Goal: Task Accomplishment & Management: Manage account settings

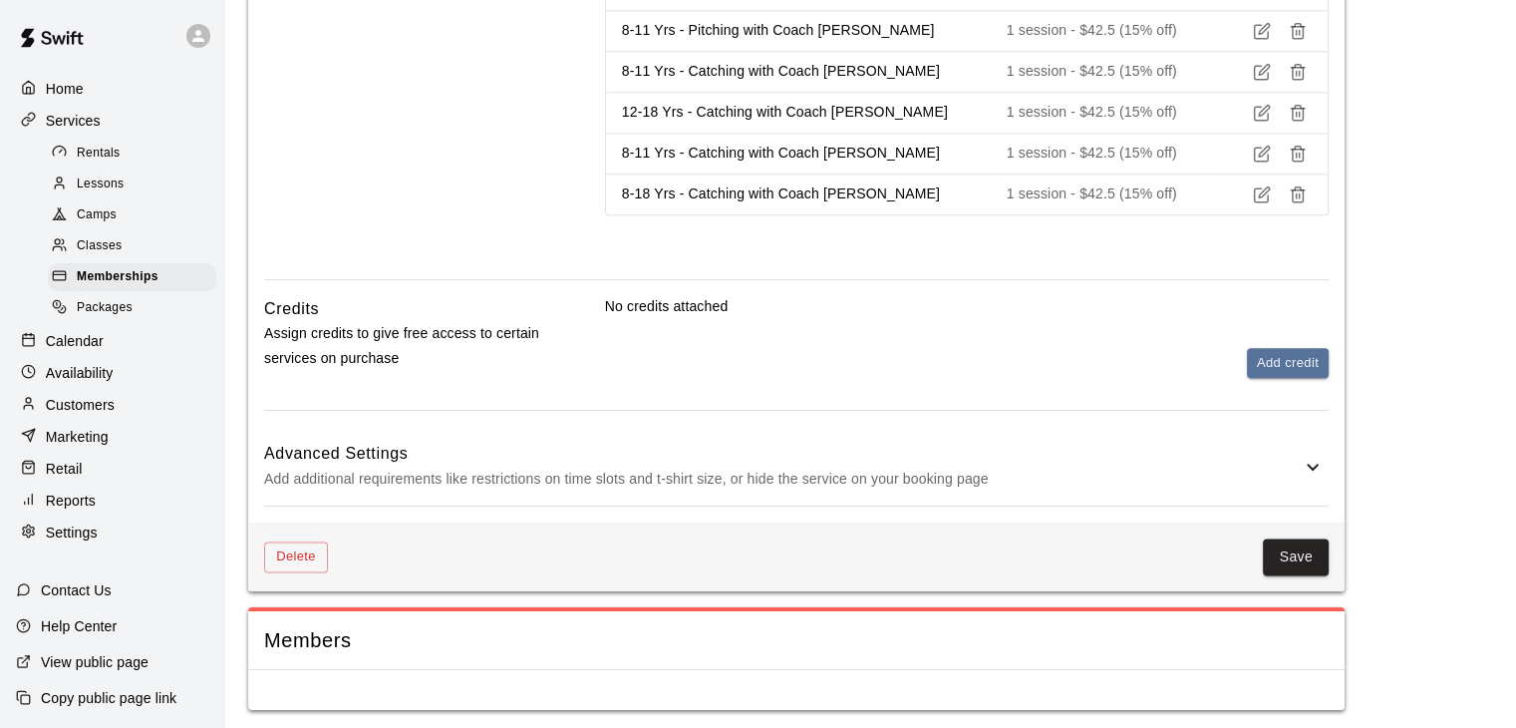
scroll to position [2374, 0]
click at [117, 188] on span "Lessons" at bounding box center [101, 184] width 48 height 20
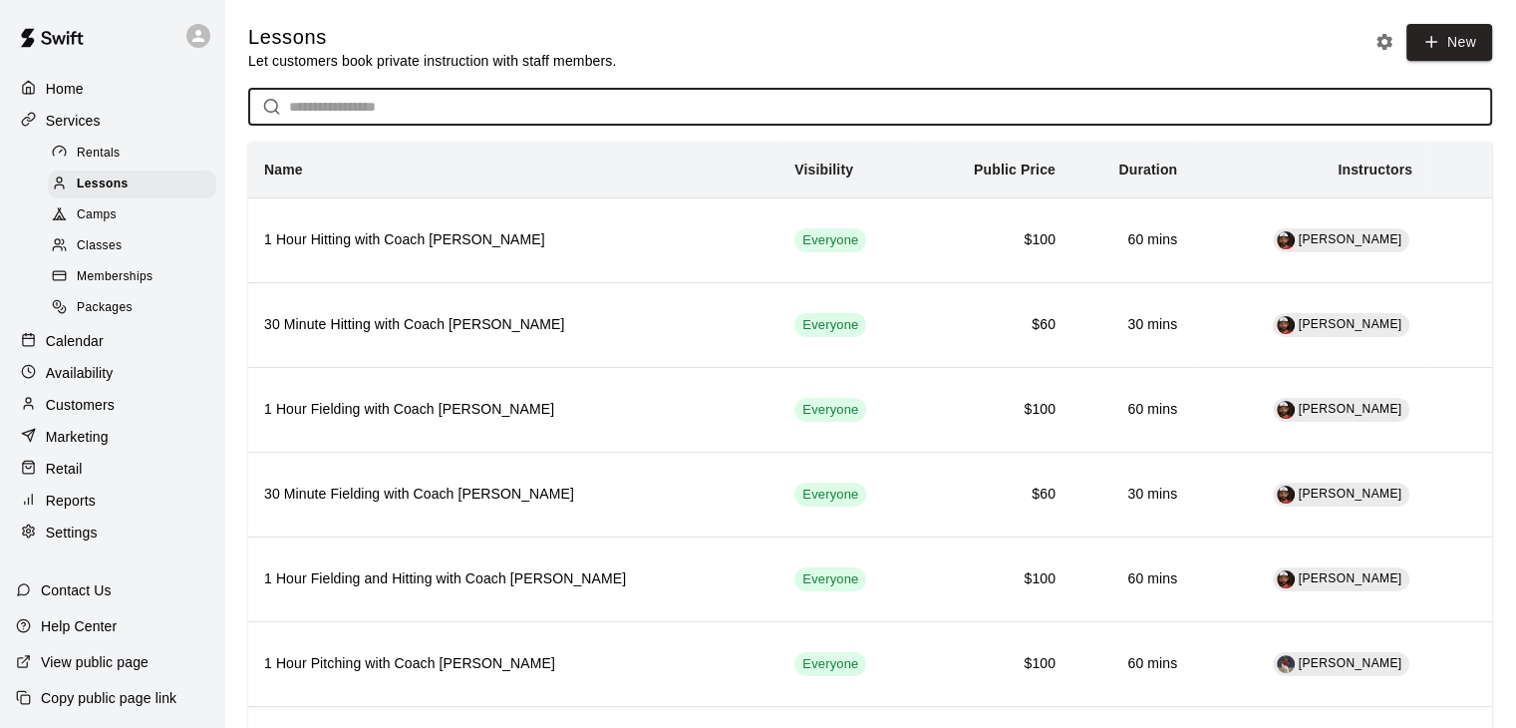
click at [370, 105] on input "text" at bounding box center [890, 107] width 1203 height 37
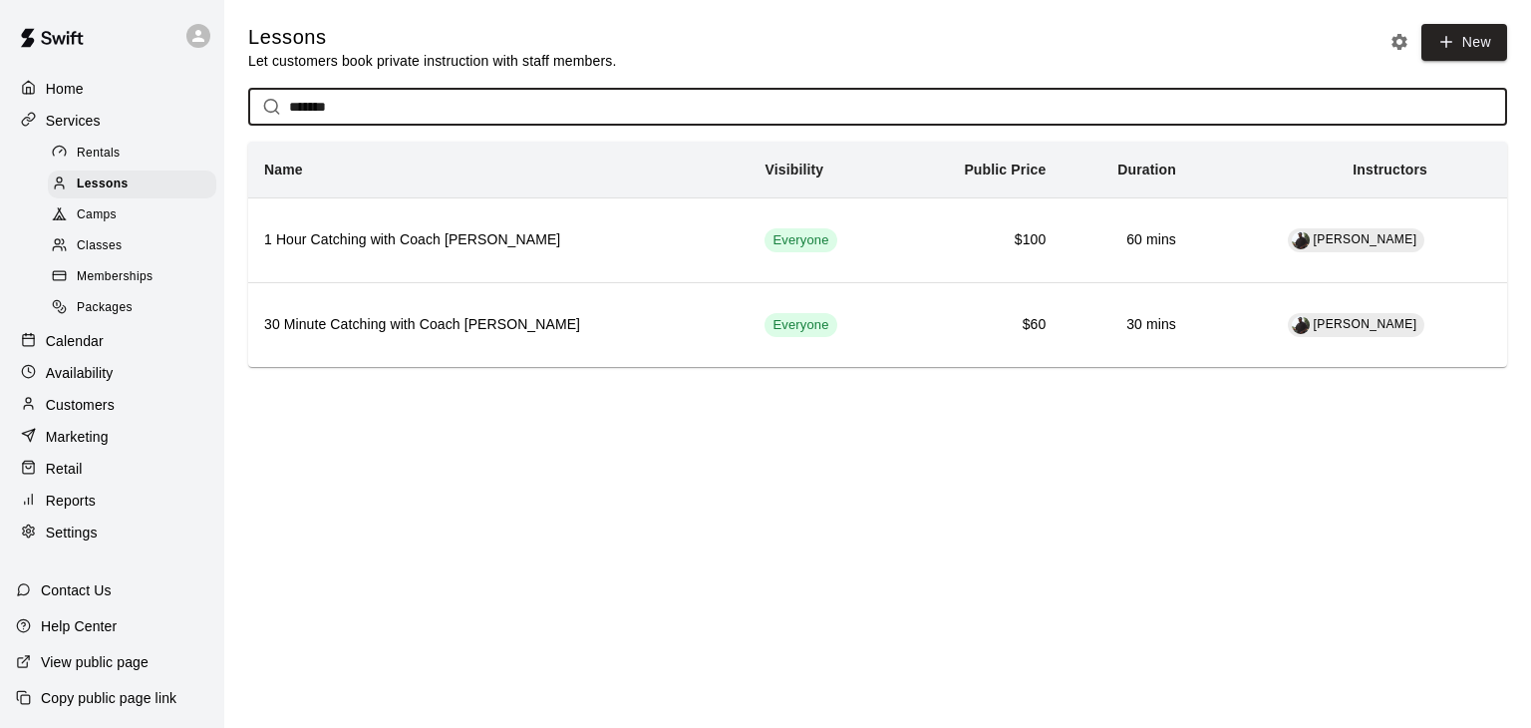
type input "*******"
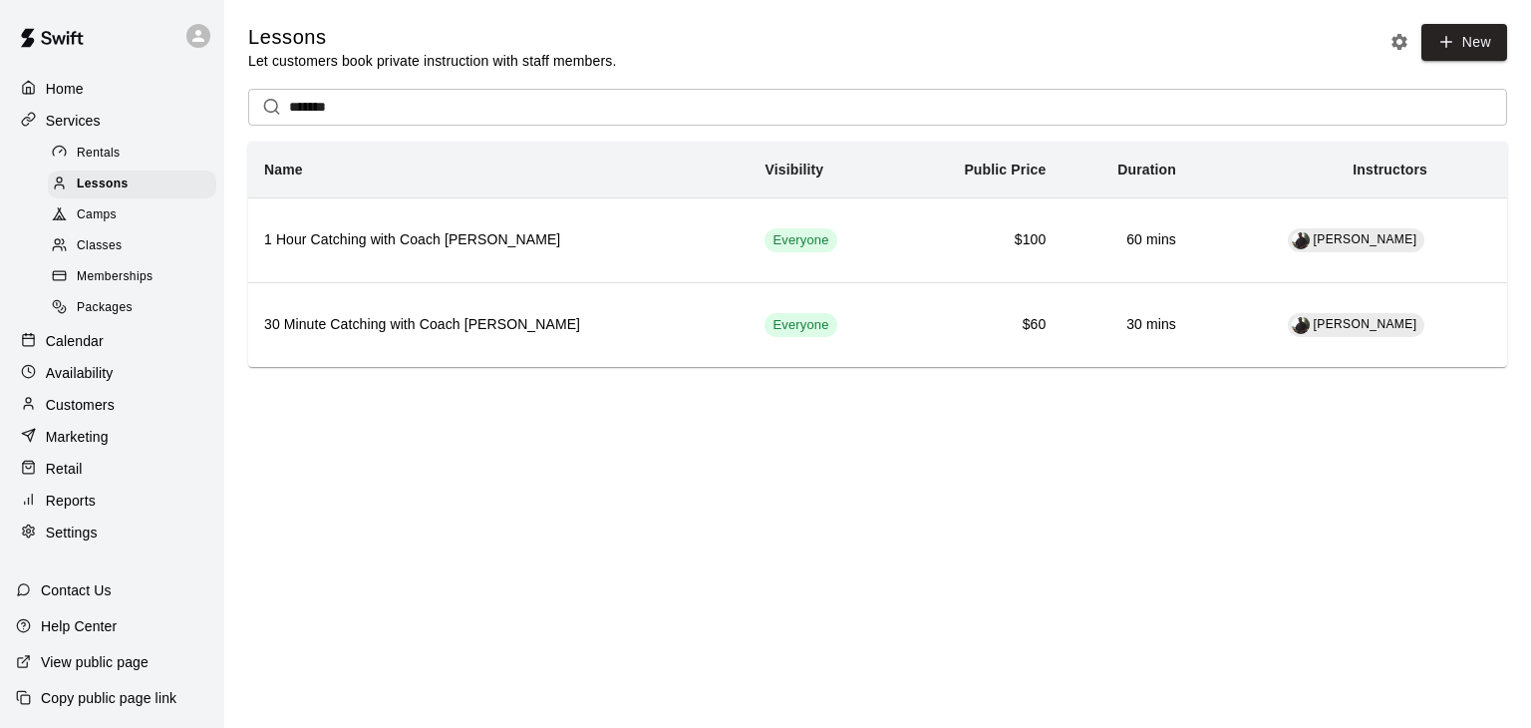
click at [464, 423] on html "Home Services Rentals Lessons Camps Classes Memberships Packages Calendar Avail…" at bounding box center [765, 211] width 1531 height 423
click at [100, 546] on div "Settings" at bounding box center [112, 532] width 192 height 30
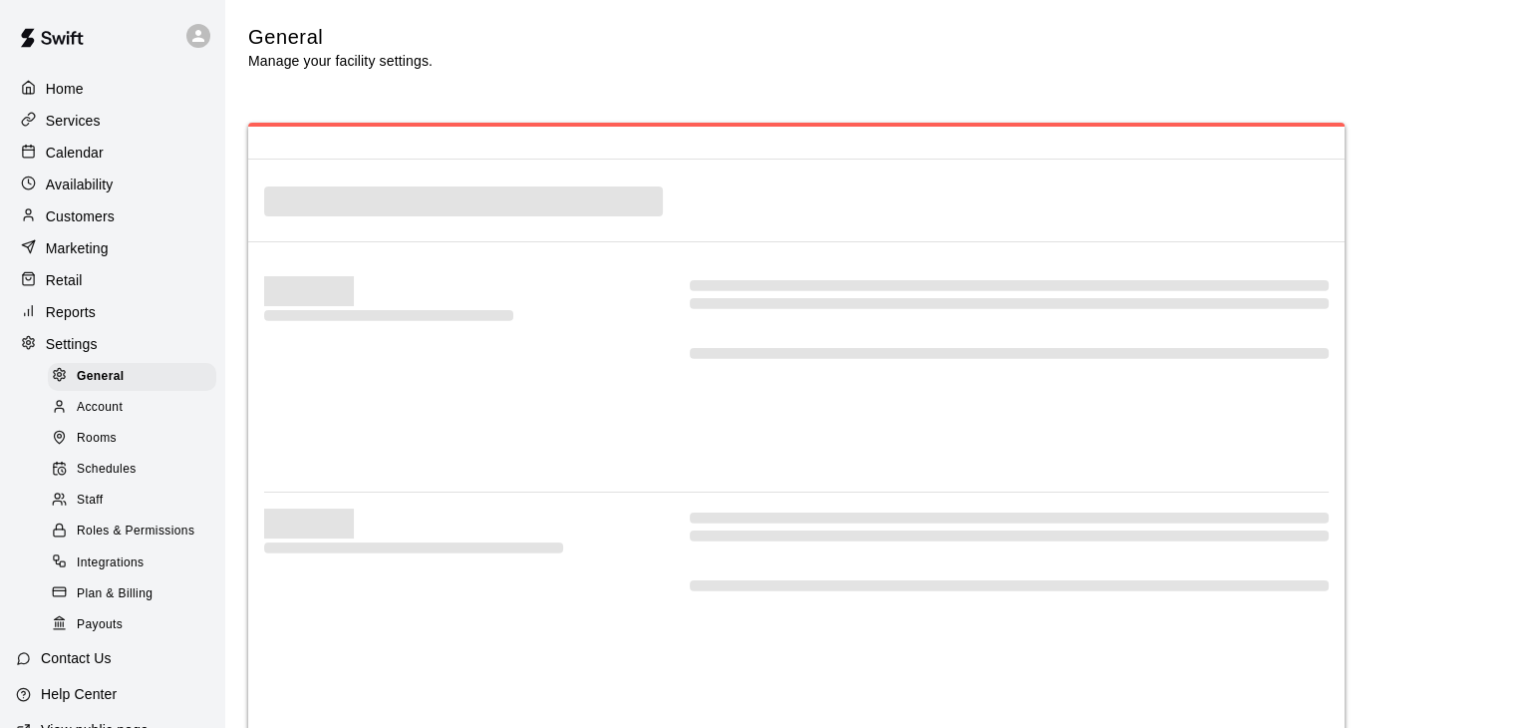
select select "**"
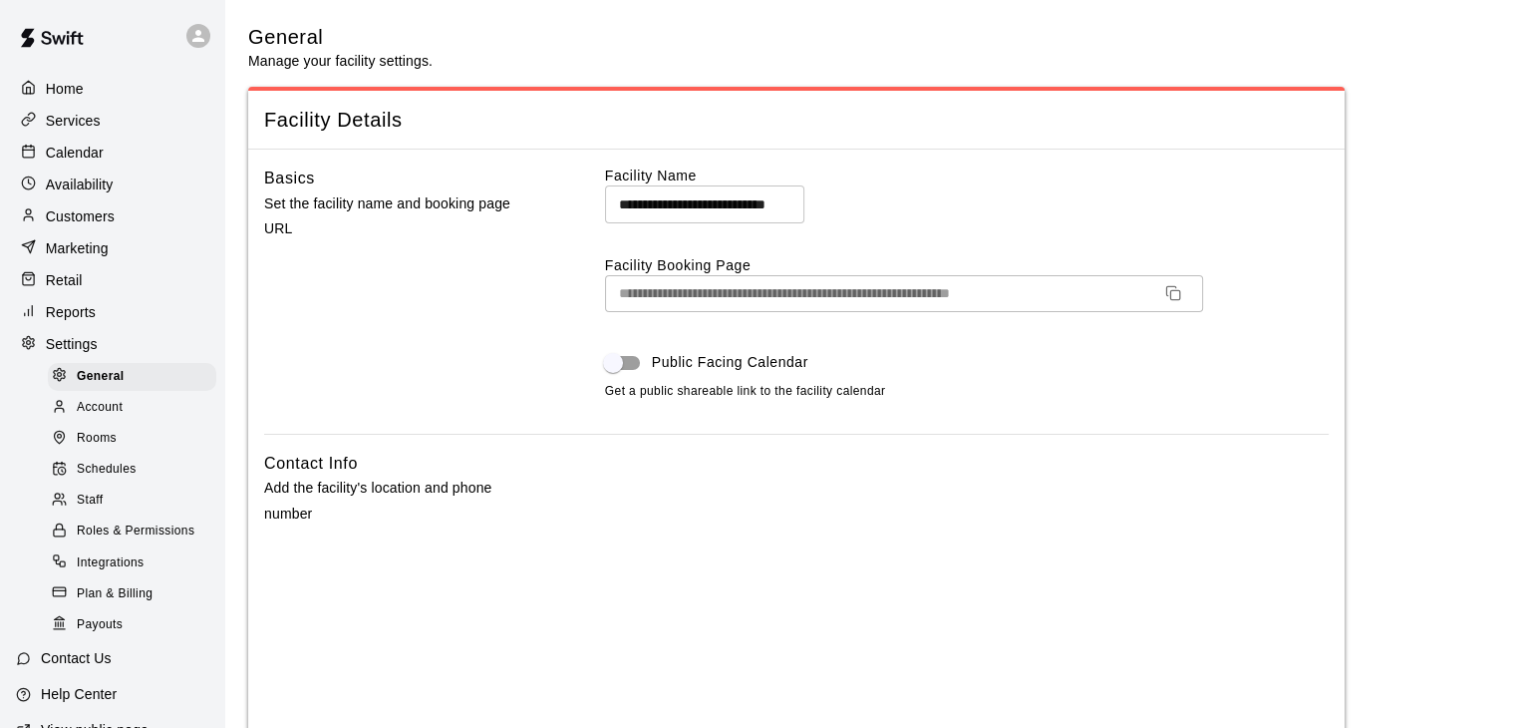
click at [75, 221] on p "Customers" at bounding box center [80, 216] width 69 height 20
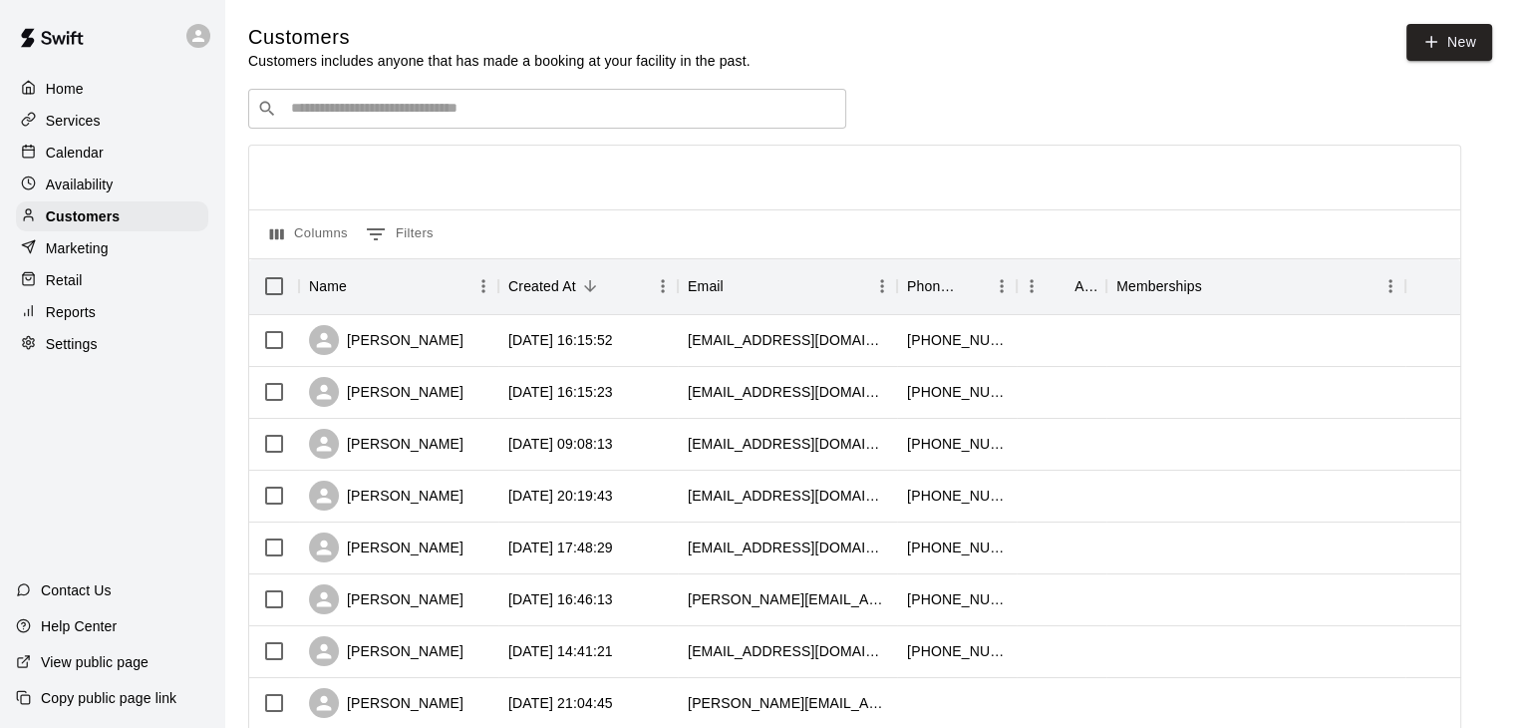
click at [963, 106] on div "​ ​" at bounding box center [854, 109] width 1213 height 40
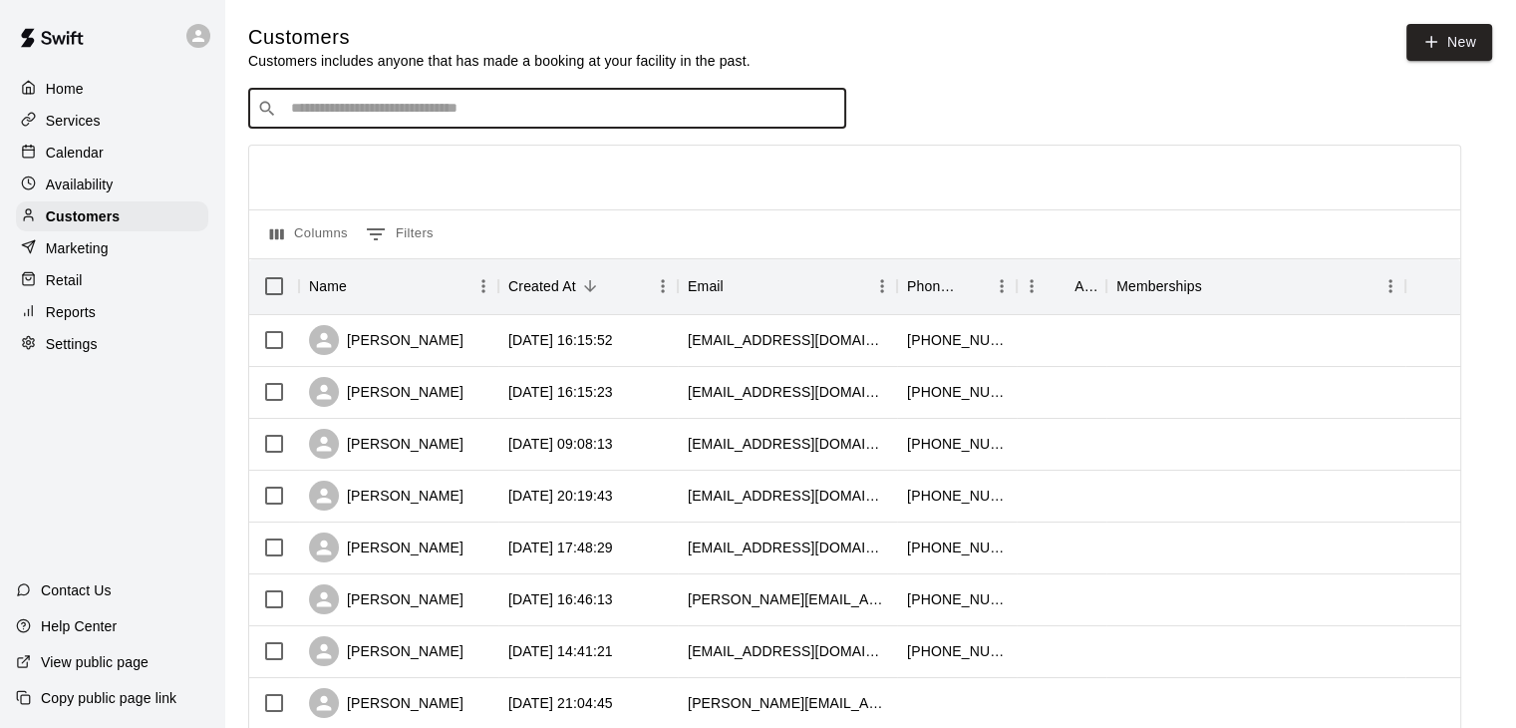
click at [746, 113] on input "Search customers by name or email" at bounding box center [561, 109] width 552 height 20
type input "*"
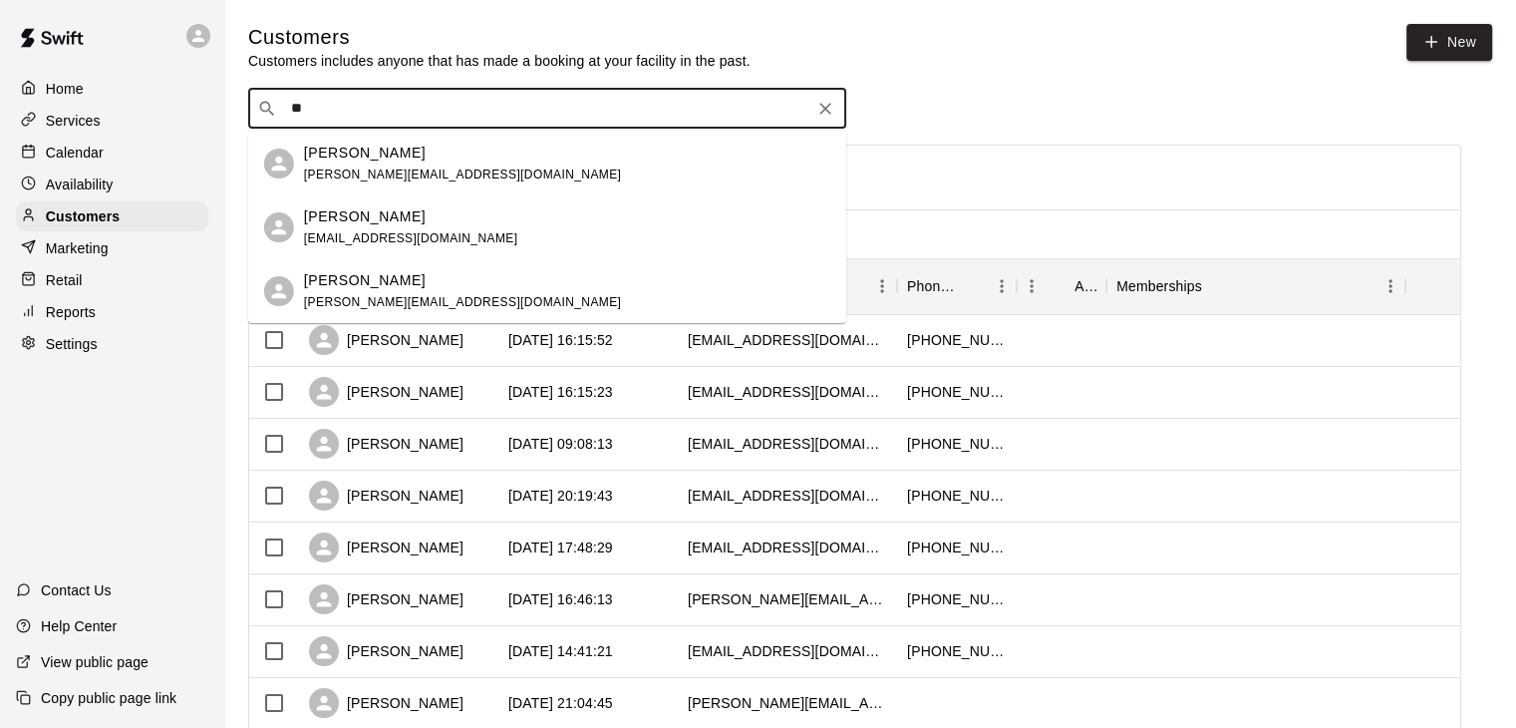
type input "*"
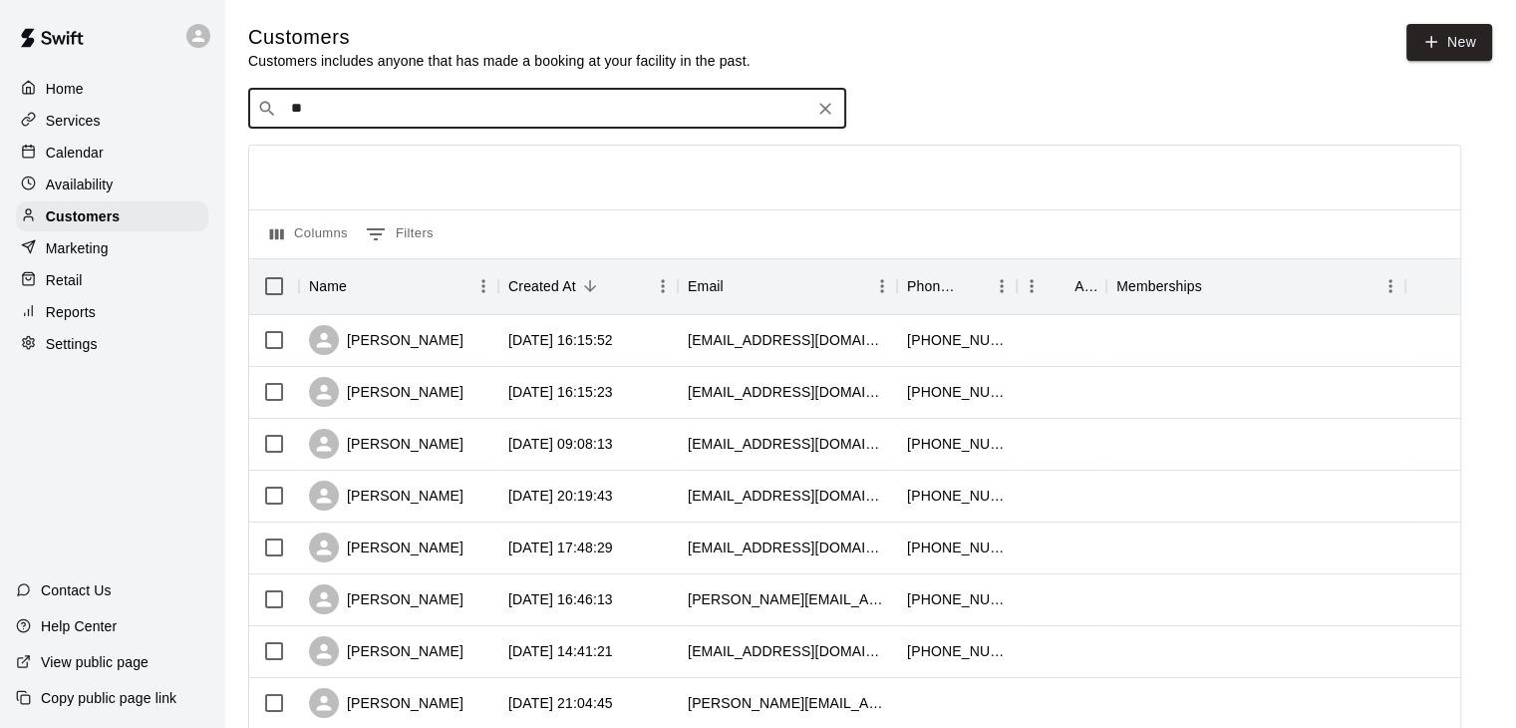
type input "*"
click at [725, 169] on div at bounding box center [854, 178] width 1211 height 64
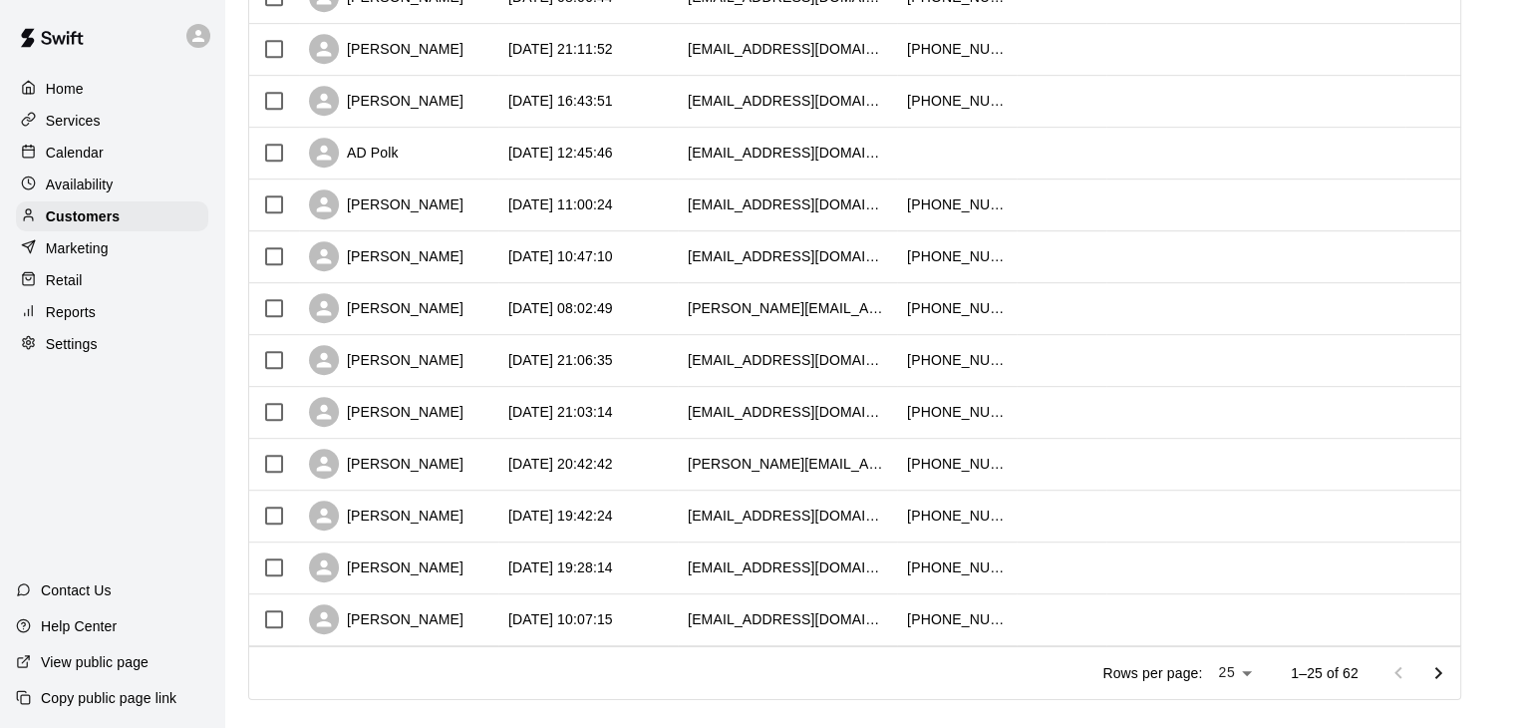
scroll to position [972, 0]
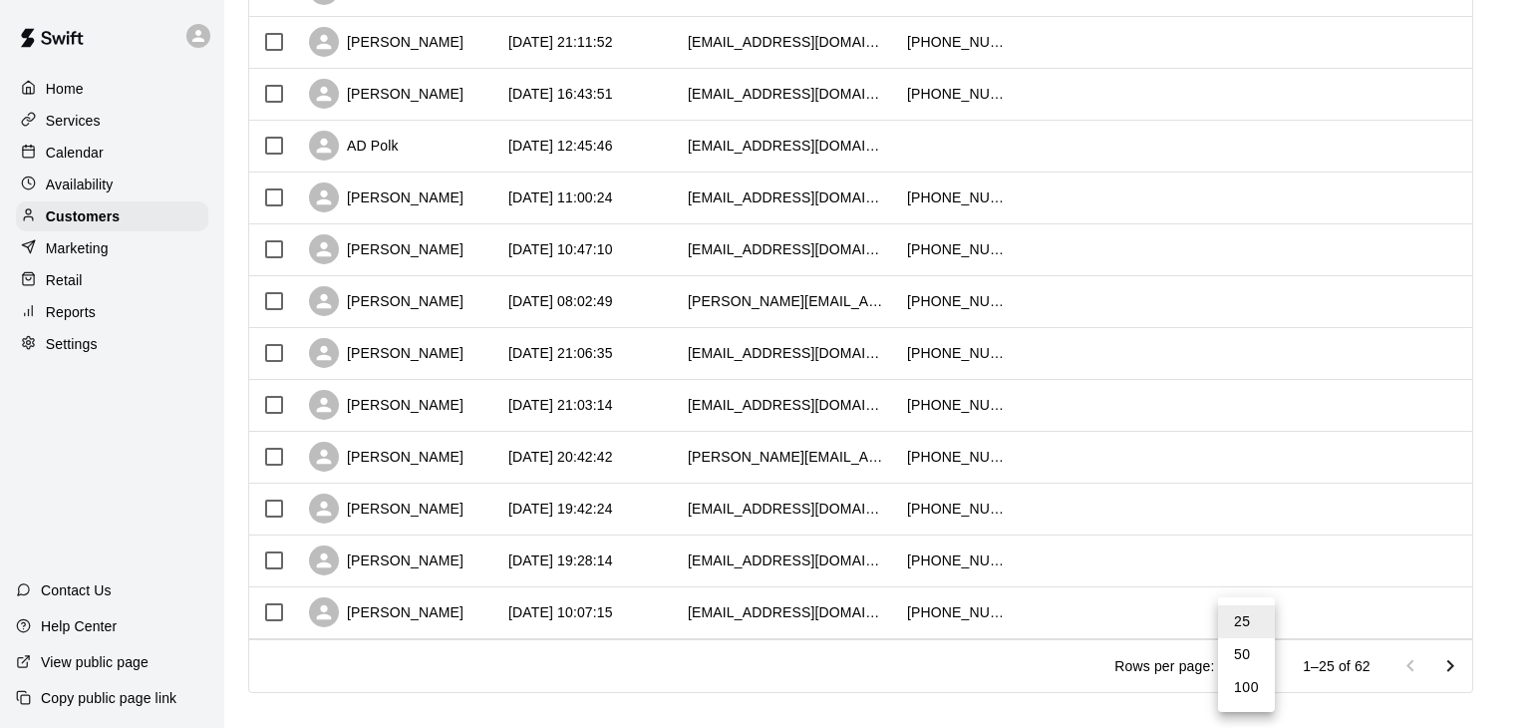
click at [1246, 683] on li "100" at bounding box center [1246, 687] width 57 height 33
type input "***"
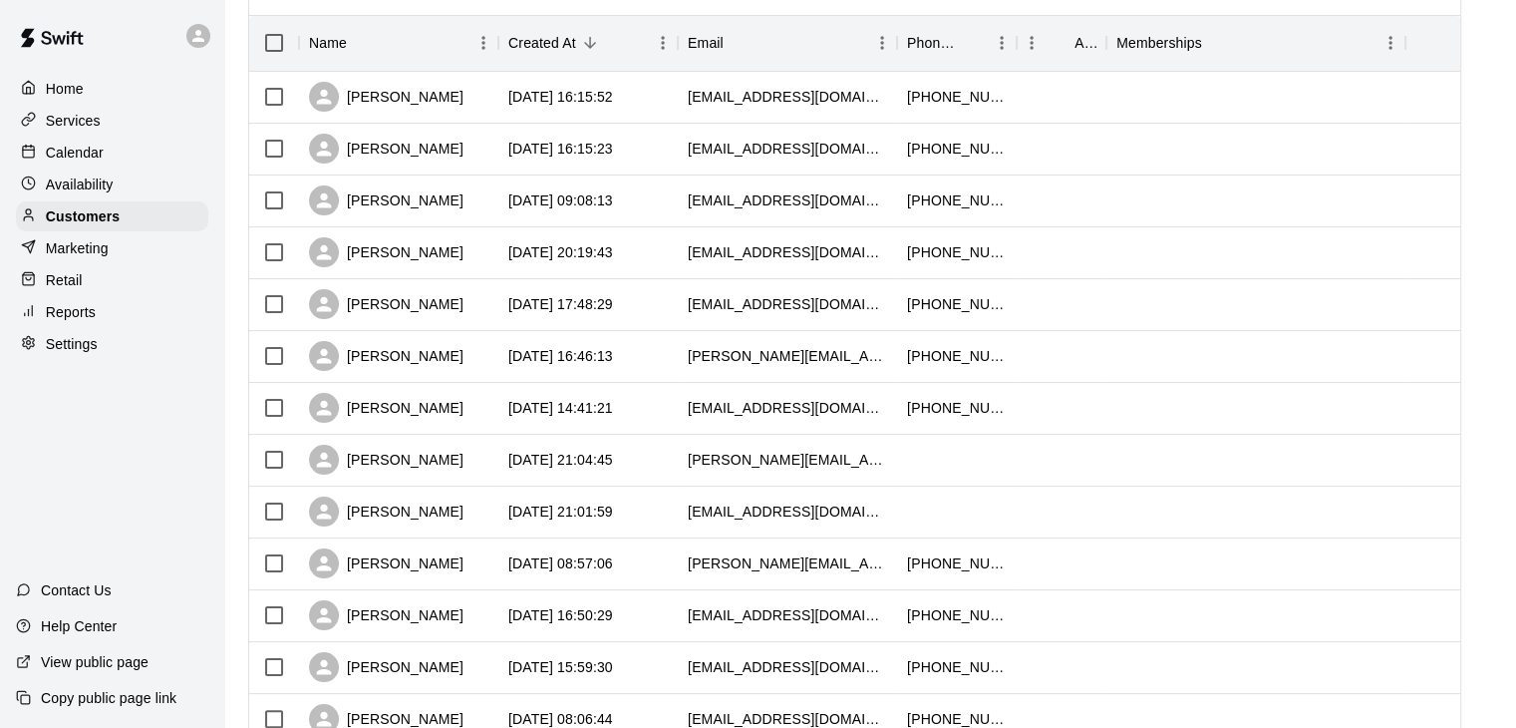
scroll to position [0, 0]
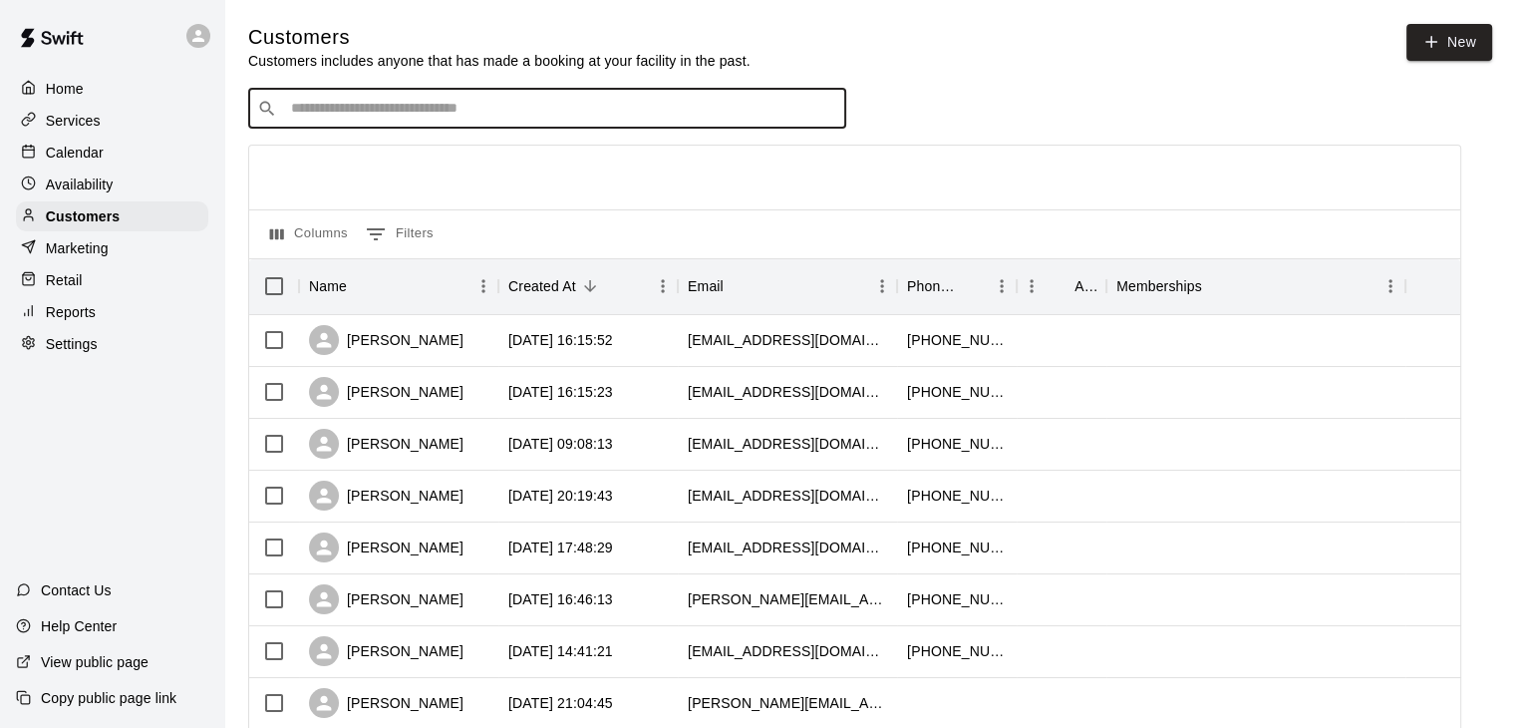
click at [493, 108] on input "Search customers by name or email" at bounding box center [561, 109] width 552 height 20
type input "*"
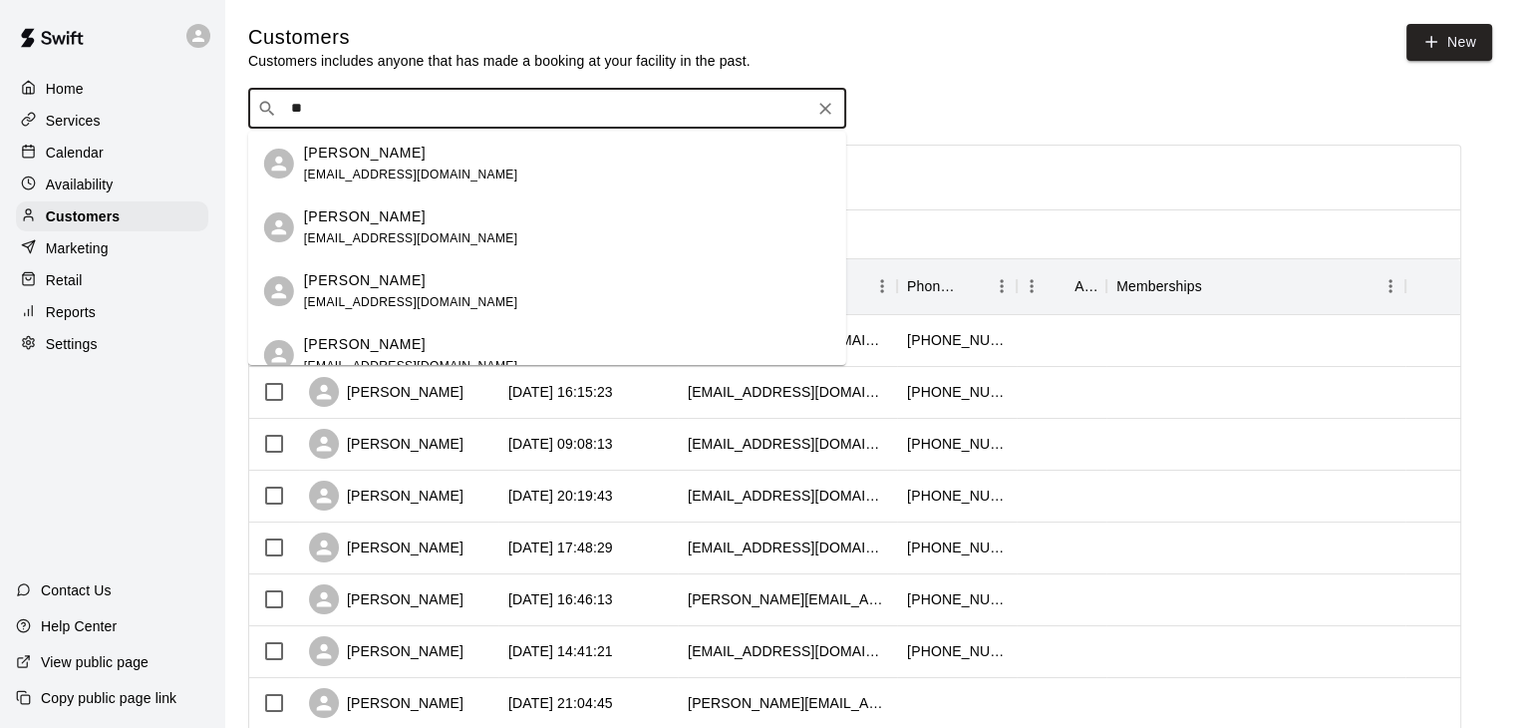
type input "*"
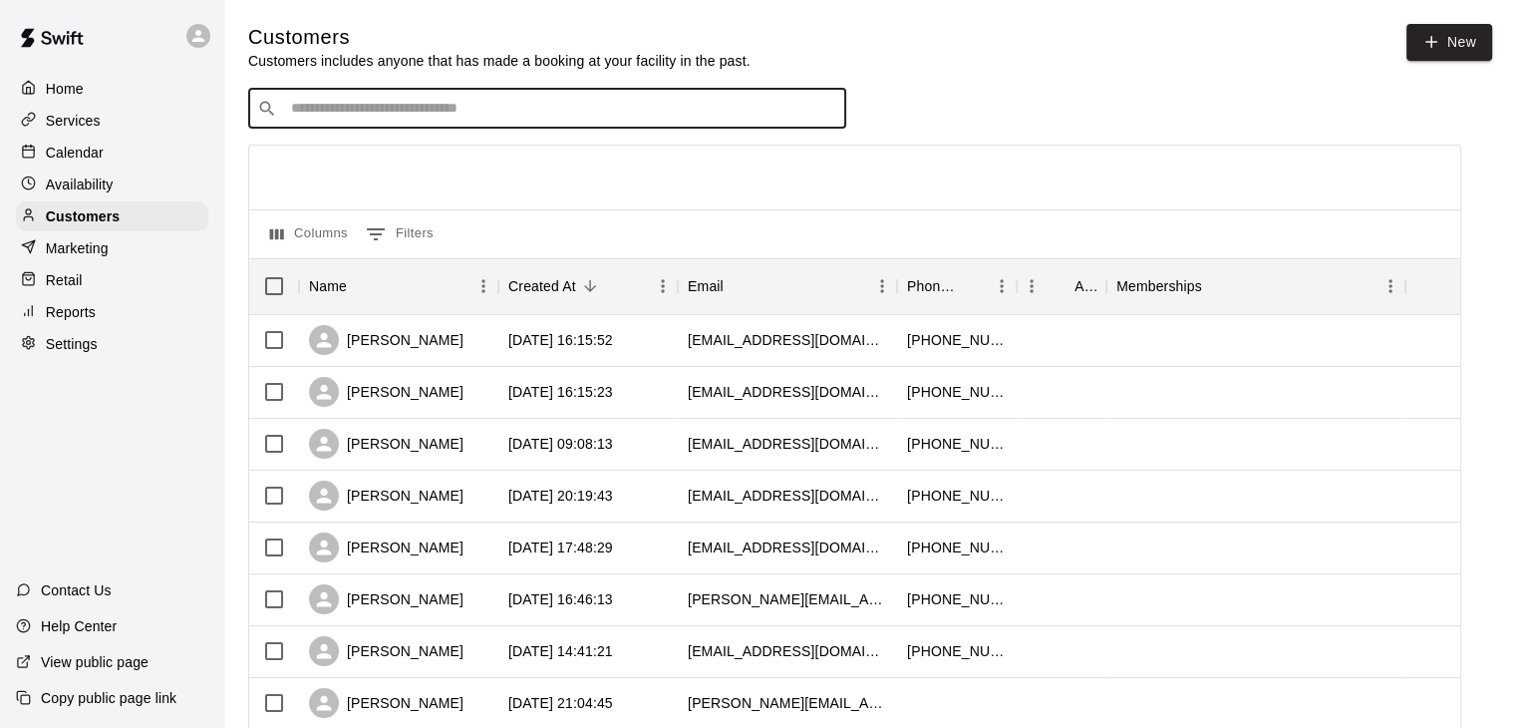
click at [422, 118] on input "Search customers by name or email" at bounding box center [561, 109] width 552 height 20
type input "*****"
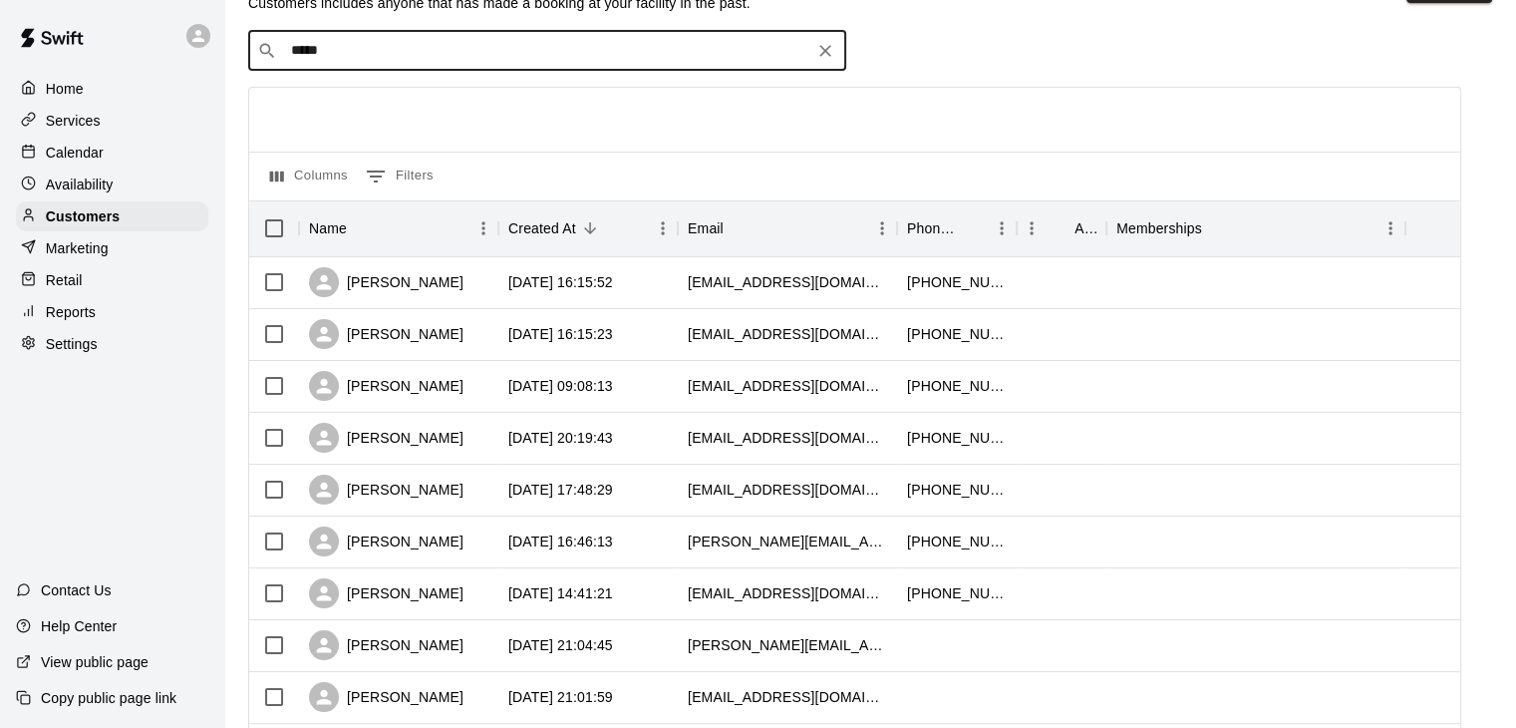
scroll to position [59, 0]
click at [817, 59] on icon "Clear" at bounding box center [825, 50] width 20 height 20
click at [100, 348] on div "Settings" at bounding box center [112, 344] width 192 height 30
select select "**"
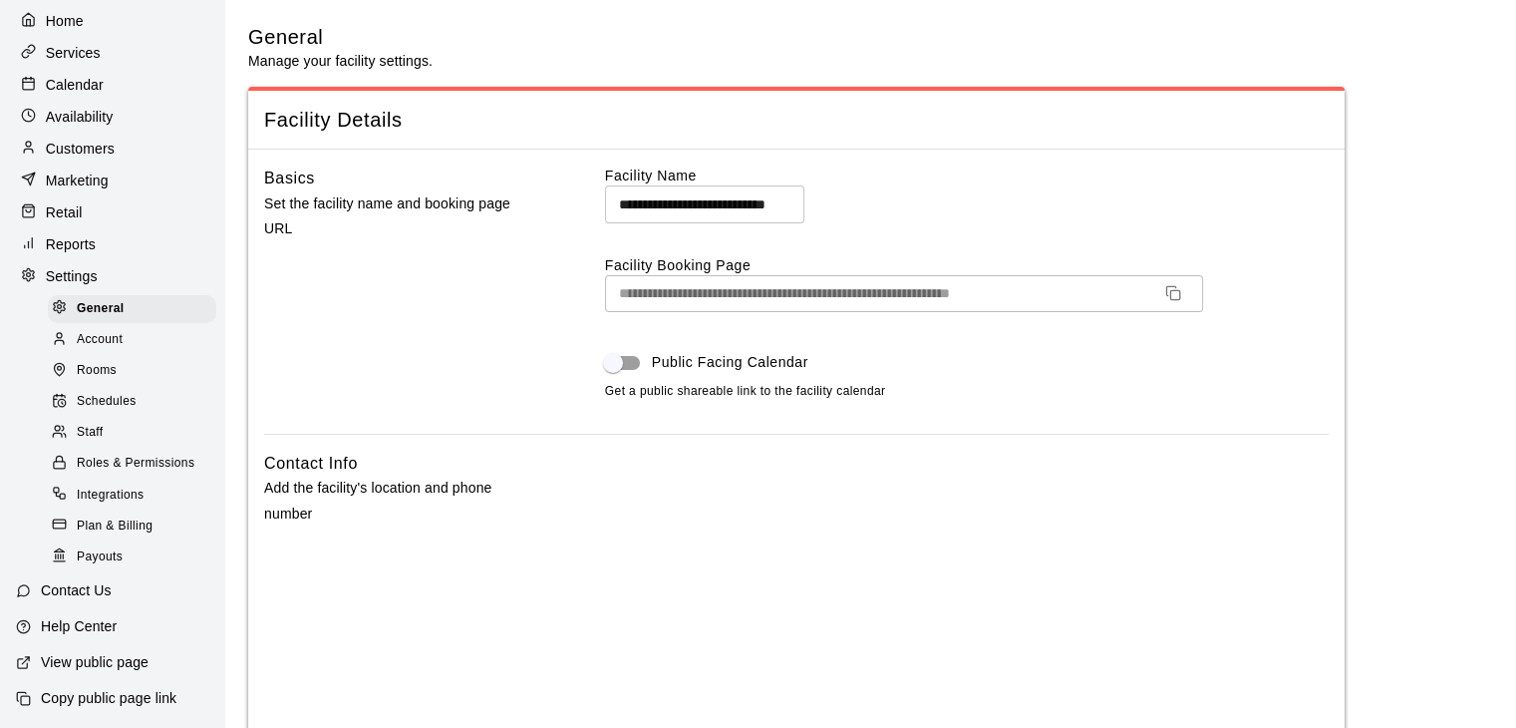
scroll to position [98, 0]
click at [116, 135] on div "Customers" at bounding box center [112, 149] width 192 height 30
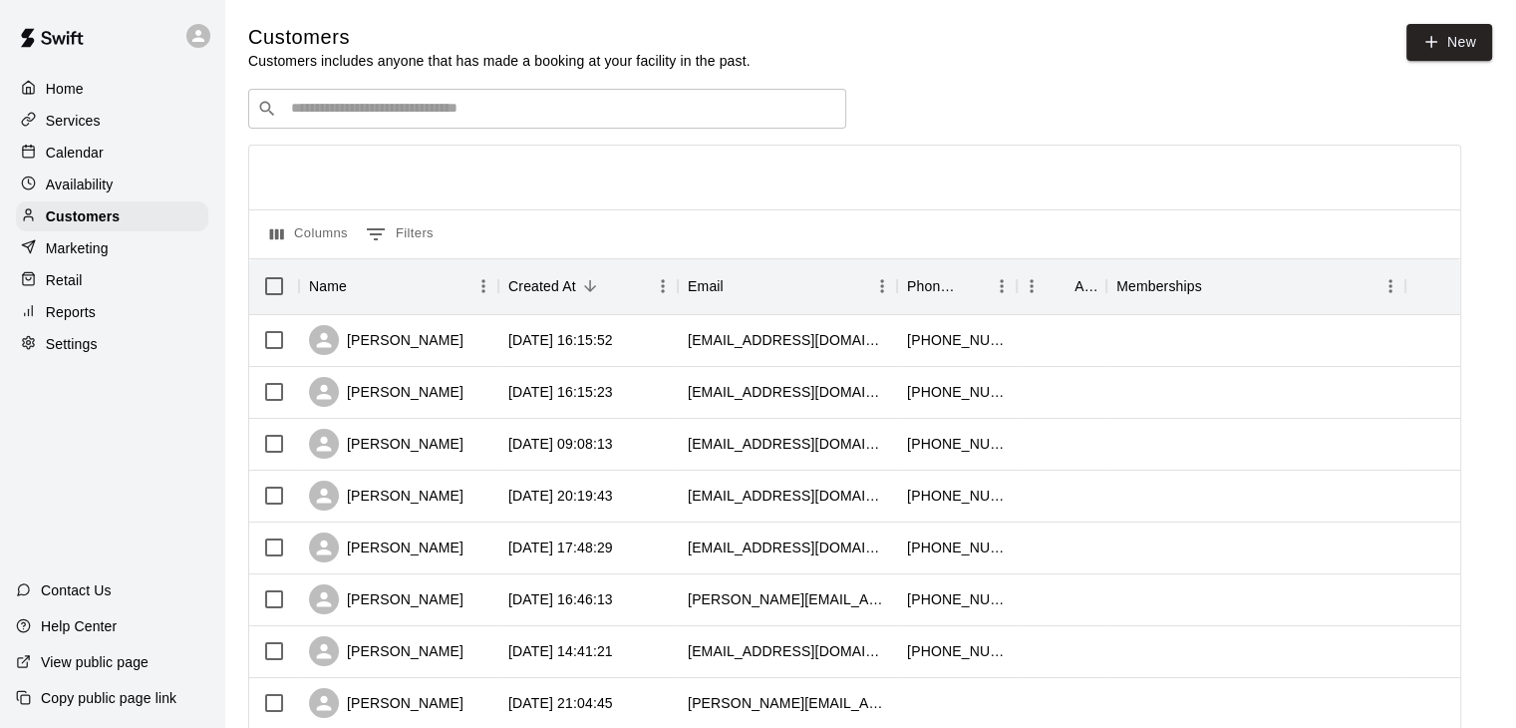
click at [427, 116] on input "Search customers by name or email" at bounding box center [561, 109] width 552 height 20
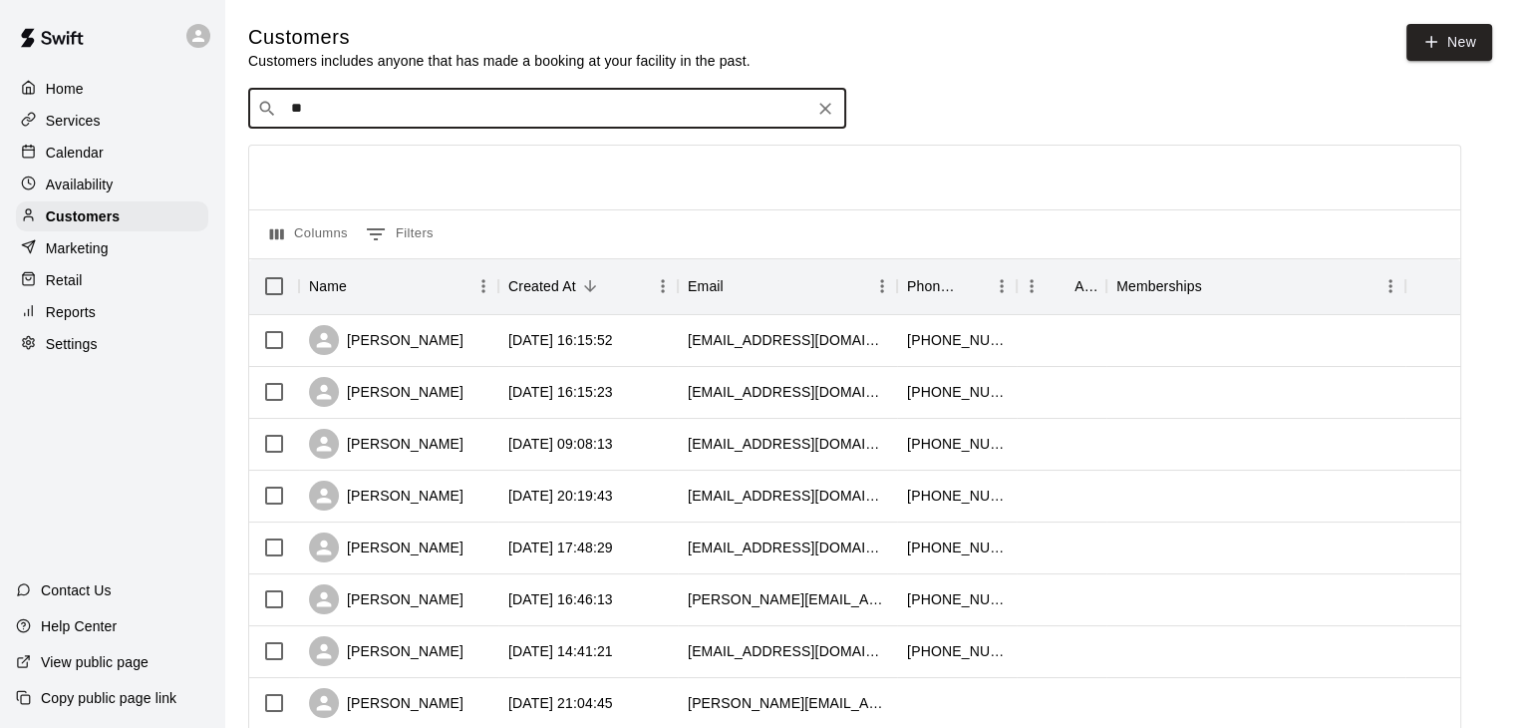
type input "*"
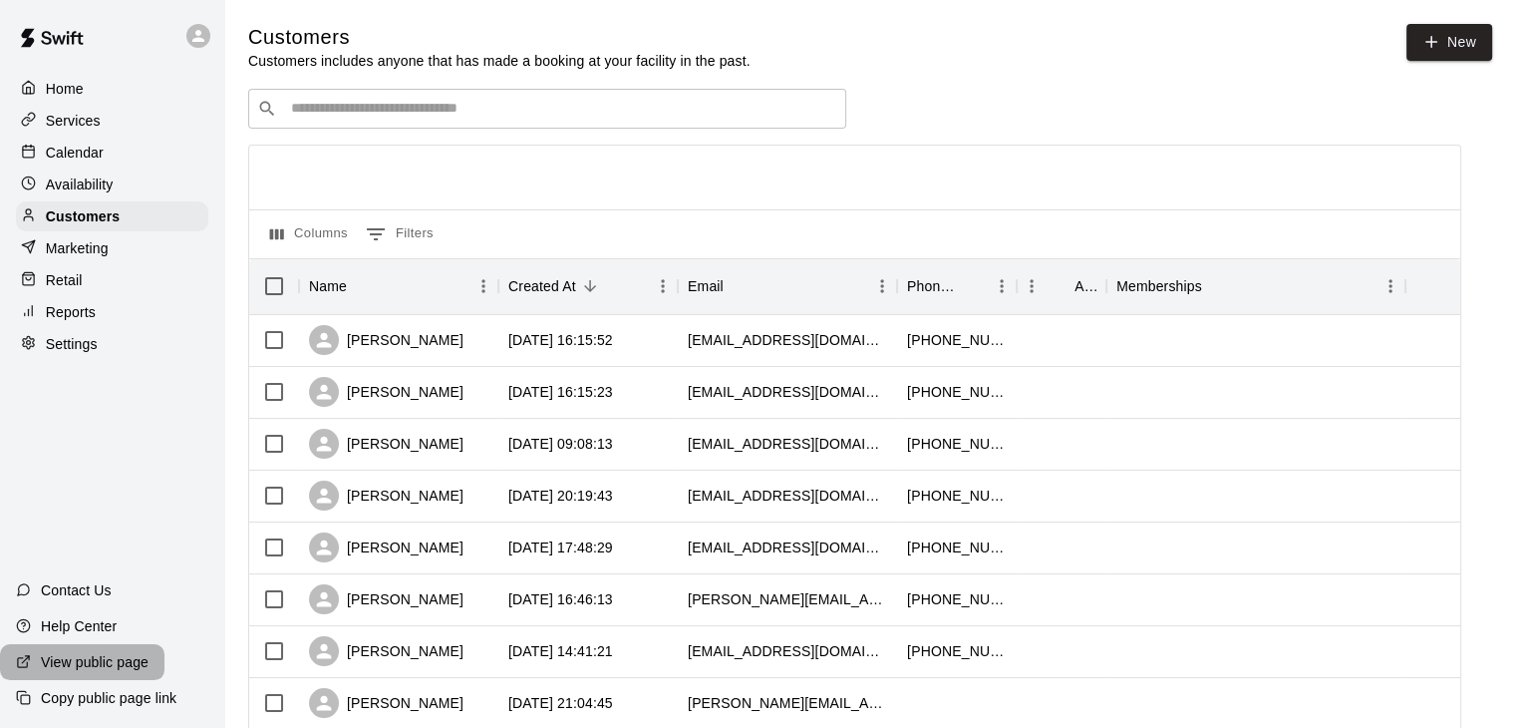
click at [116, 661] on p "View public page" at bounding box center [95, 662] width 108 height 20
click at [421, 108] on input "Search customers by name or email" at bounding box center [561, 109] width 552 height 20
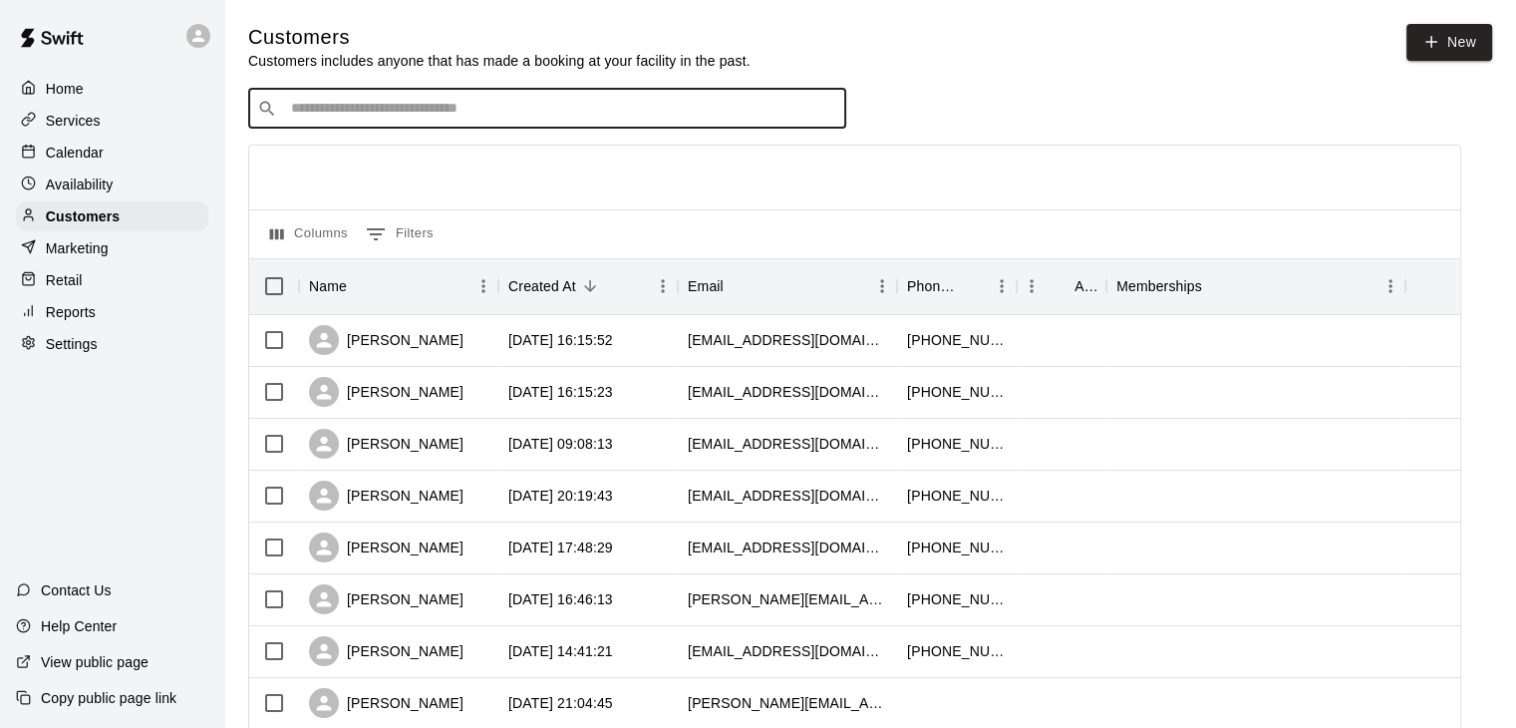
click at [47, 50] on img at bounding box center [52, 38] width 104 height 60
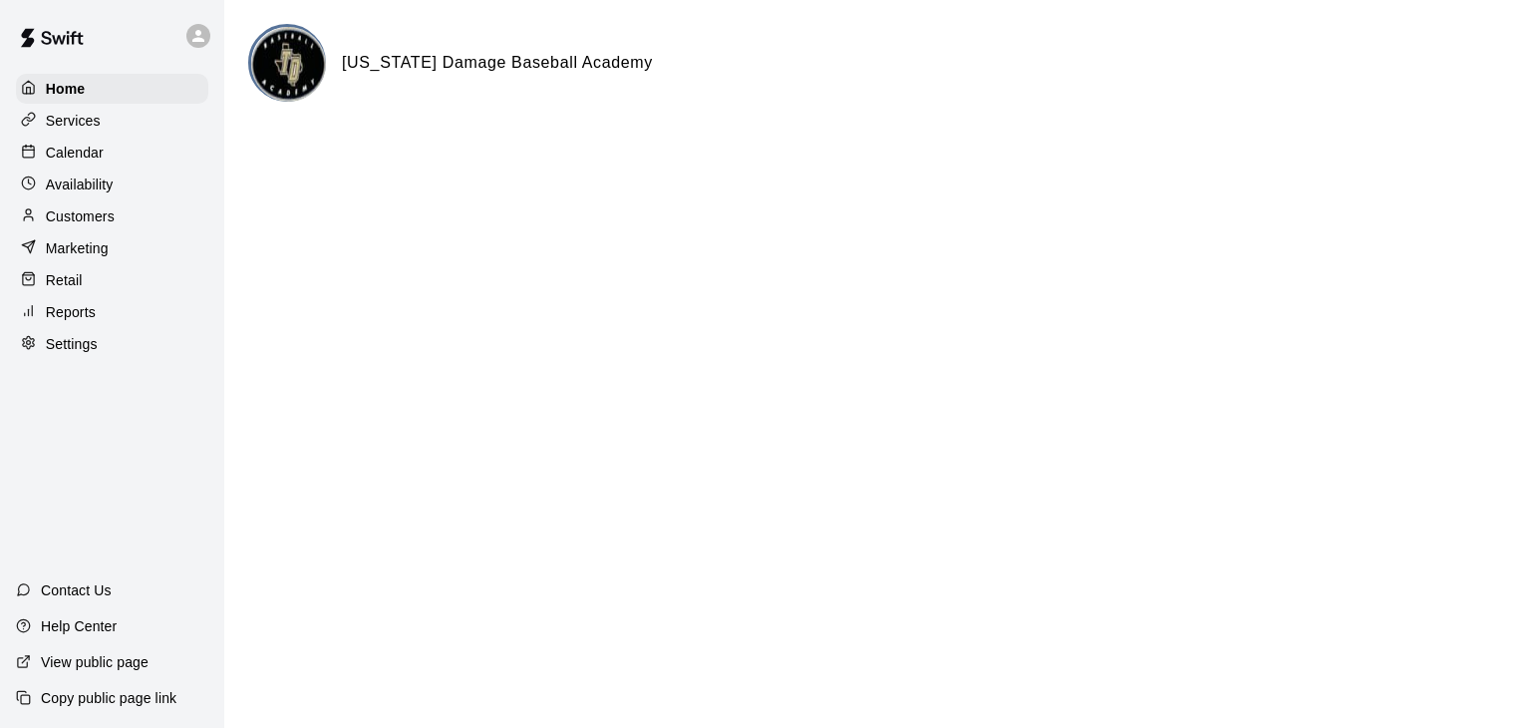
click at [116, 121] on div "Services" at bounding box center [112, 121] width 192 height 30
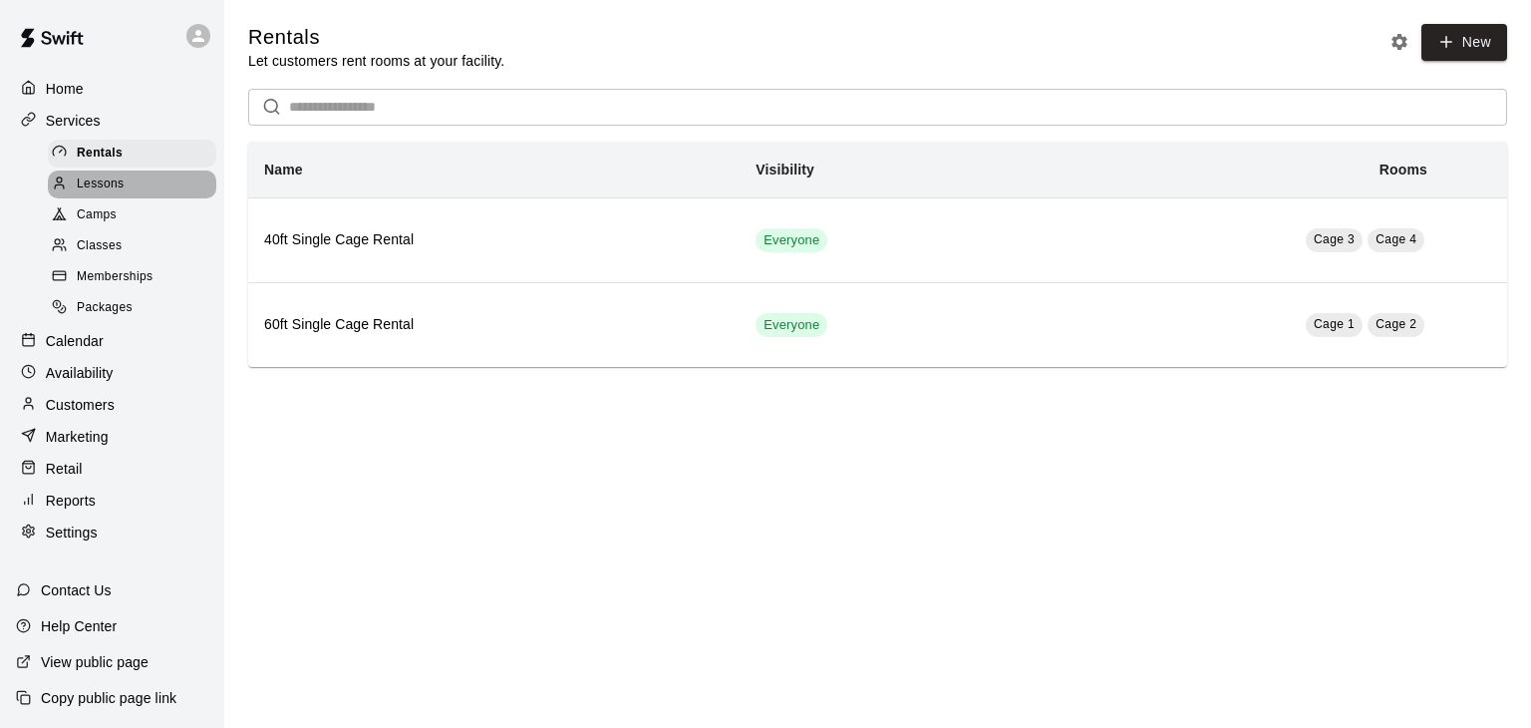
click at [144, 190] on div "Lessons" at bounding box center [132, 184] width 168 height 28
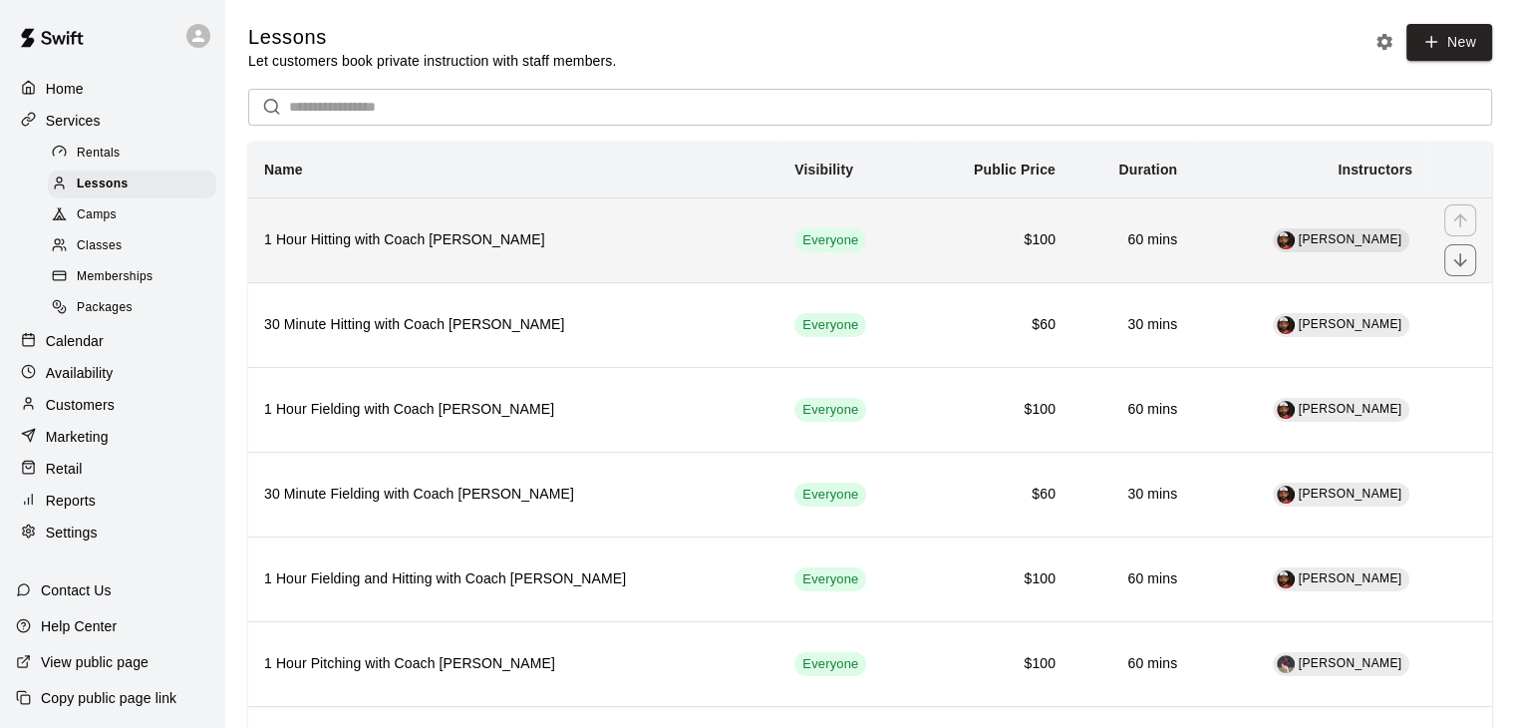
click at [444, 231] on h6 "1 Hour Hitting with Coach [PERSON_NAME]" at bounding box center [513, 240] width 498 height 22
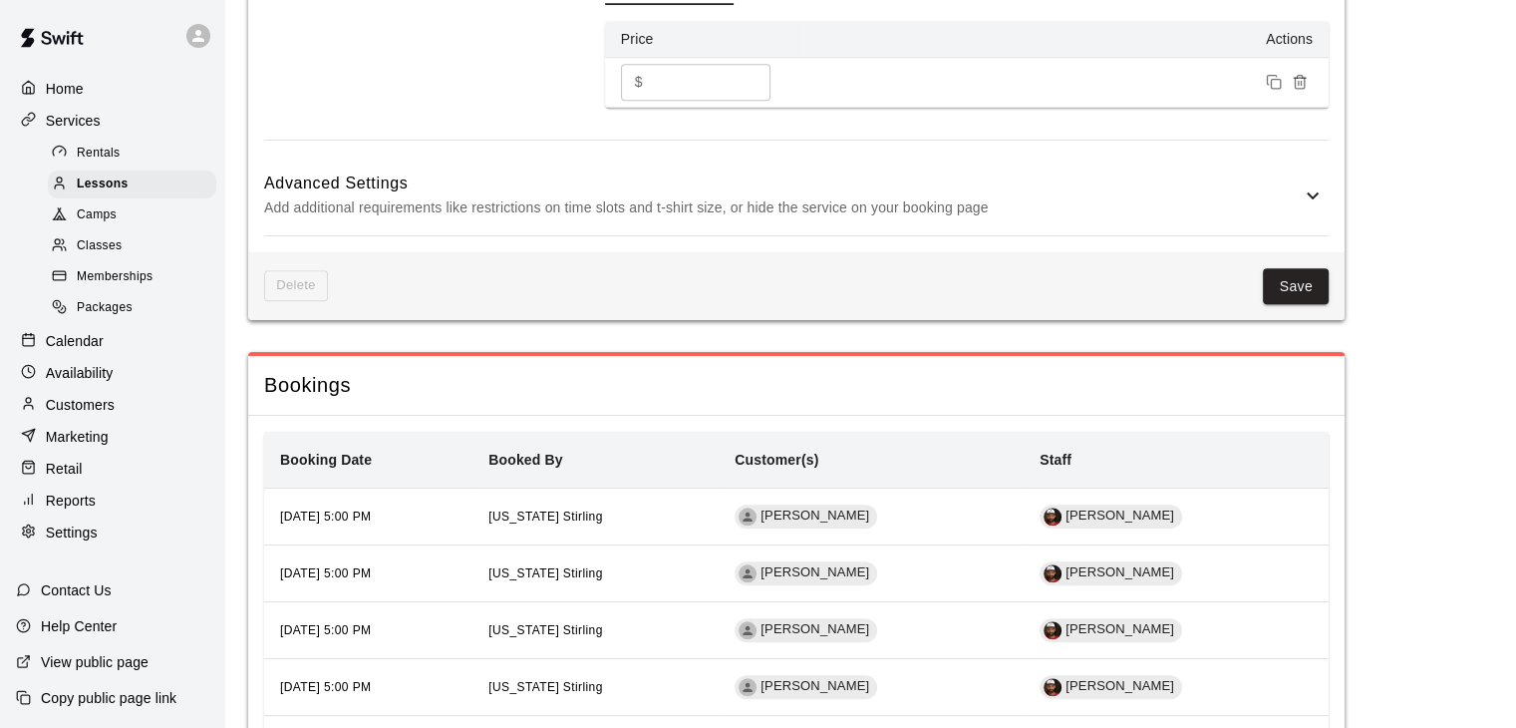
scroll to position [2054, 0]
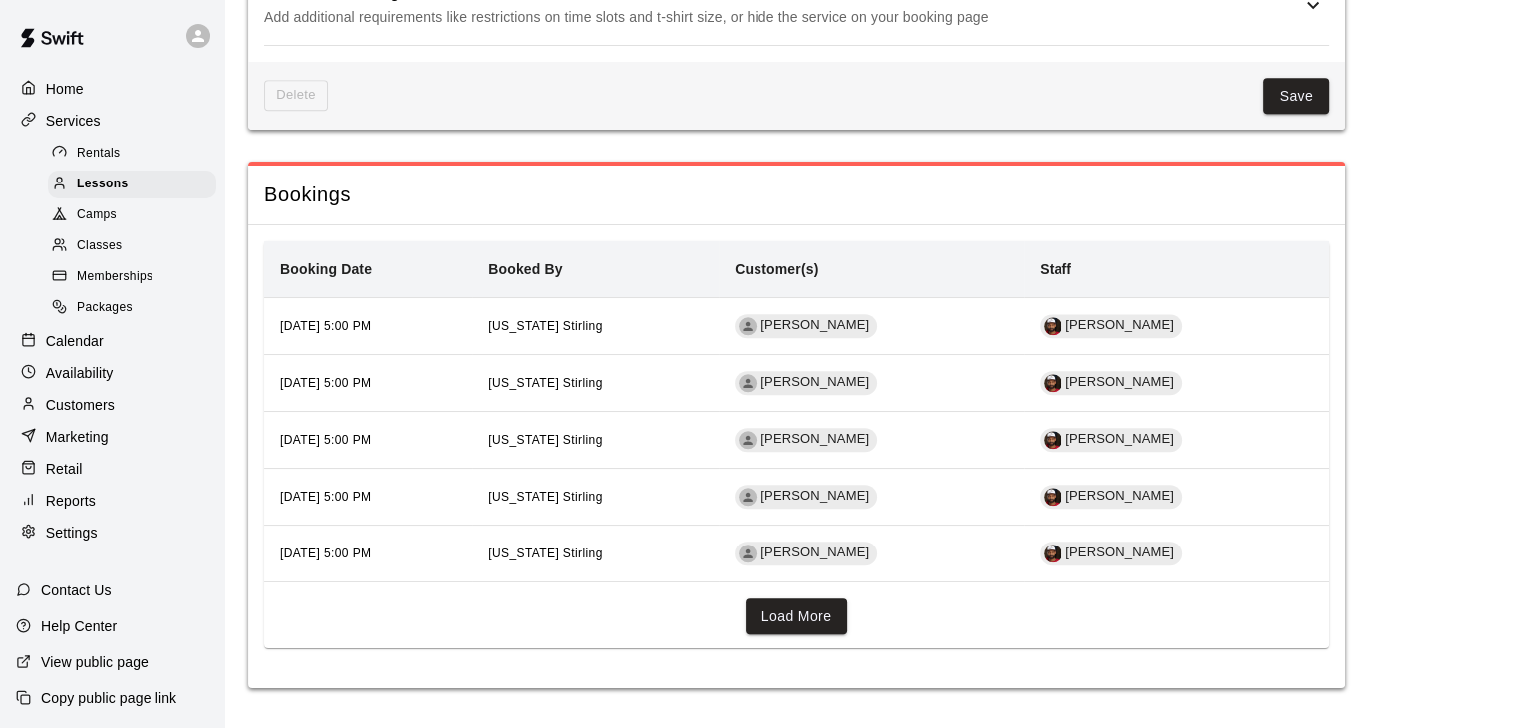
click at [127, 257] on div "Classes" at bounding box center [132, 246] width 168 height 28
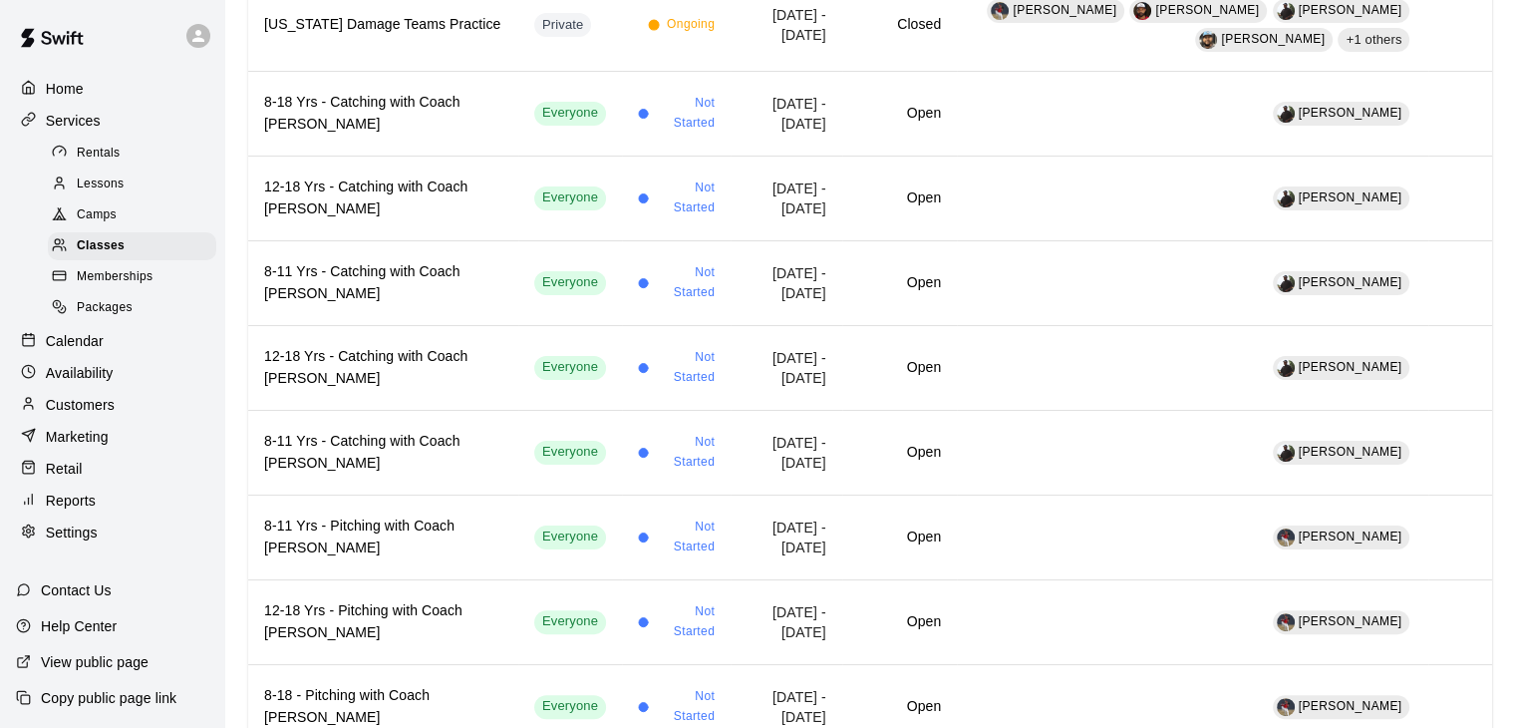
scroll to position [375, 0]
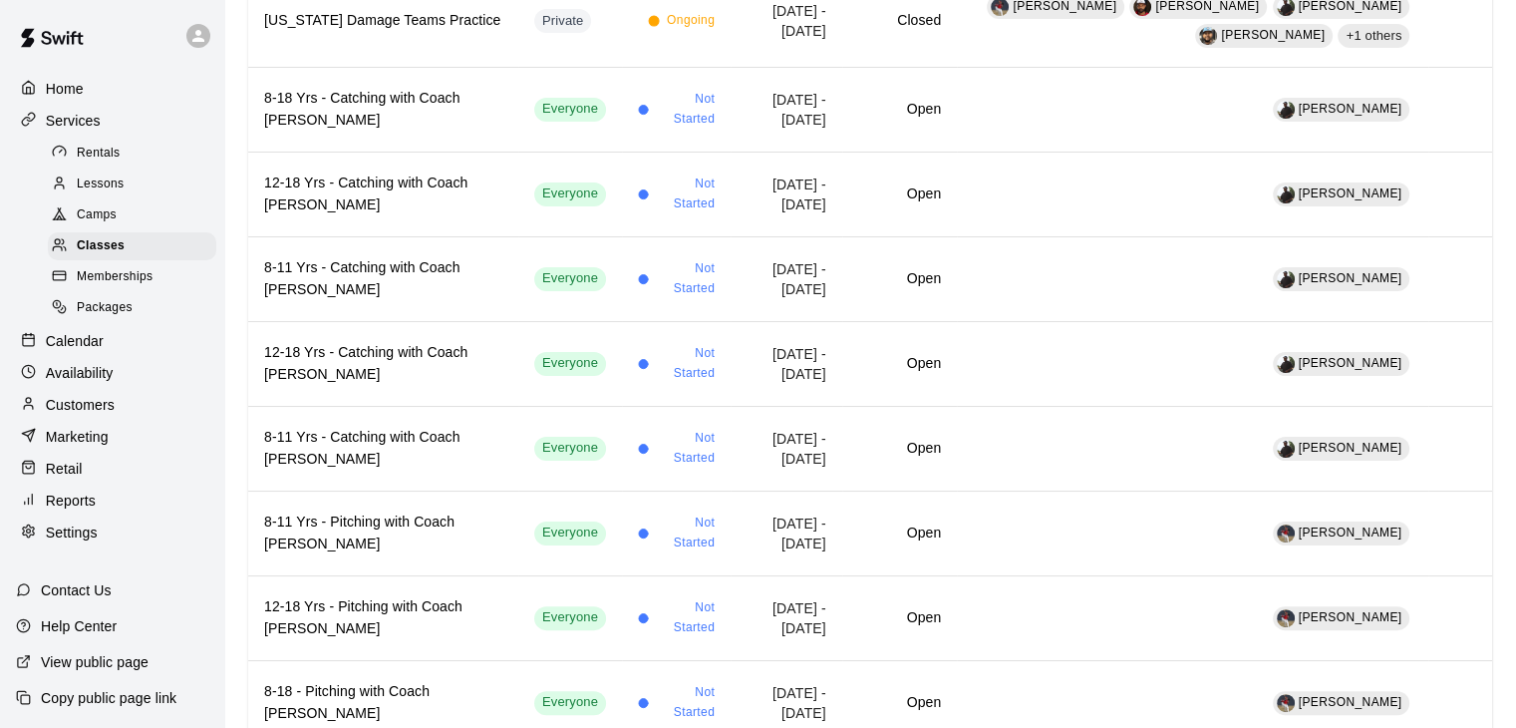
click at [163, 286] on div "Memberships" at bounding box center [132, 277] width 168 height 28
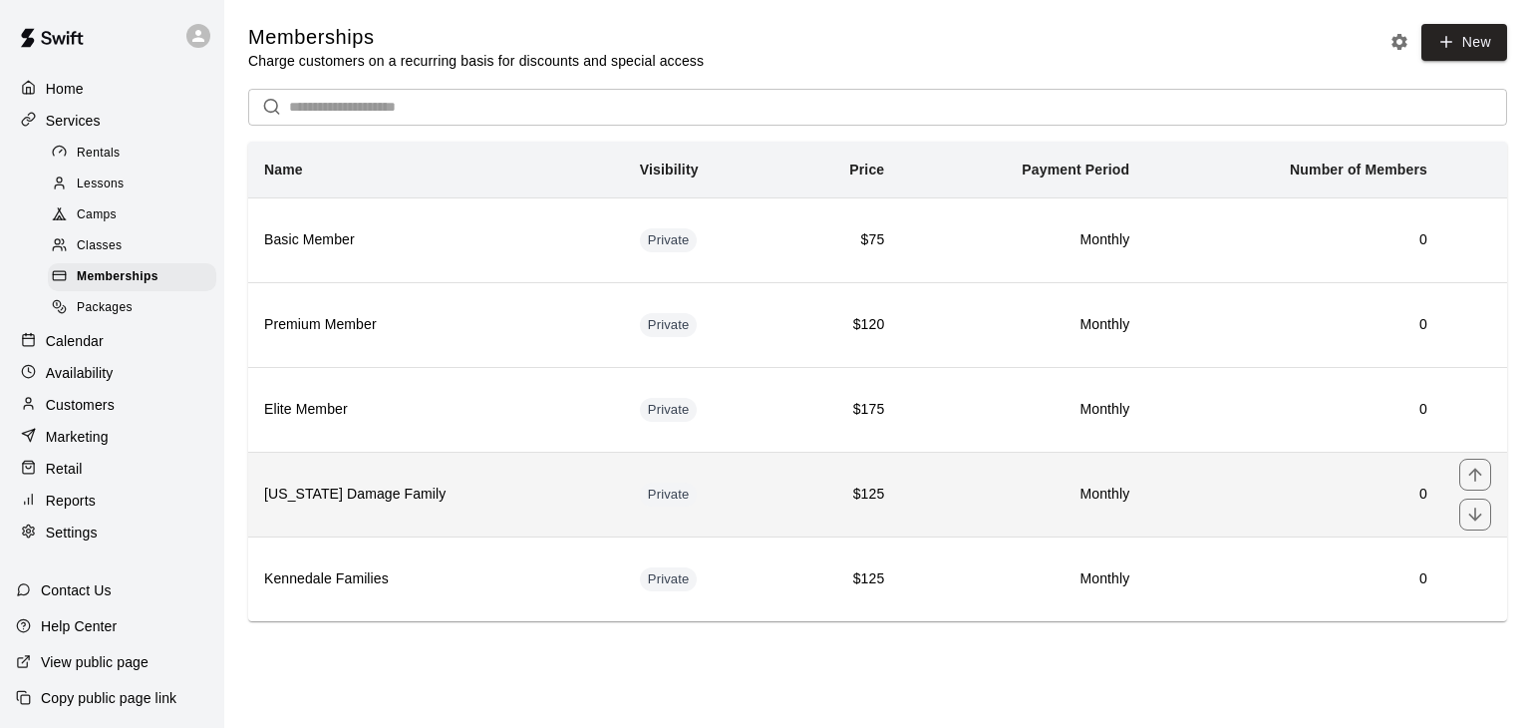
click at [369, 483] on h6 "[US_STATE] Damage Family" at bounding box center [436, 494] width 344 height 22
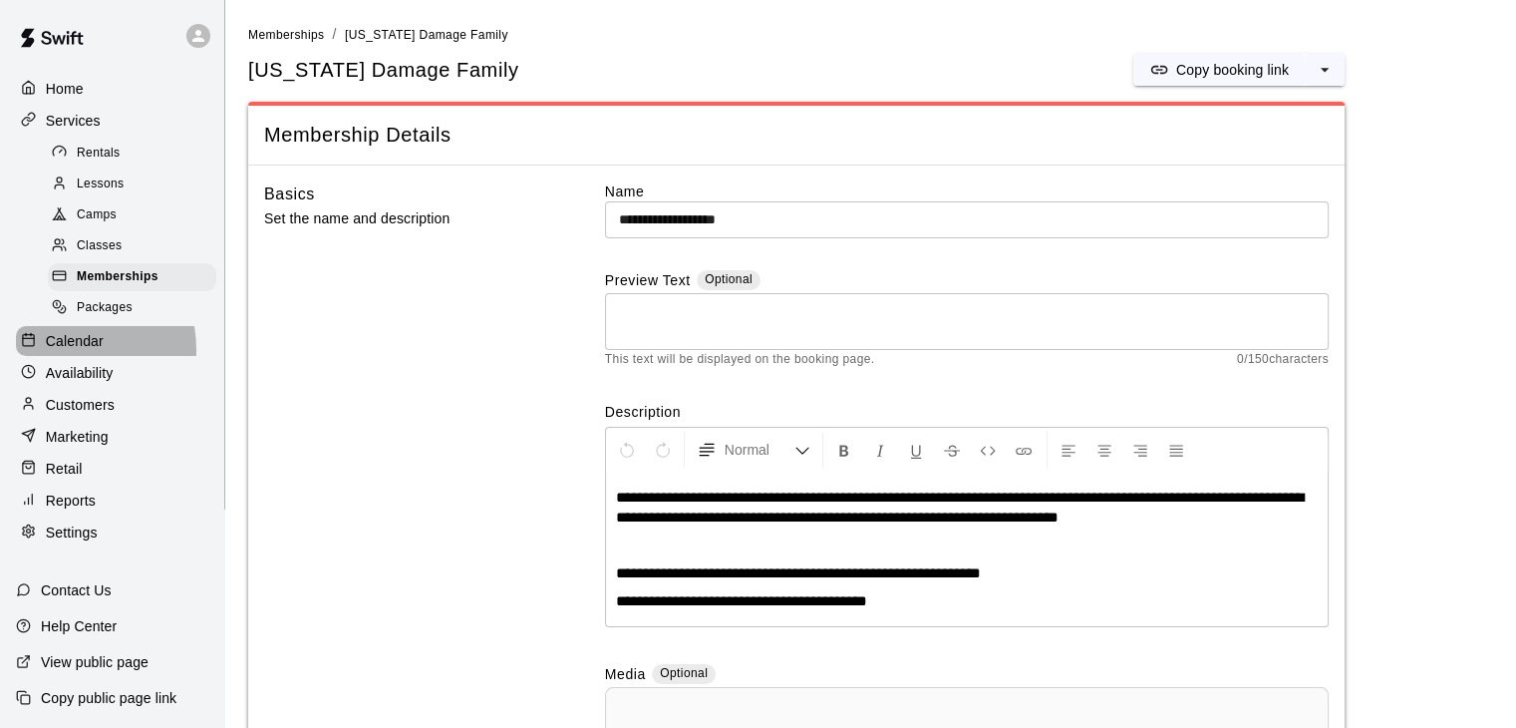
click at [52, 351] on p "Calendar" at bounding box center [75, 341] width 58 height 20
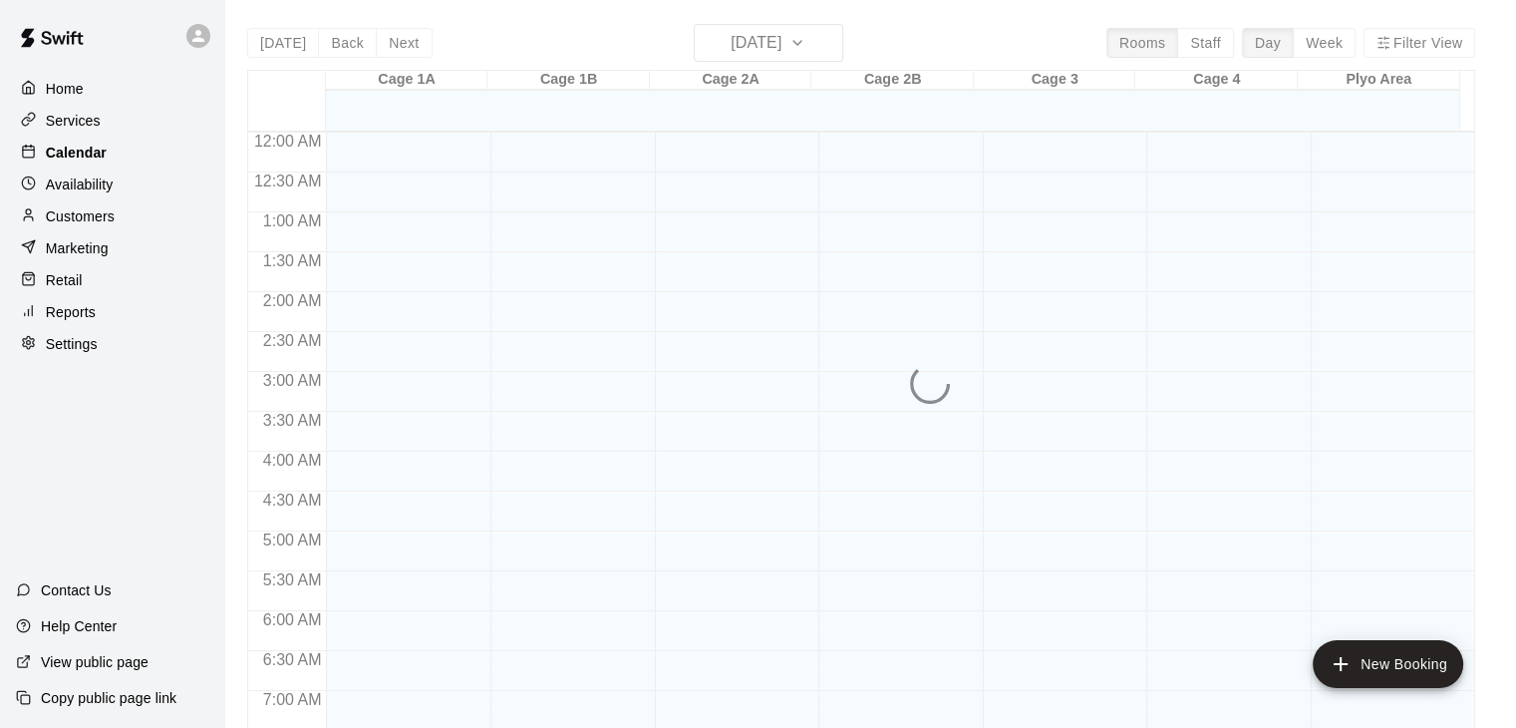
scroll to position [1235, 0]
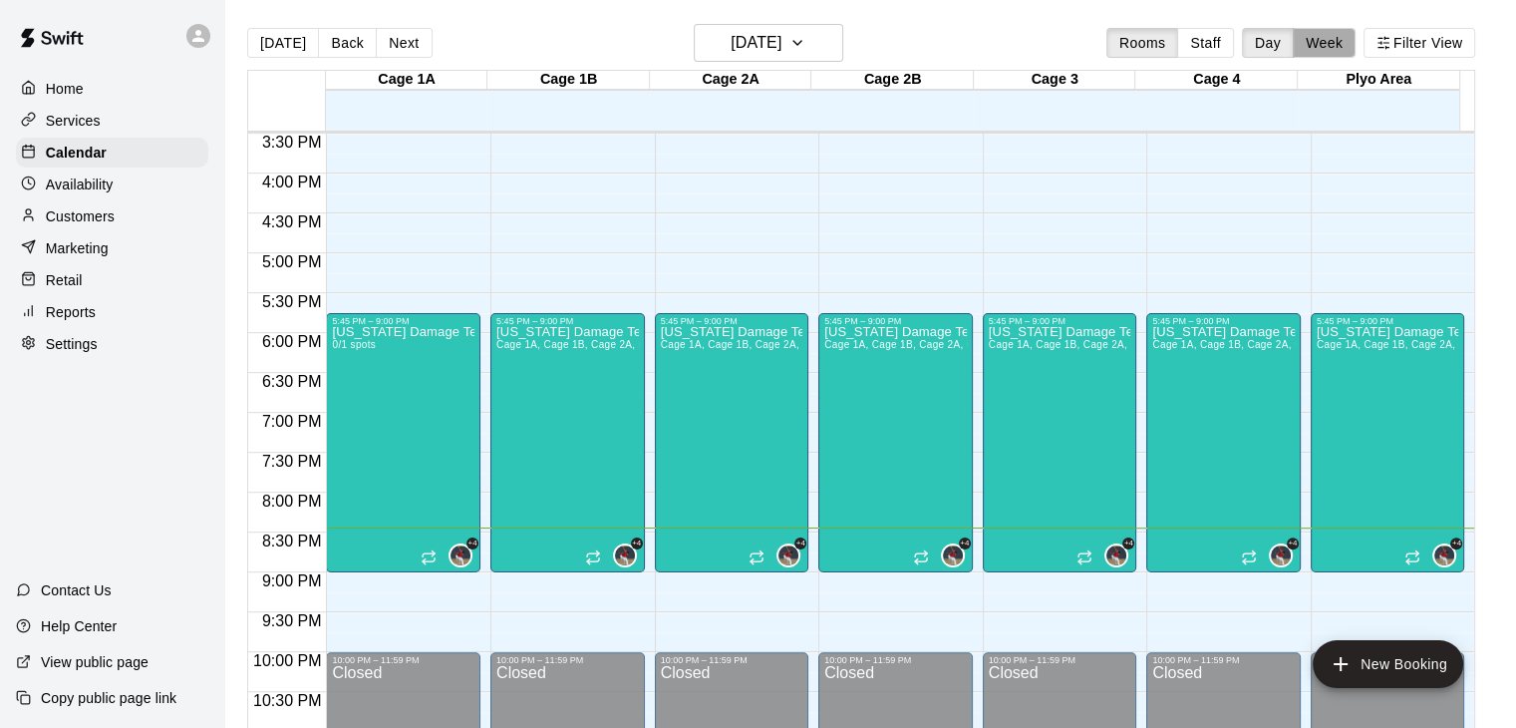
click at [1326, 45] on button "Week" at bounding box center [1324, 43] width 63 height 30
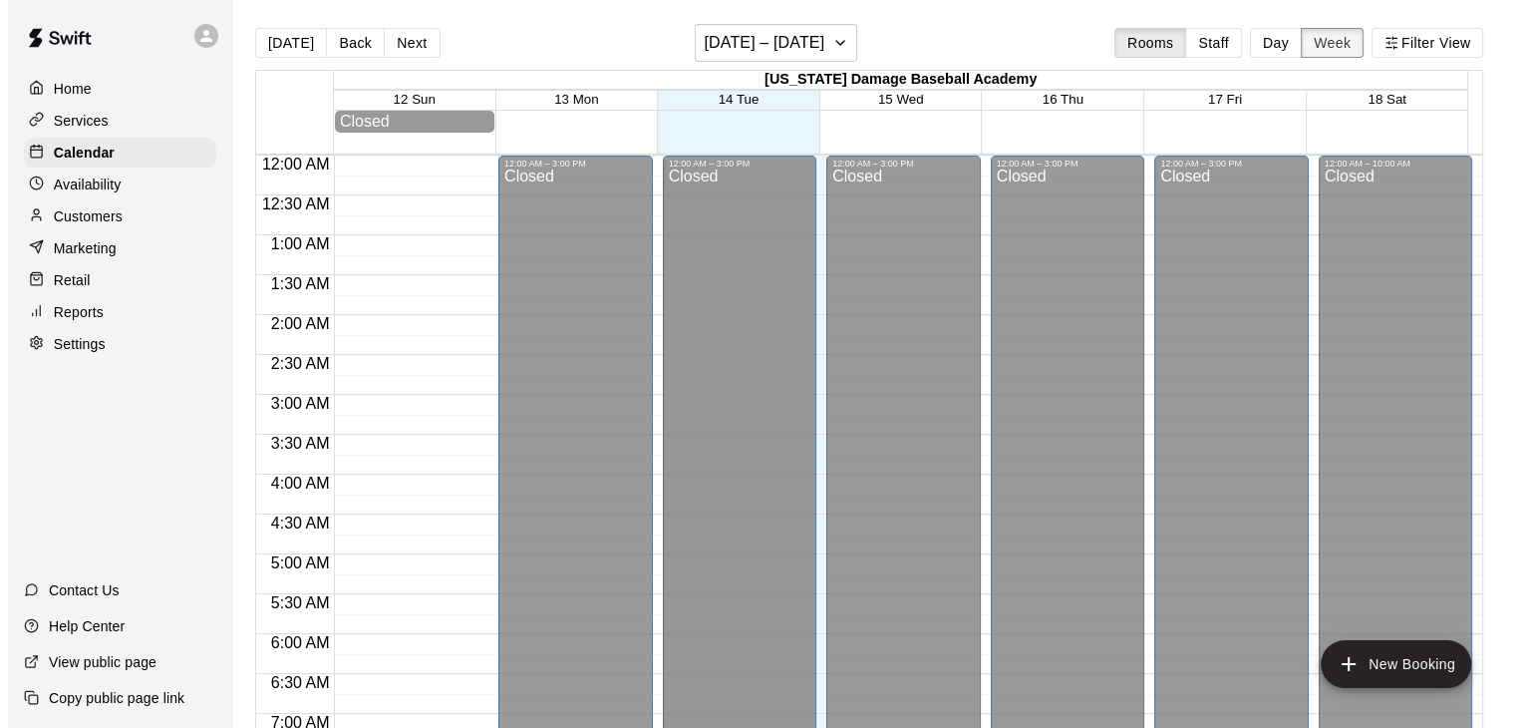
scroll to position [1316, 0]
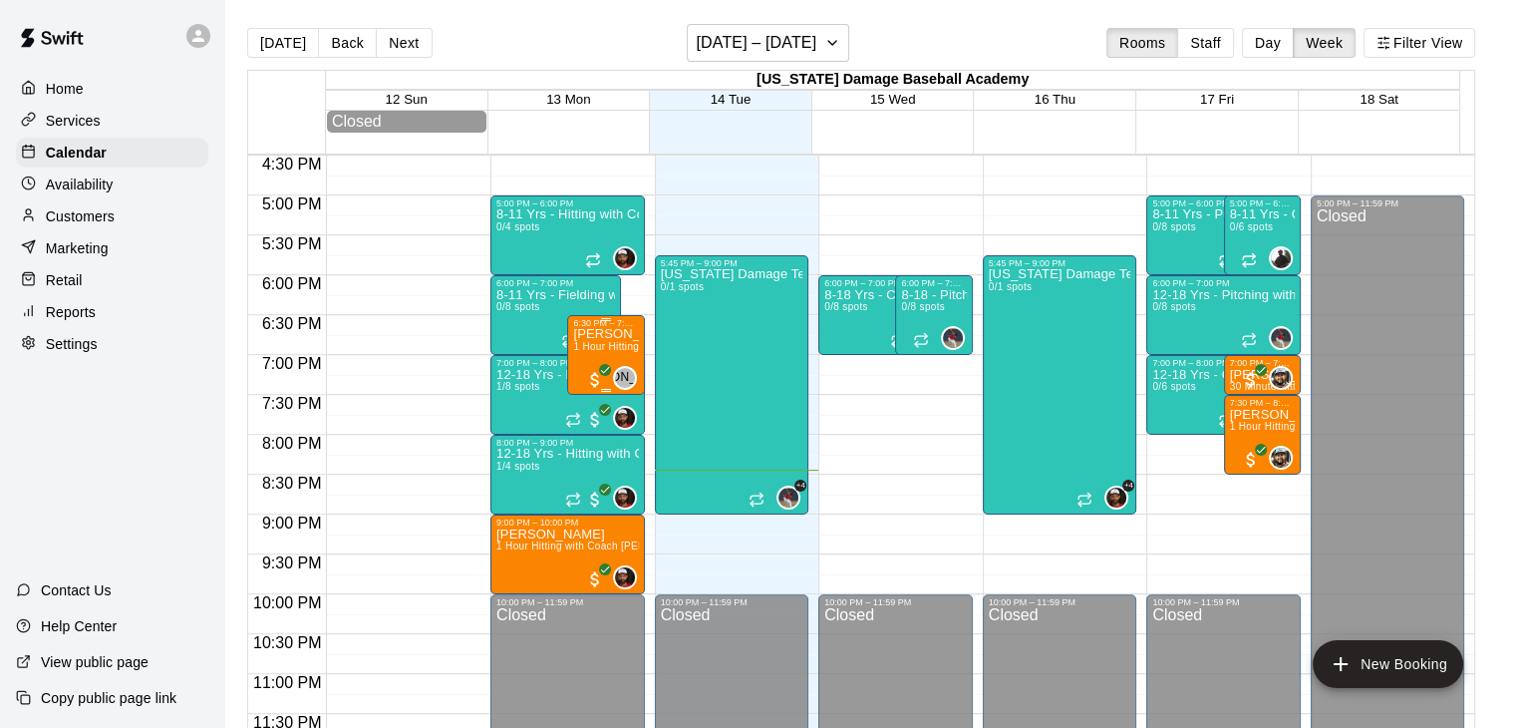
click at [594, 334] on p "[PERSON_NAME]" at bounding box center [605, 334] width 65 height 0
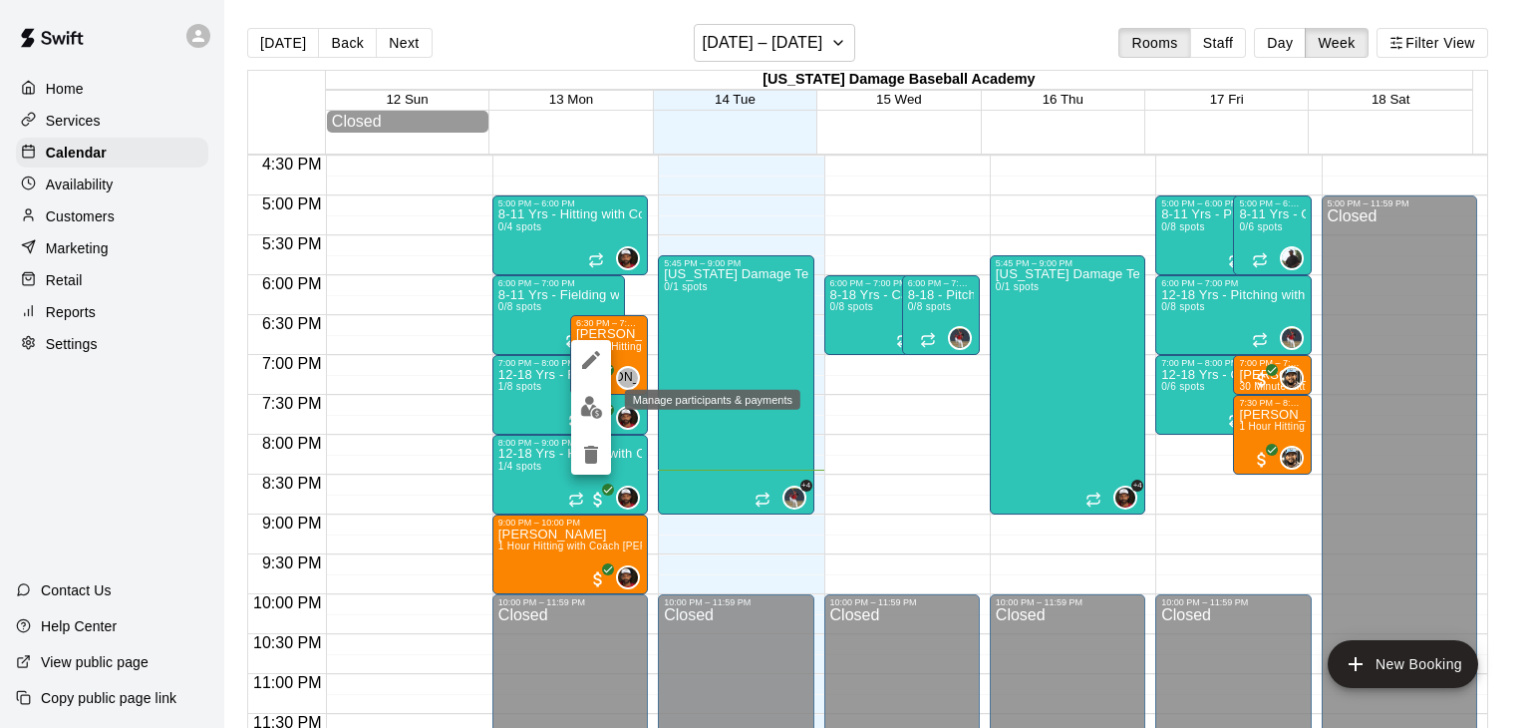
click at [595, 411] on img "edit" at bounding box center [591, 407] width 23 height 23
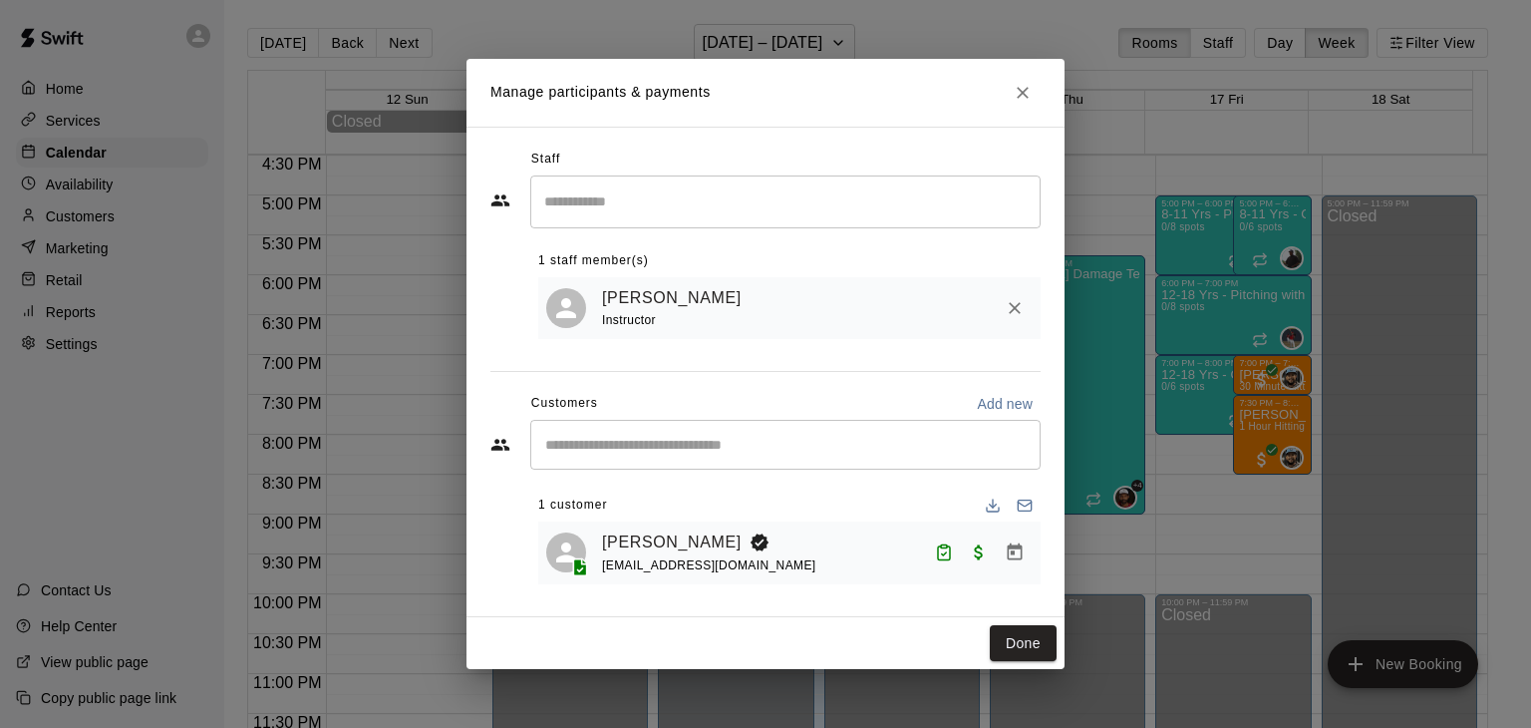
click at [1140, 476] on div "Manage participants & payments Staff ​ 1 staff member(s) Jayden Ayala Instructo…" at bounding box center [765, 364] width 1531 height 728
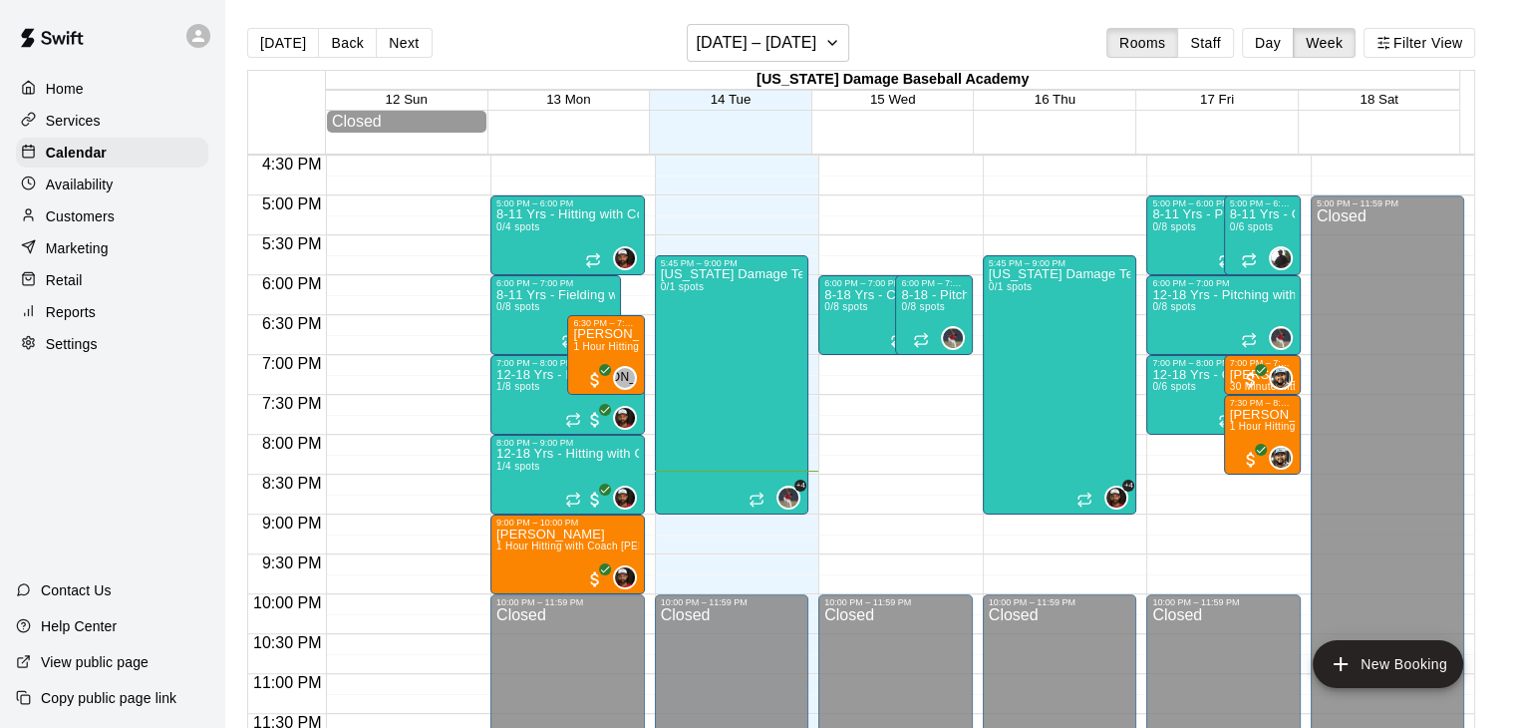
click at [234, 82] on div "Today Back Next October 12 – 18 Rooms Staff Day Week Filter View Texas Damage B…" at bounding box center [861, 388] width 1258 height 728
click at [578, 365] on div "Parker Hayes 1 Hour Hitting with Coach Jayden" at bounding box center [605, 692] width 65 height 728
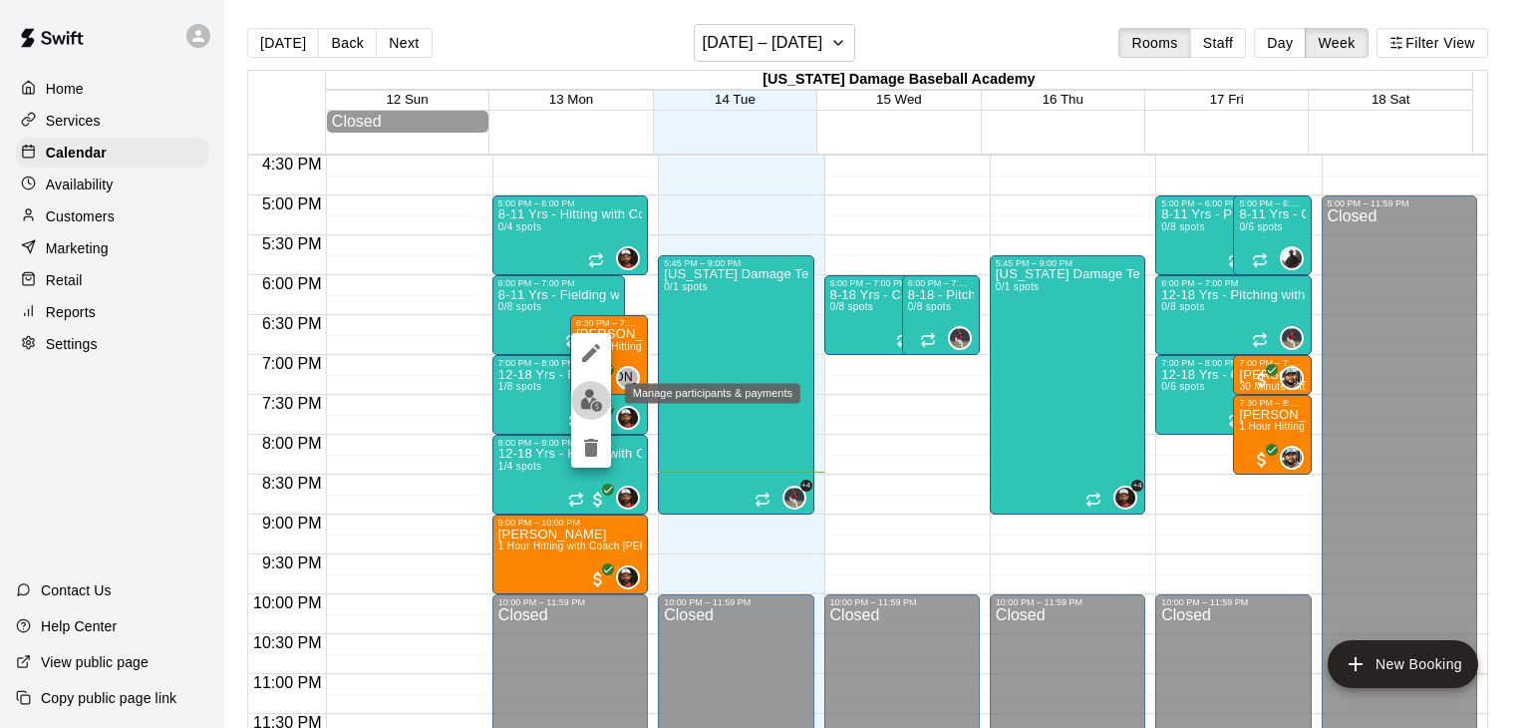
click at [594, 402] on img "edit" at bounding box center [591, 400] width 23 height 23
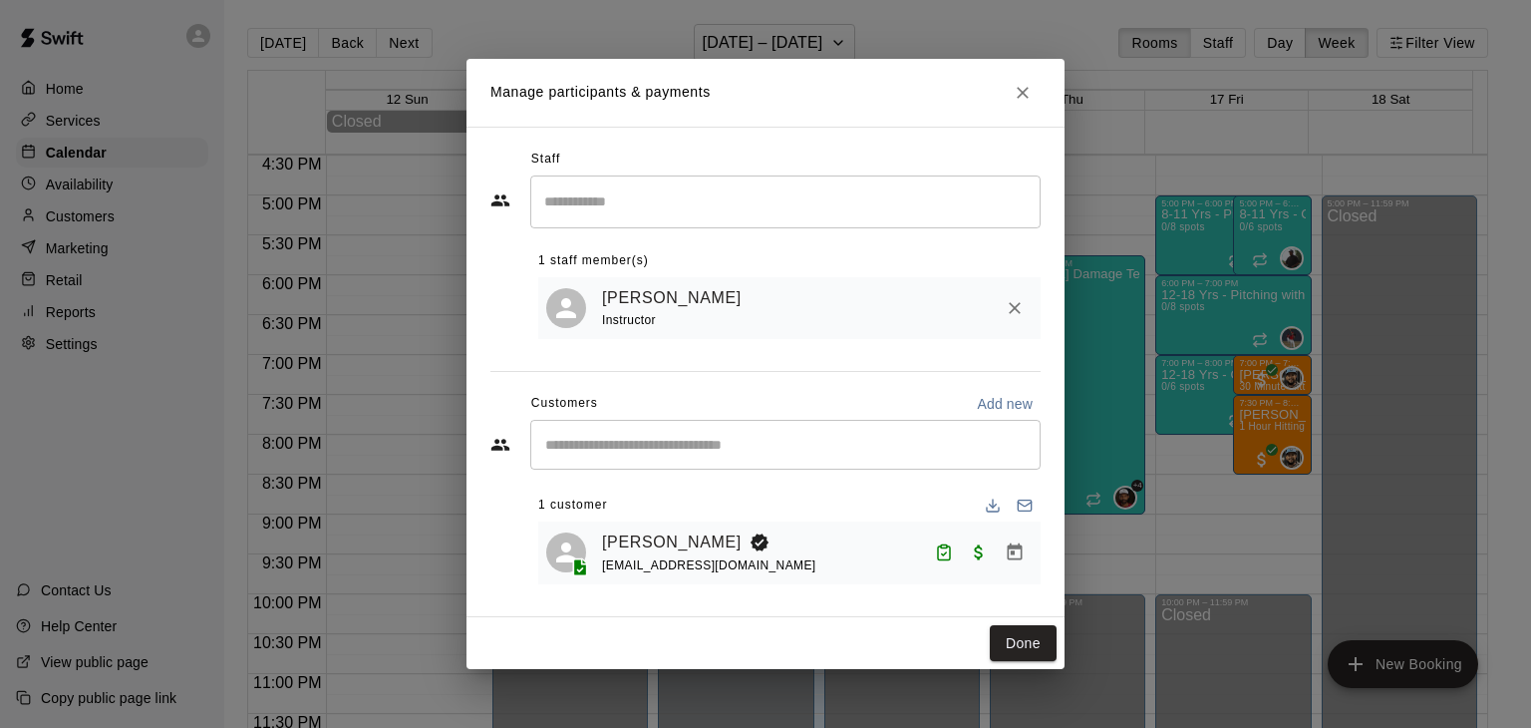
click at [1086, 437] on div "Manage participants & payments Staff ​ 1 staff member(s) Jayden Ayala Instructo…" at bounding box center [765, 364] width 1531 height 728
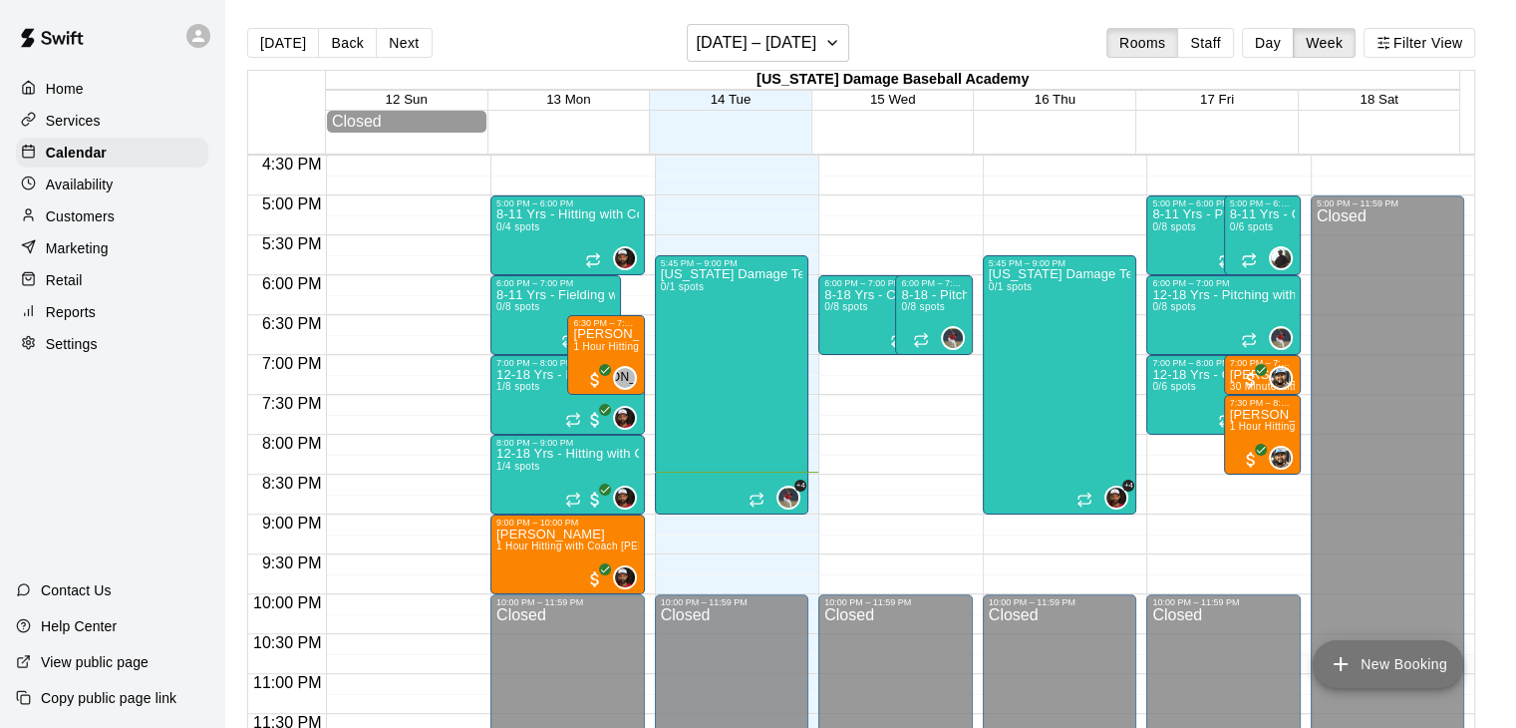
click at [1351, 658] on icon "add" at bounding box center [1341, 664] width 24 height 24
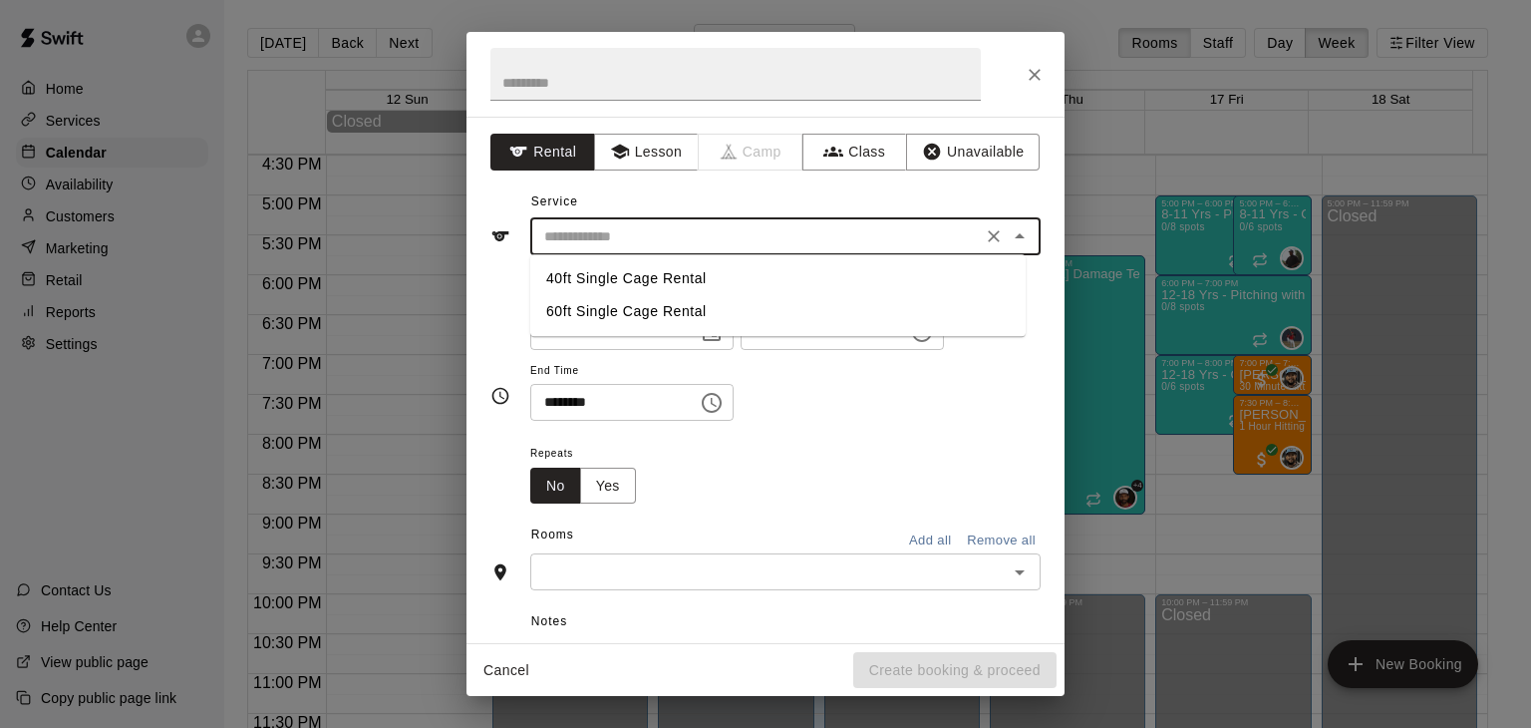
click at [687, 245] on input "text" at bounding box center [756, 236] width 440 height 25
click at [640, 287] on li "40ft Single Cage Rental" at bounding box center [777, 278] width 495 height 33
type input "**********"
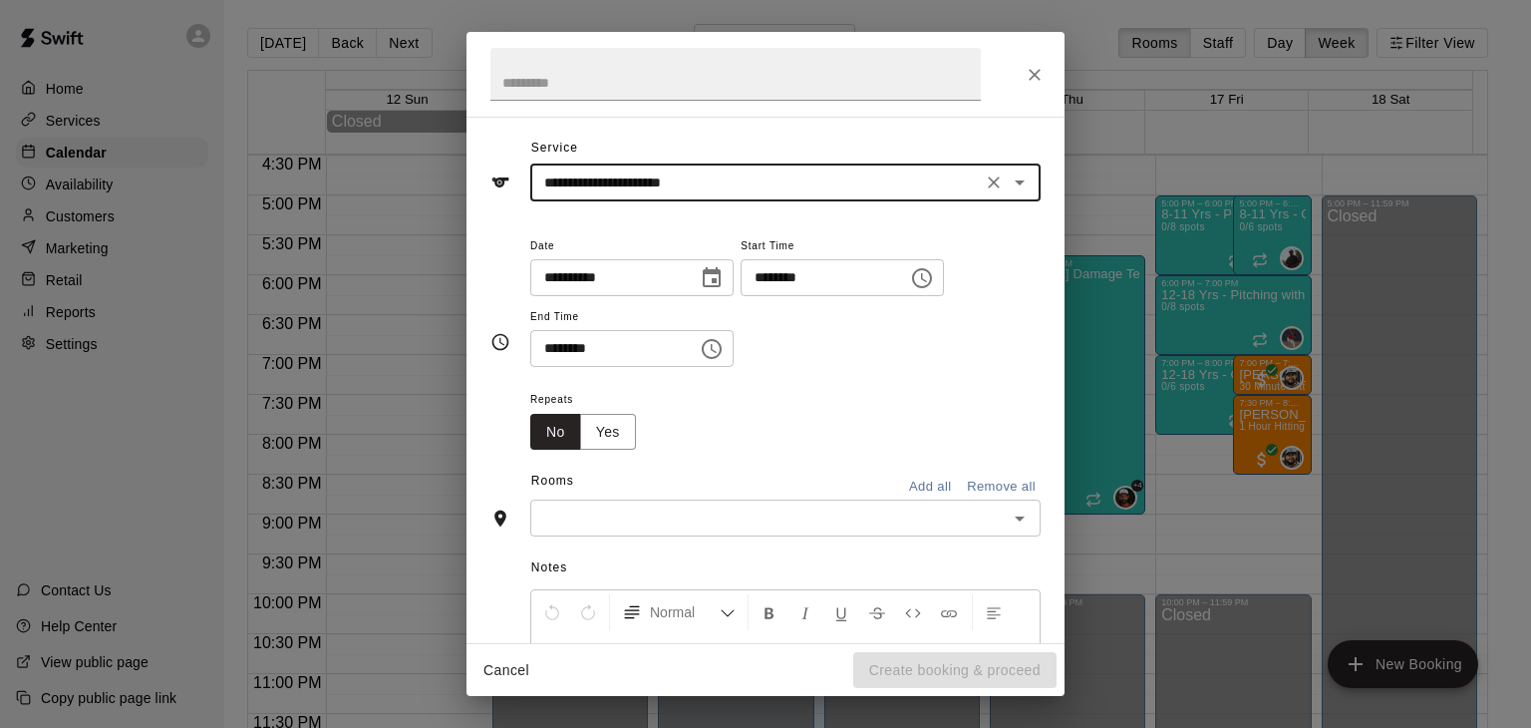
scroll to position [55, 0]
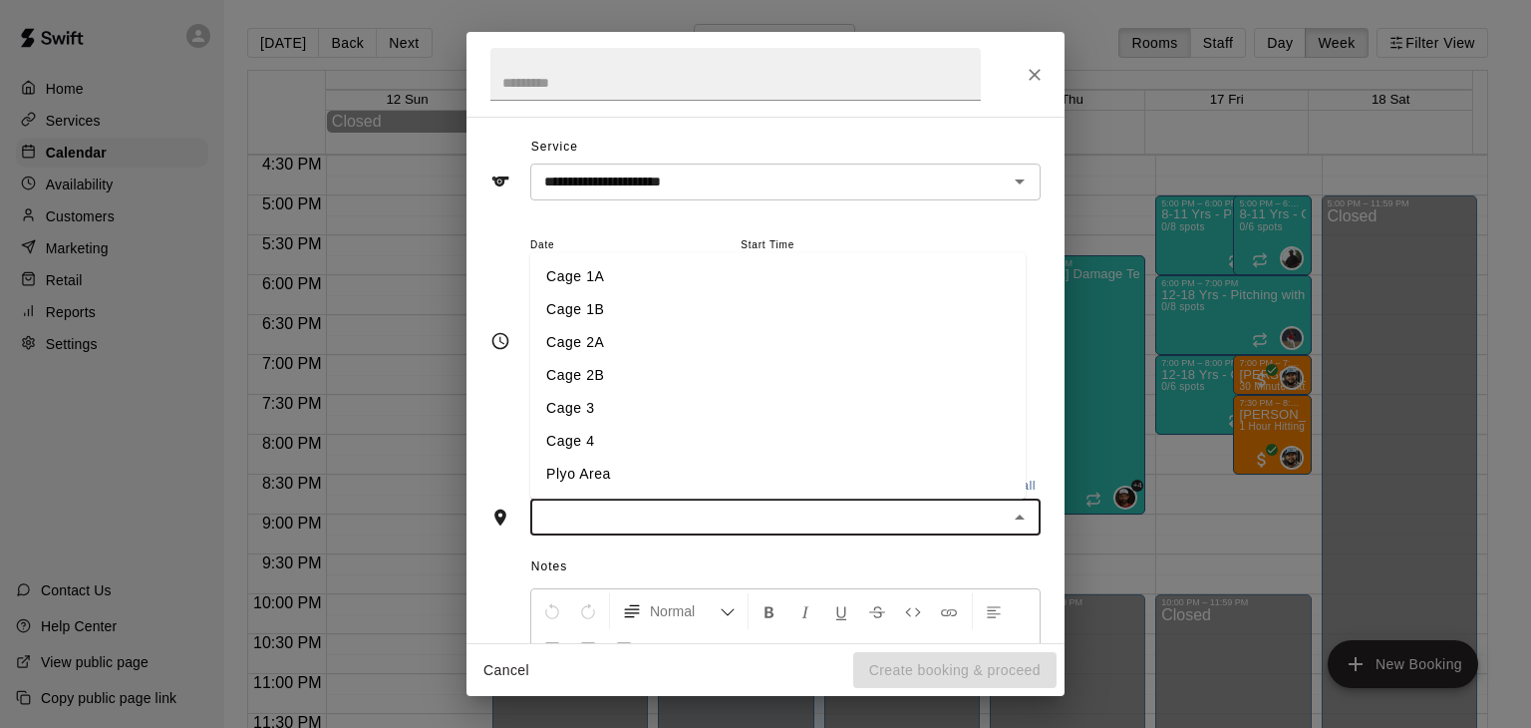
click at [758, 506] on input "text" at bounding box center [768, 516] width 465 height 25
click at [610, 466] on li "Plyo Area" at bounding box center [777, 474] width 495 height 33
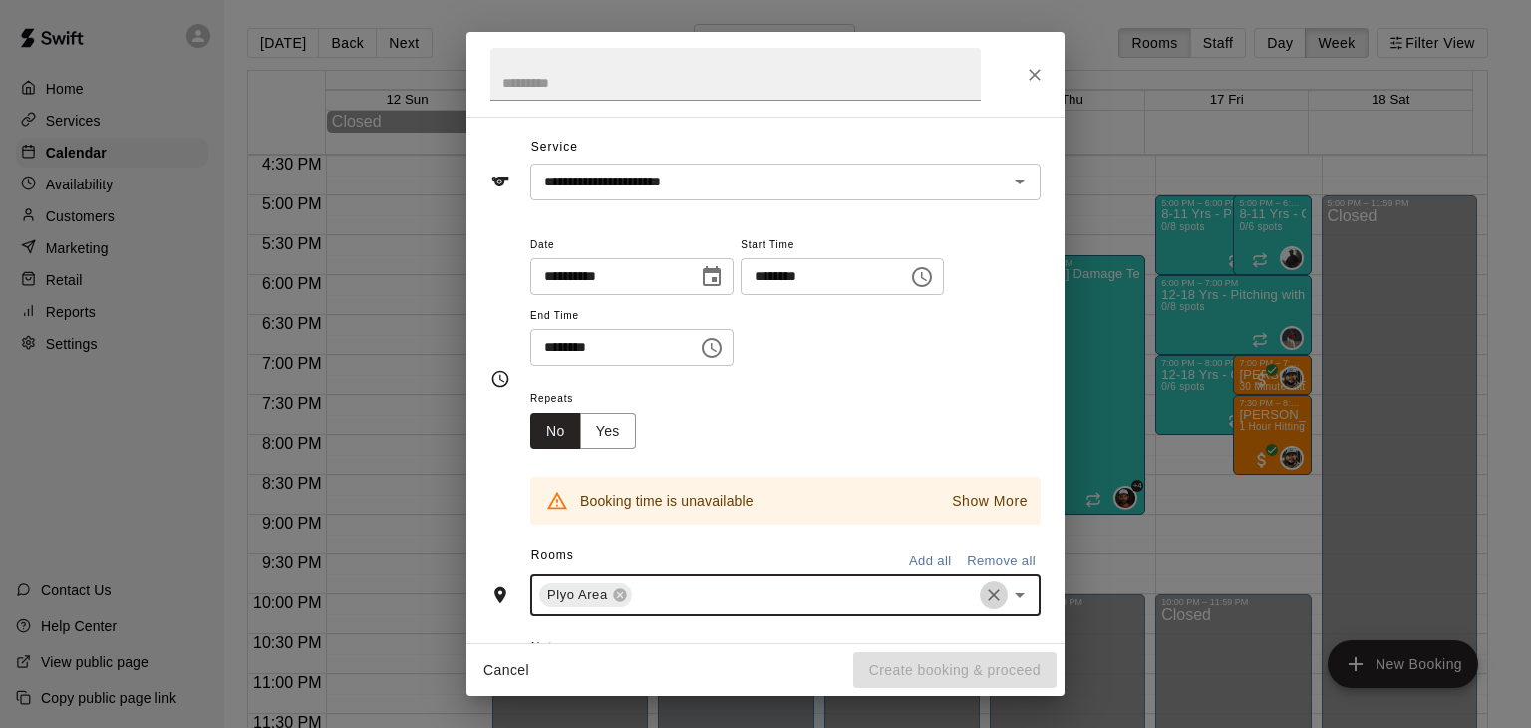
click at [984, 586] on icon "Clear" at bounding box center [994, 595] width 20 height 20
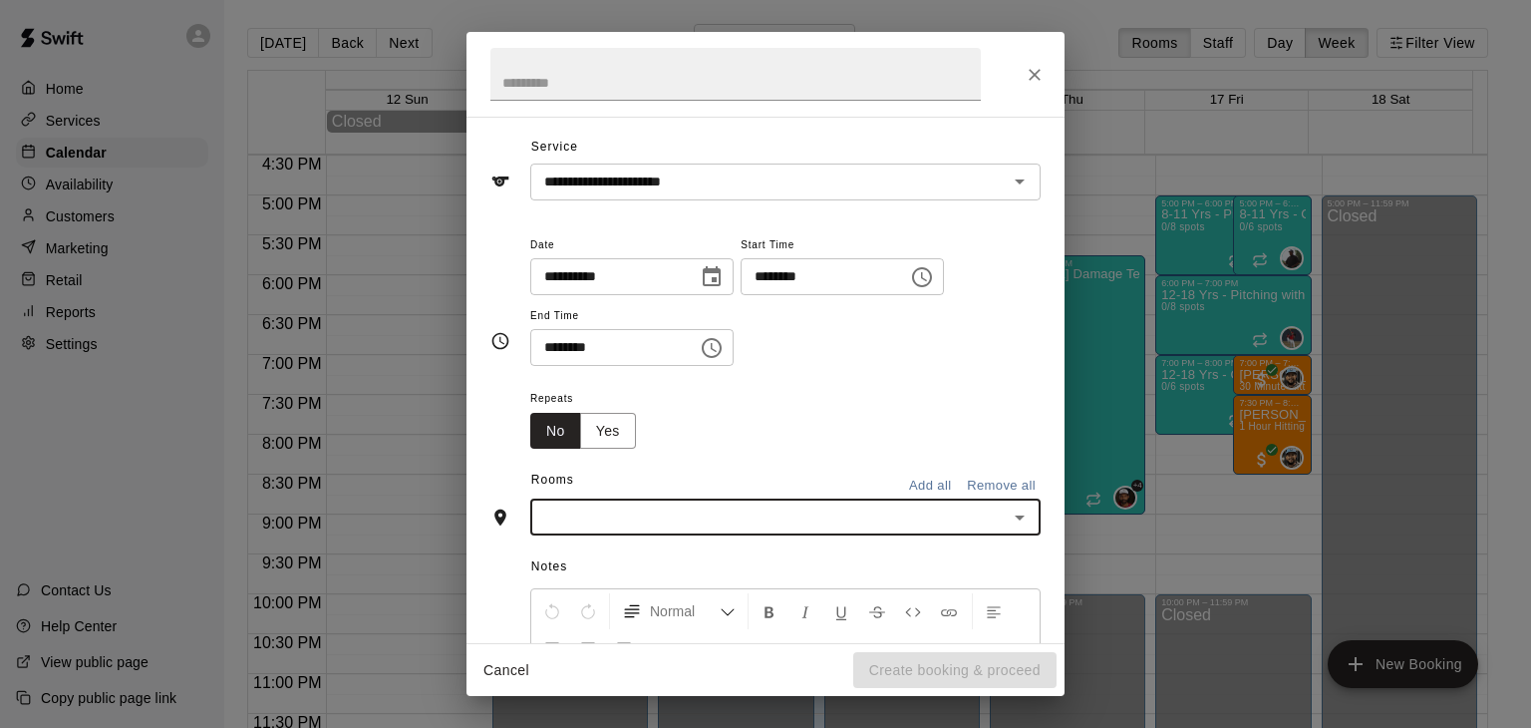
click at [724, 268] on icon "Choose date, selected date is Oct 14, 2025" at bounding box center [712, 277] width 24 height 24
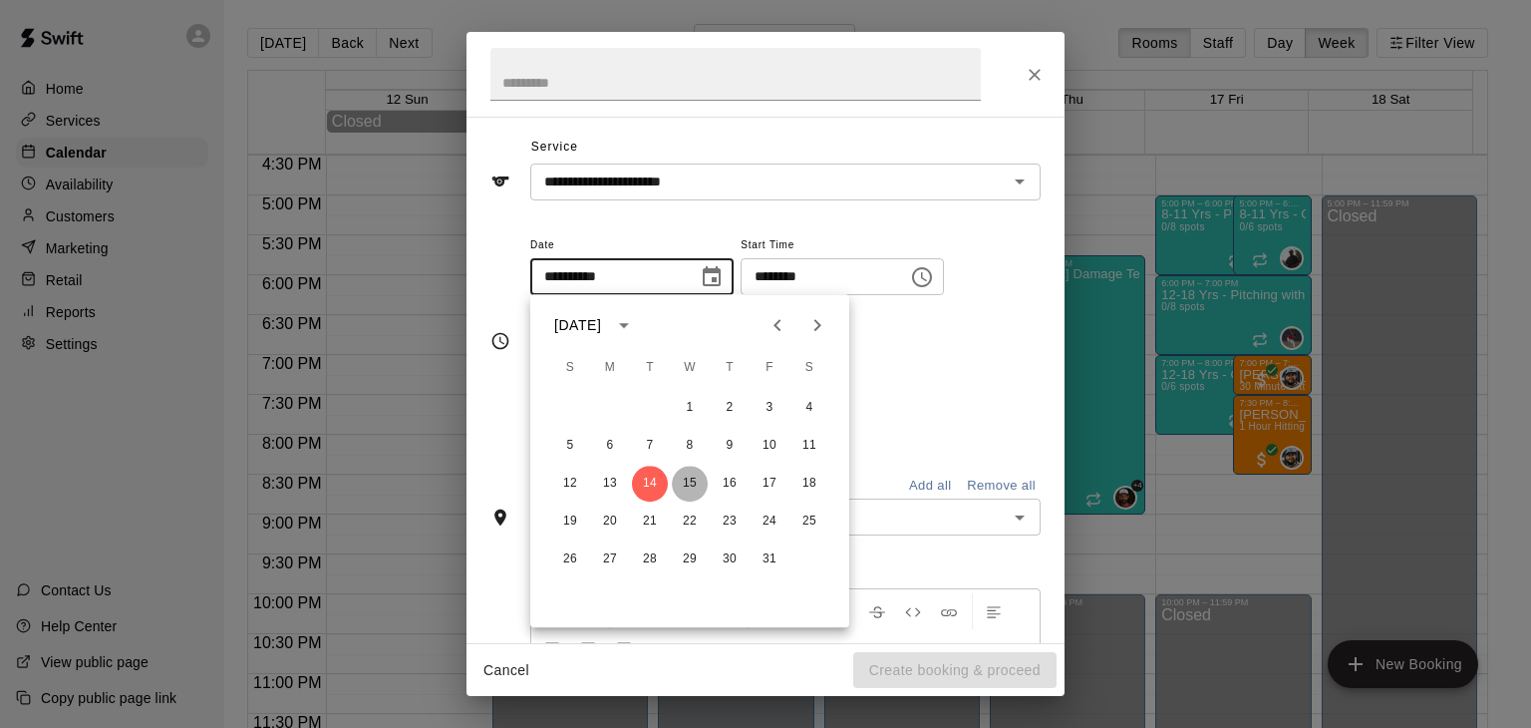
click at [694, 466] on button "15" at bounding box center [690, 483] width 36 height 36
type input "**********"
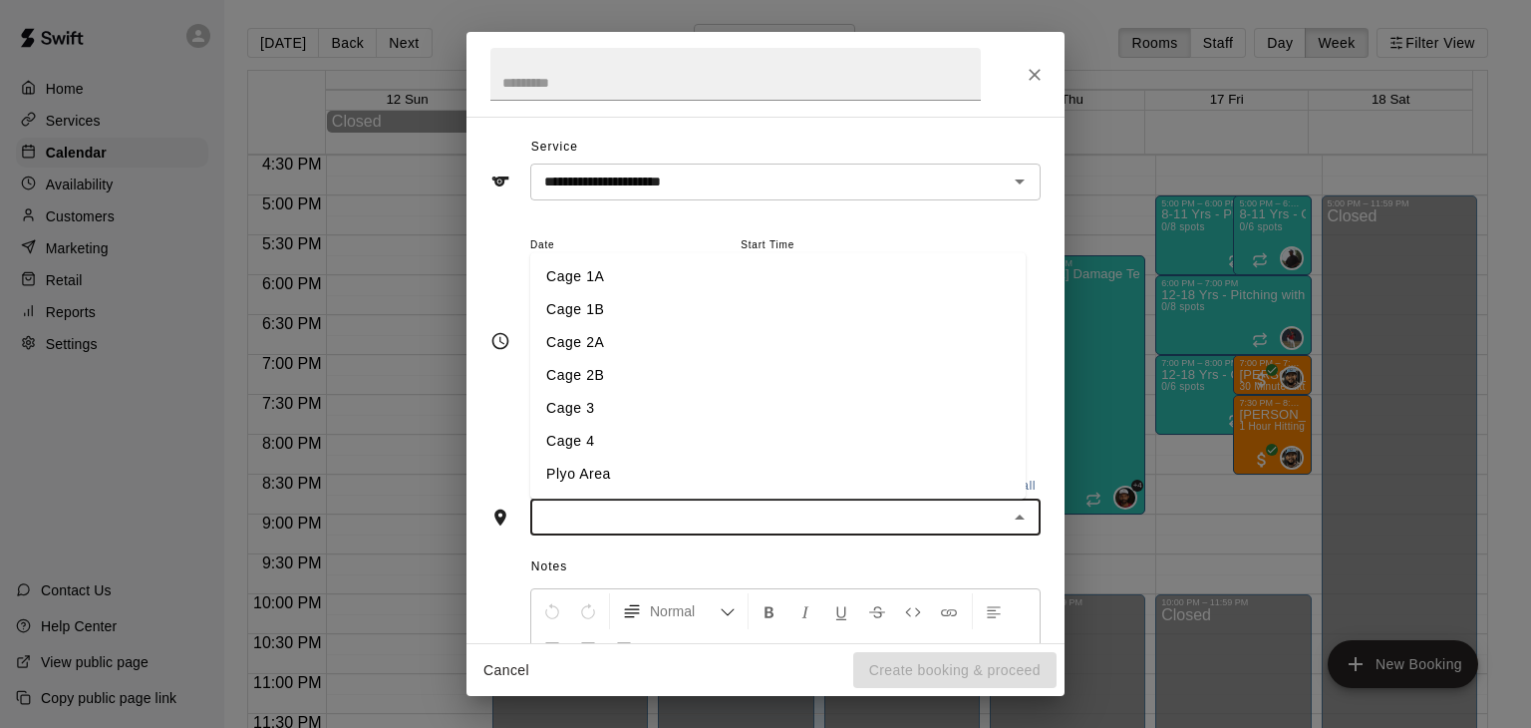
click at [806, 504] on input "text" at bounding box center [768, 516] width 465 height 25
click at [677, 469] on li "Plyo Area" at bounding box center [777, 474] width 495 height 33
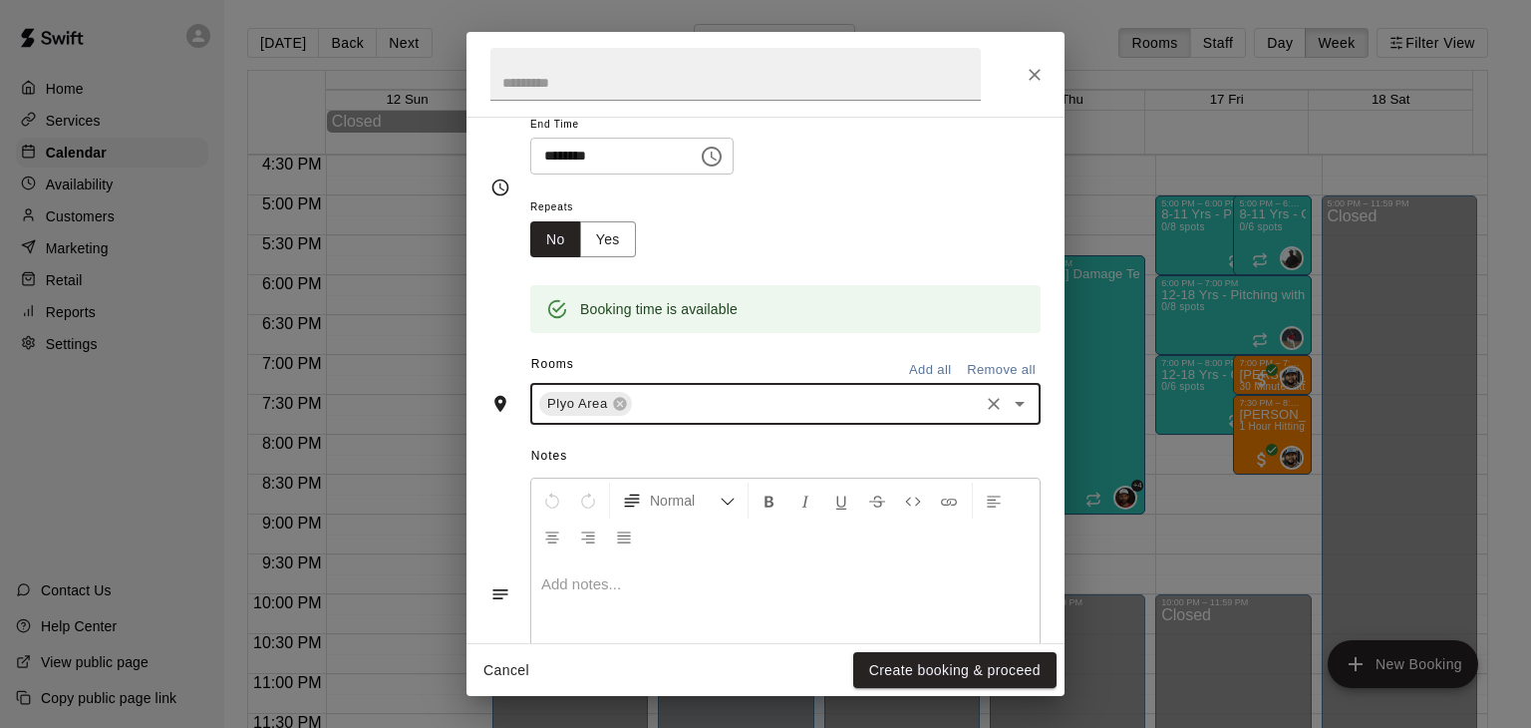
scroll to position [349, 0]
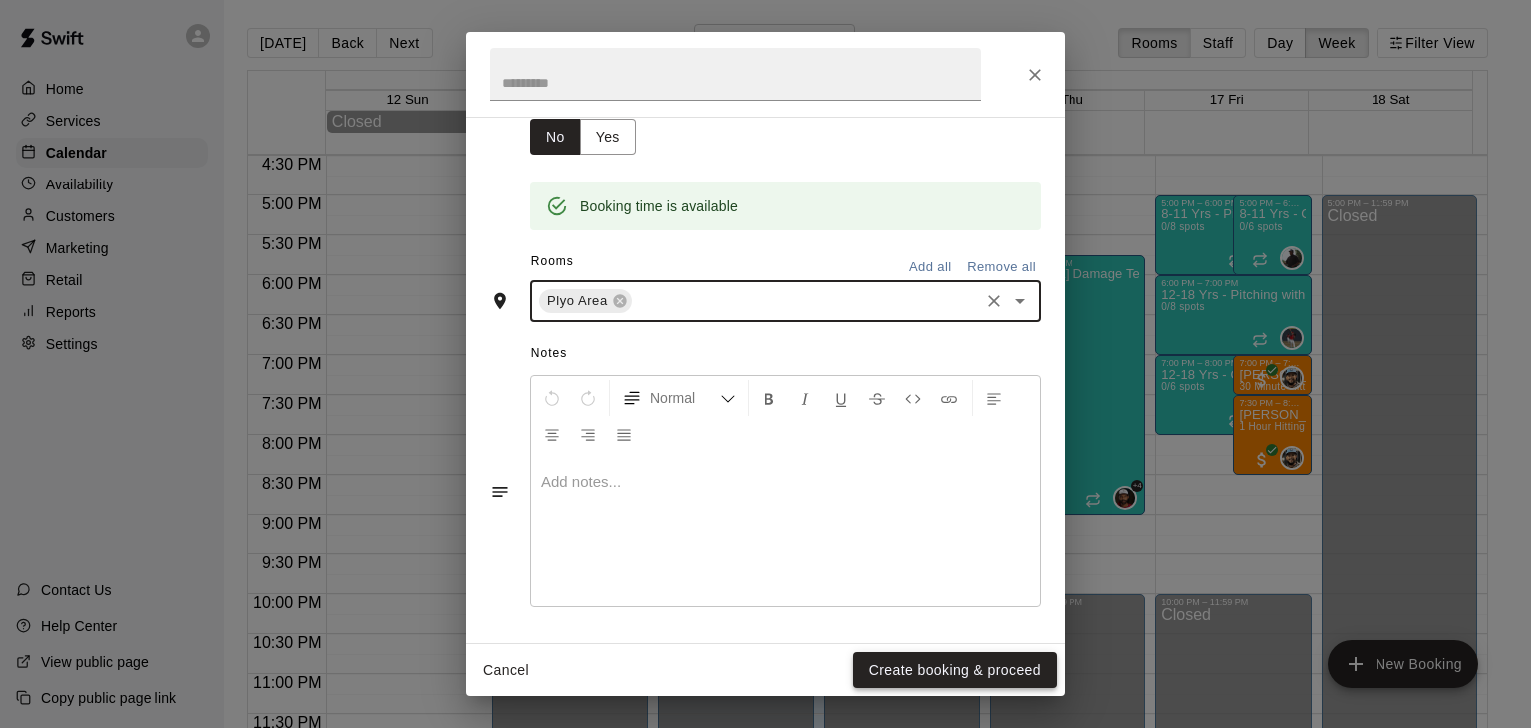
click at [953, 658] on button "Create booking & proceed" at bounding box center [954, 670] width 203 height 37
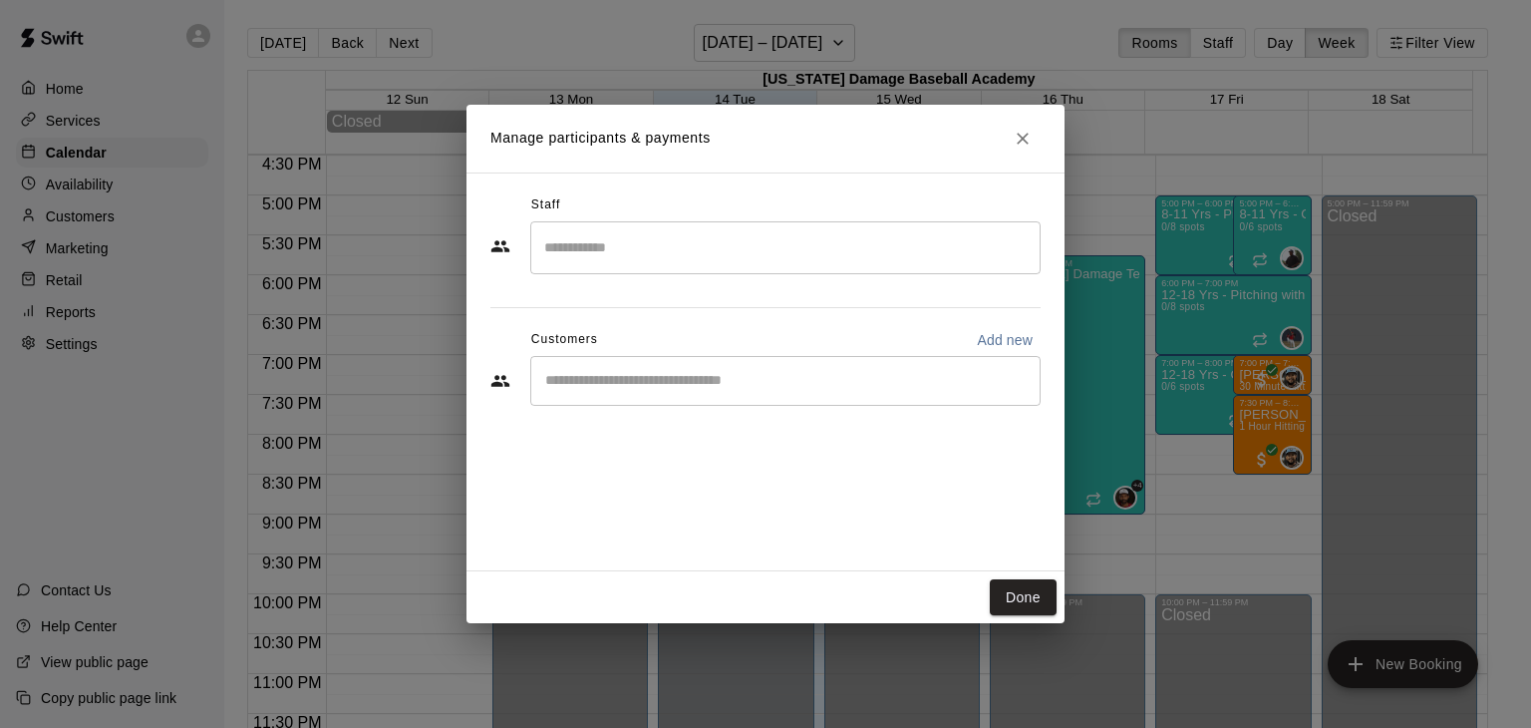
click at [642, 247] on input "Search staff" at bounding box center [785, 247] width 492 height 35
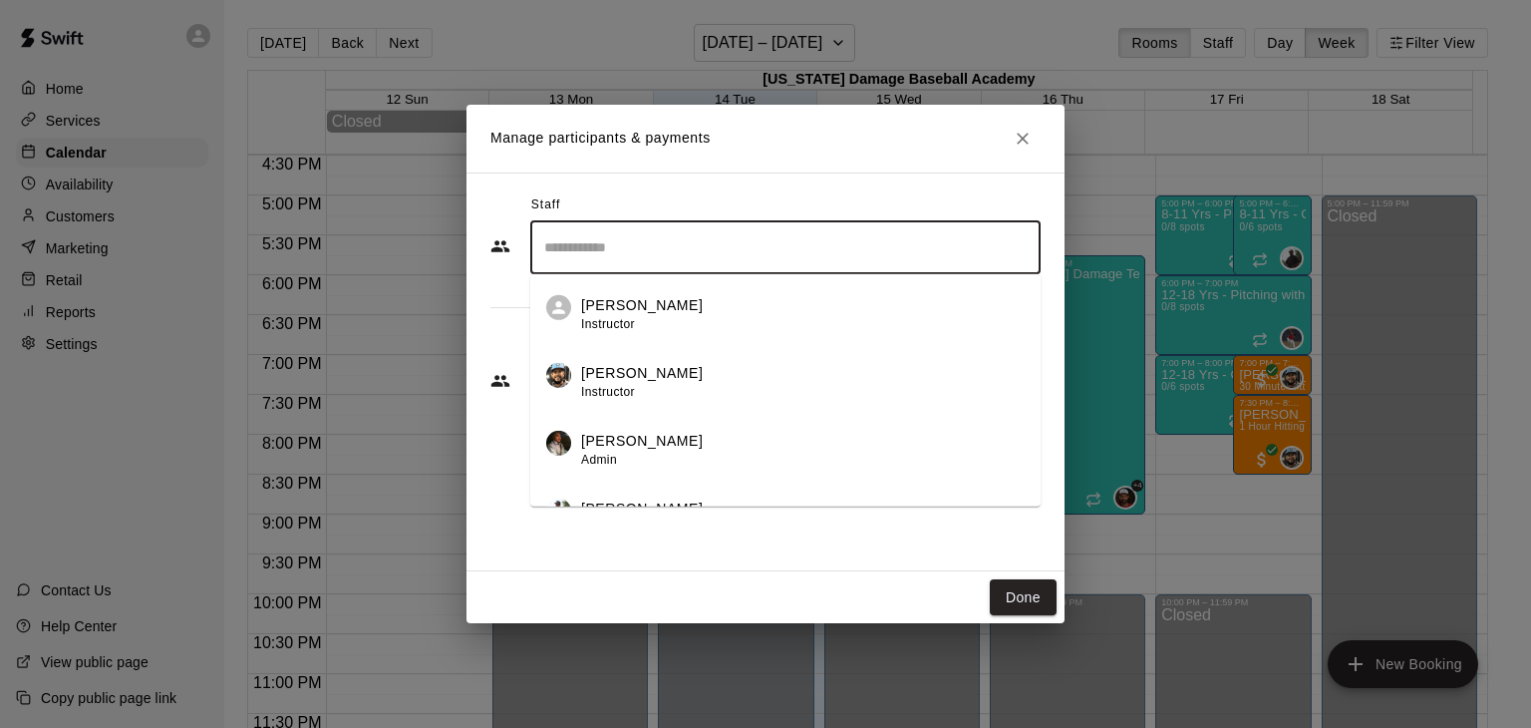
click at [674, 335] on li "Jayden Ayala Instructor" at bounding box center [785, 308] width 510 height 68
click at [604, 251] on input "Search staff" at bounding box center [785, 247] width 492 height 35
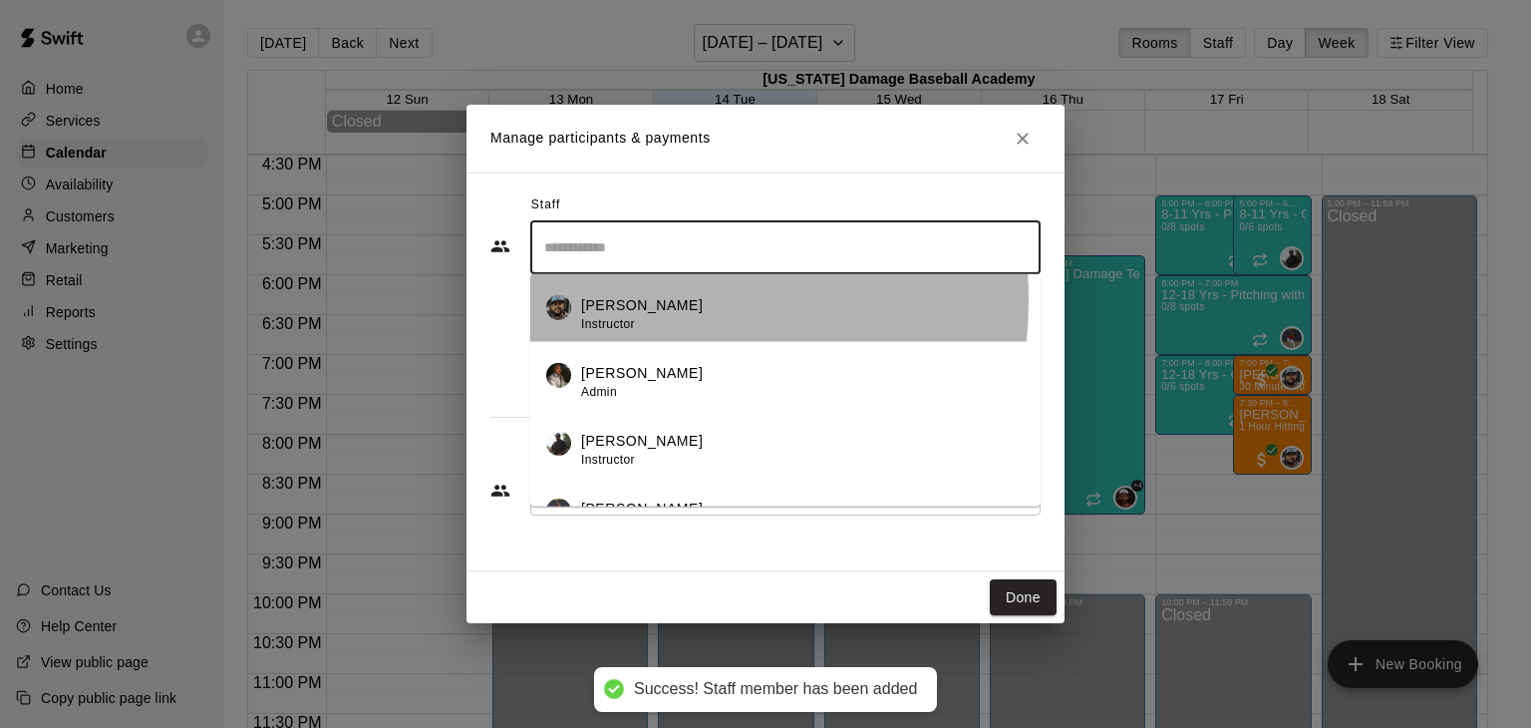
click at [601, 299] on p "[PERSON_NAME]" at bounding box center [642, 305] width 122 height 21
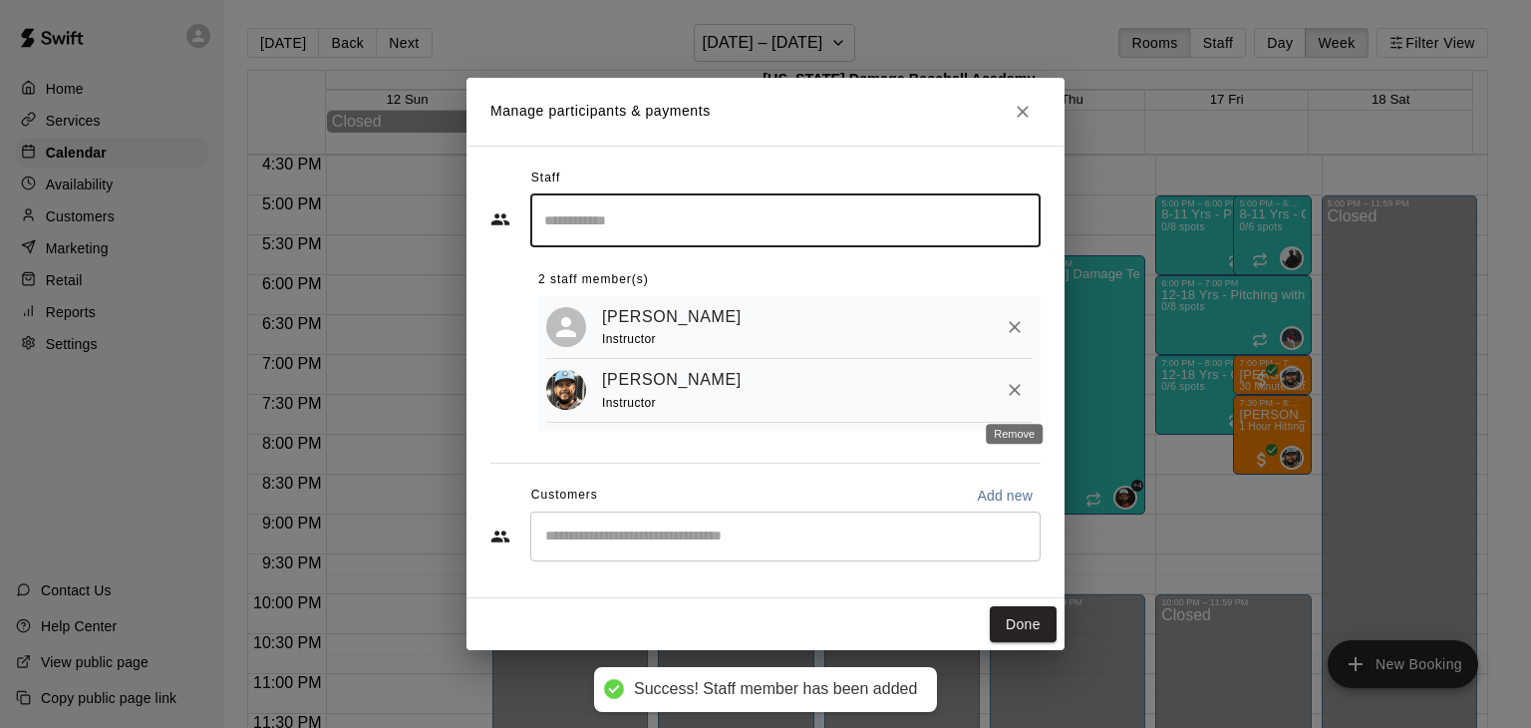
click at [1010, 384] on icon "Remove" at bounding box center [1015, 390] width 20 height 20
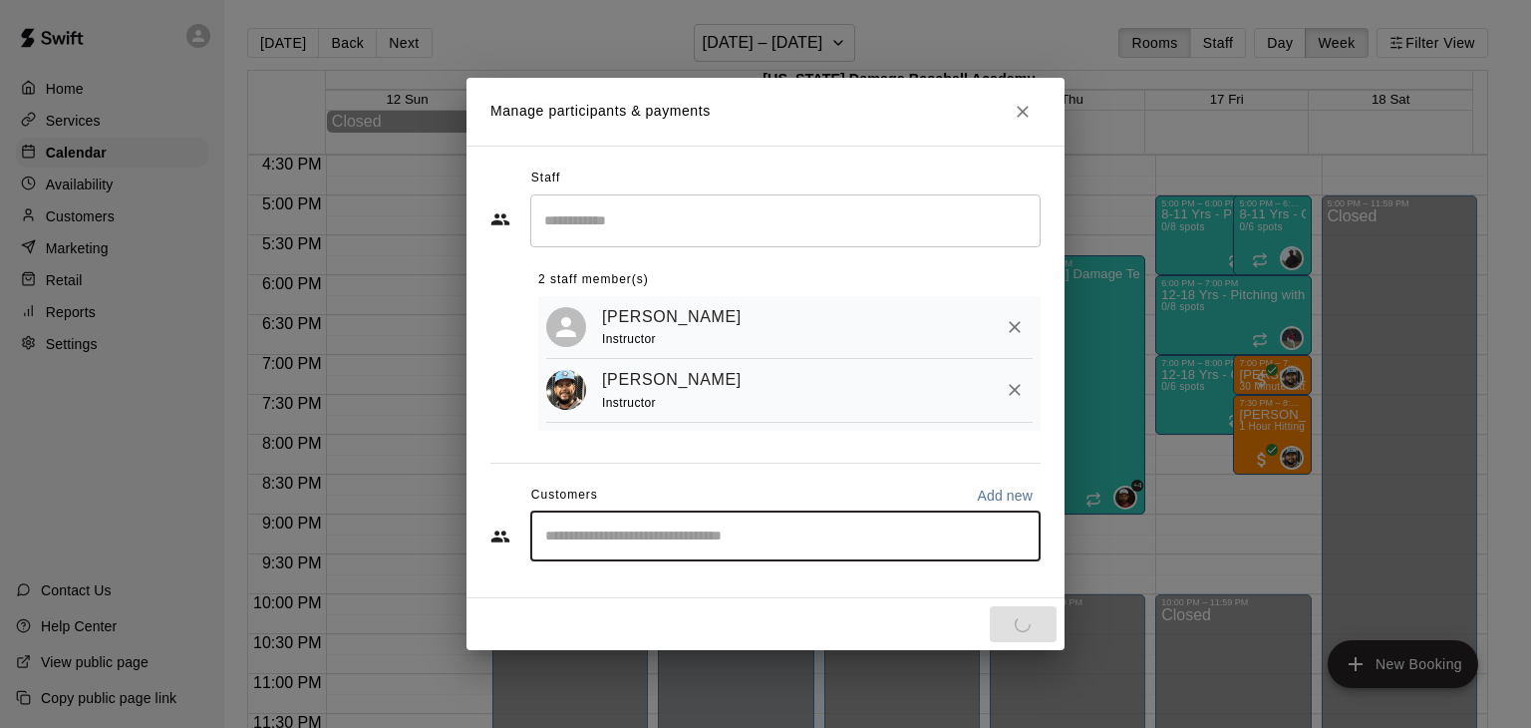
click at [680, 535] on div "Staff ​ 2 staff member(s) Jayden Ayala Instructor Brandon Sotello Instructor Cu…" at bounding box center [765, 371] width 550 height 419
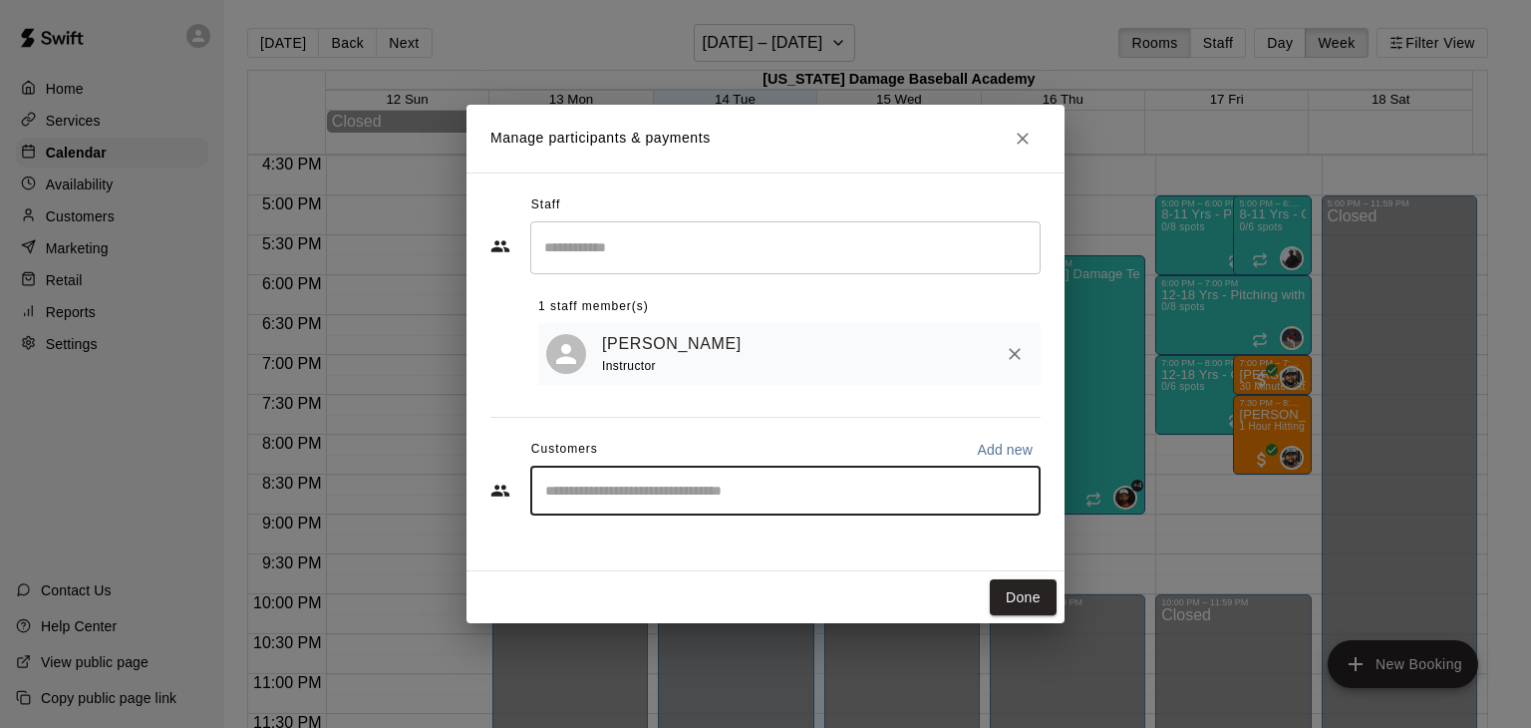
click at [977, 491] on input "Start typing to search customers..." at bounding box center [785, 490] width 492 height 20
click at [1017, 592] on button "Done" at bounding box center [1023, 597] width 67 height 37
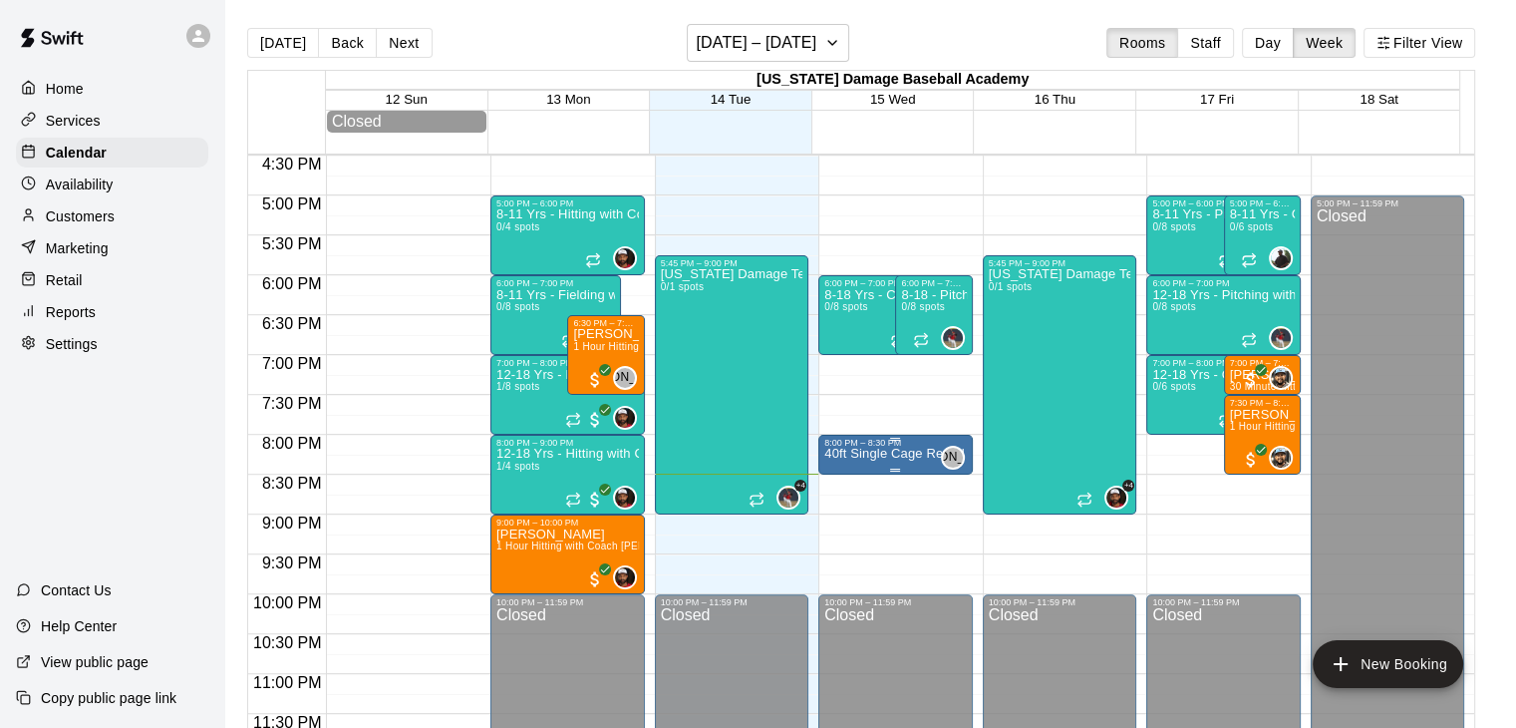
click at [870, 453] on p "40ft Single Cage Rental" at bounding box center [894, 453] width 141 height 0
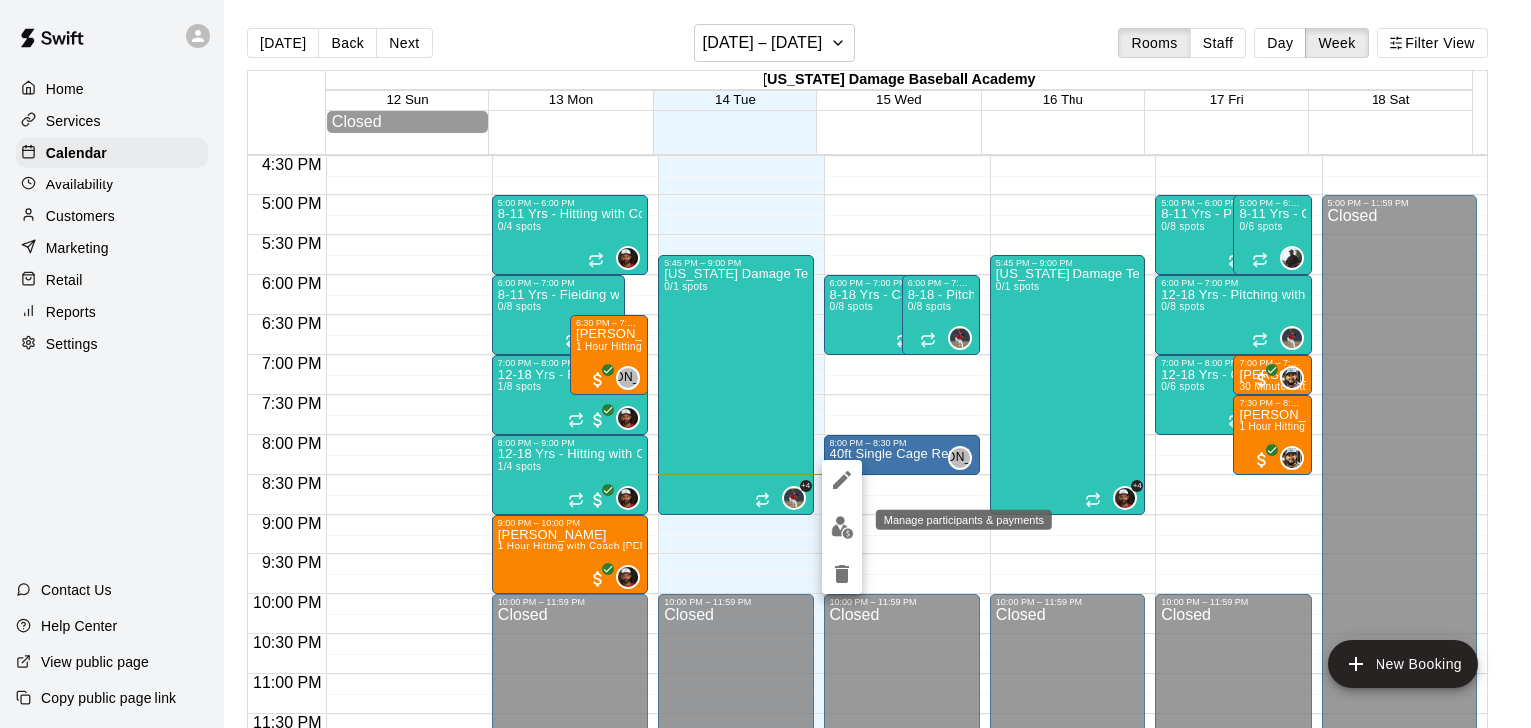
click at [840, 519] on img "edit" at bounding box center [842, 526] width 23 height 23
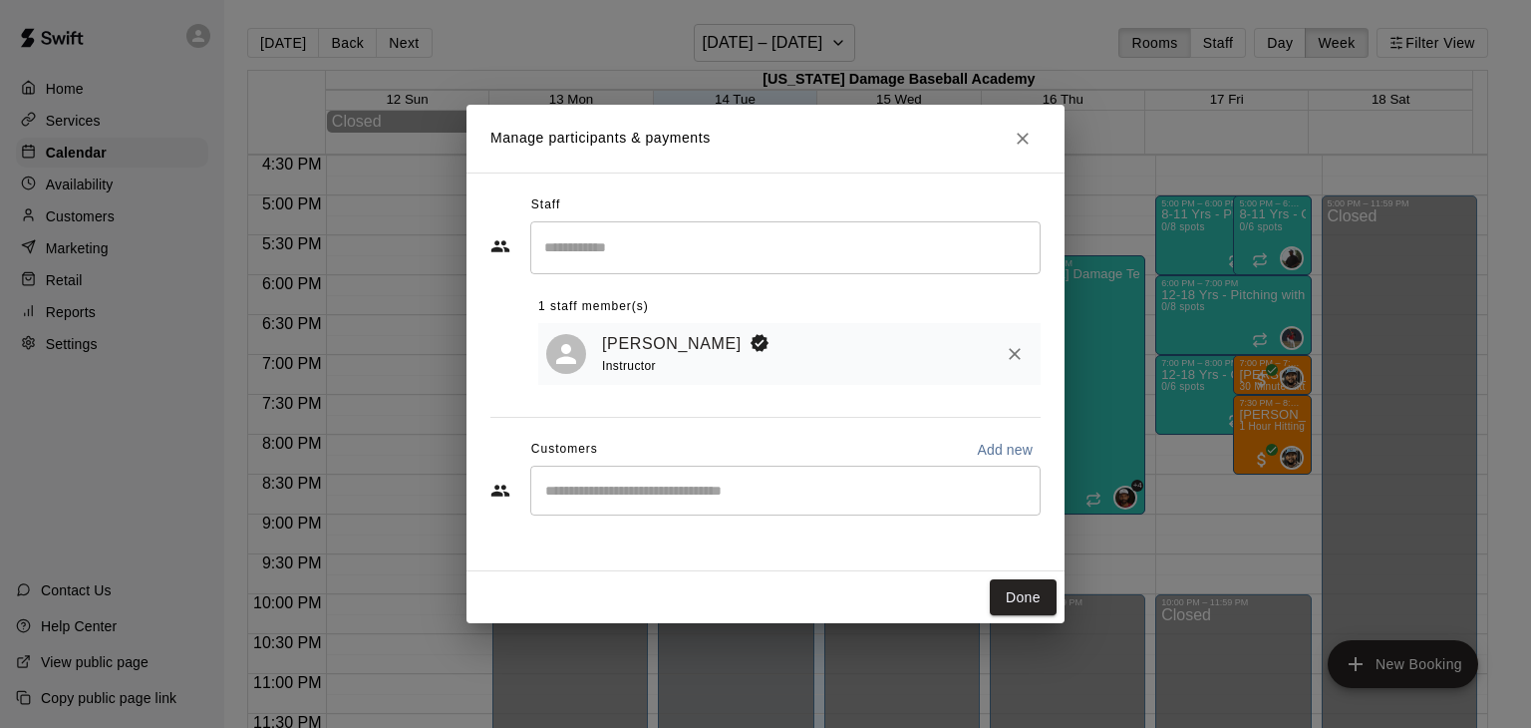
click at [911, 483] on input "Start typing to search customers..." at bounding box center [785, 490] width 492 height 20
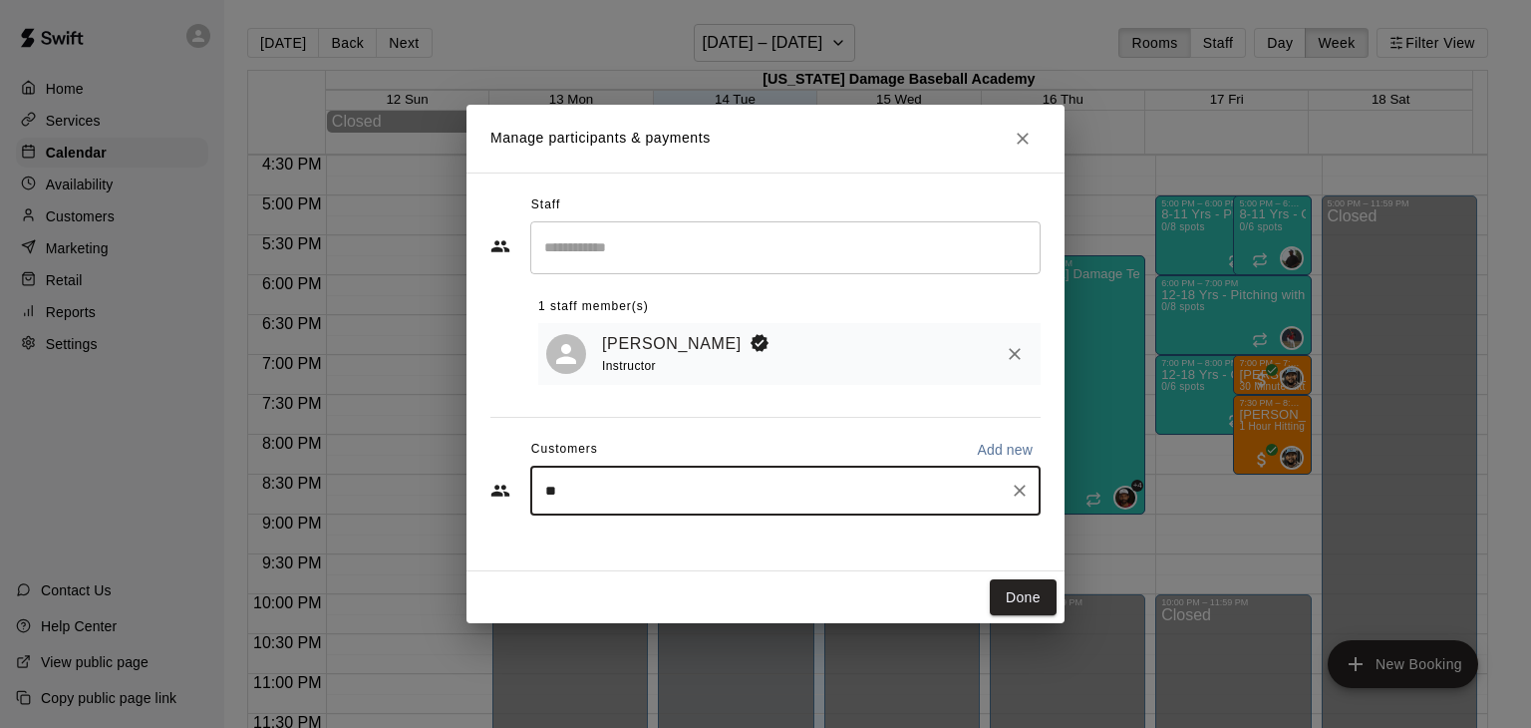
type input "***"
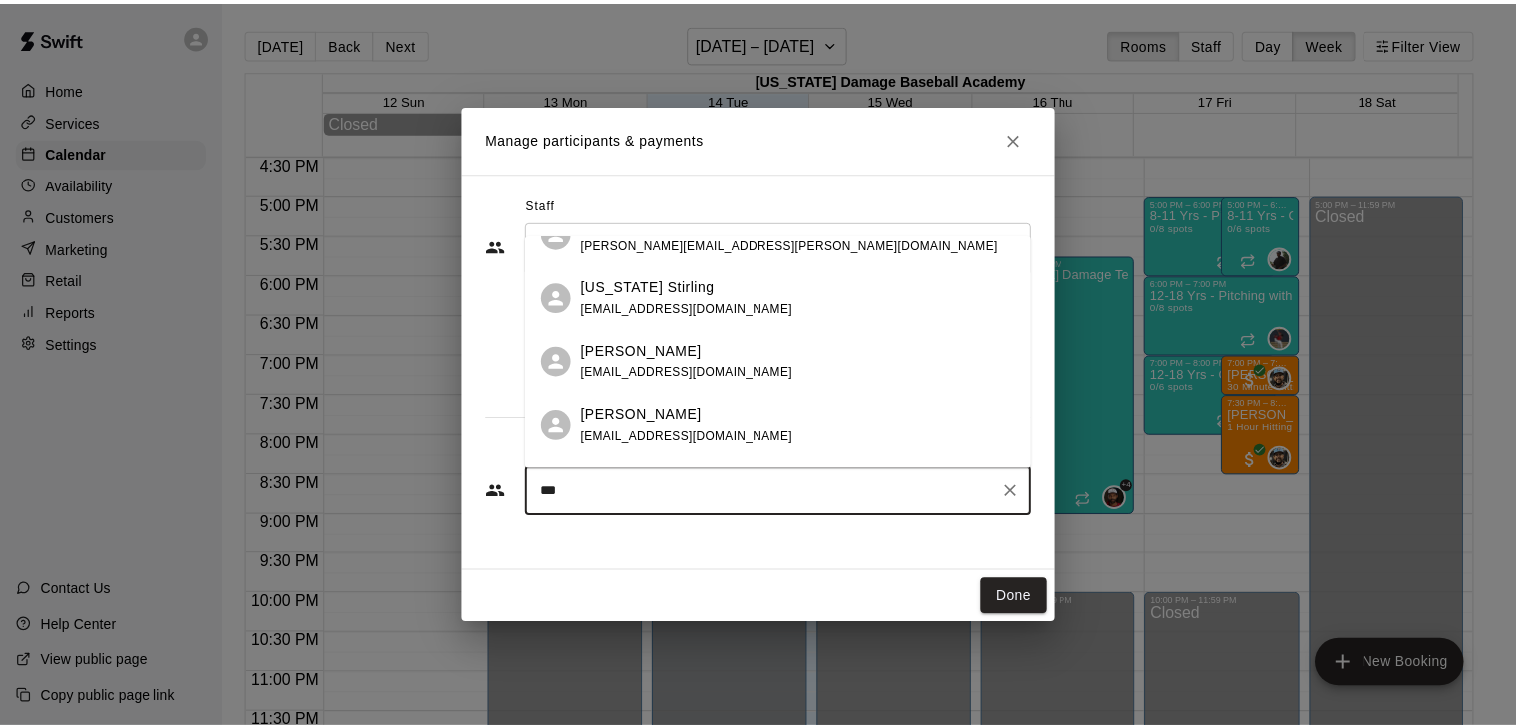
scroll to position [225, 0]
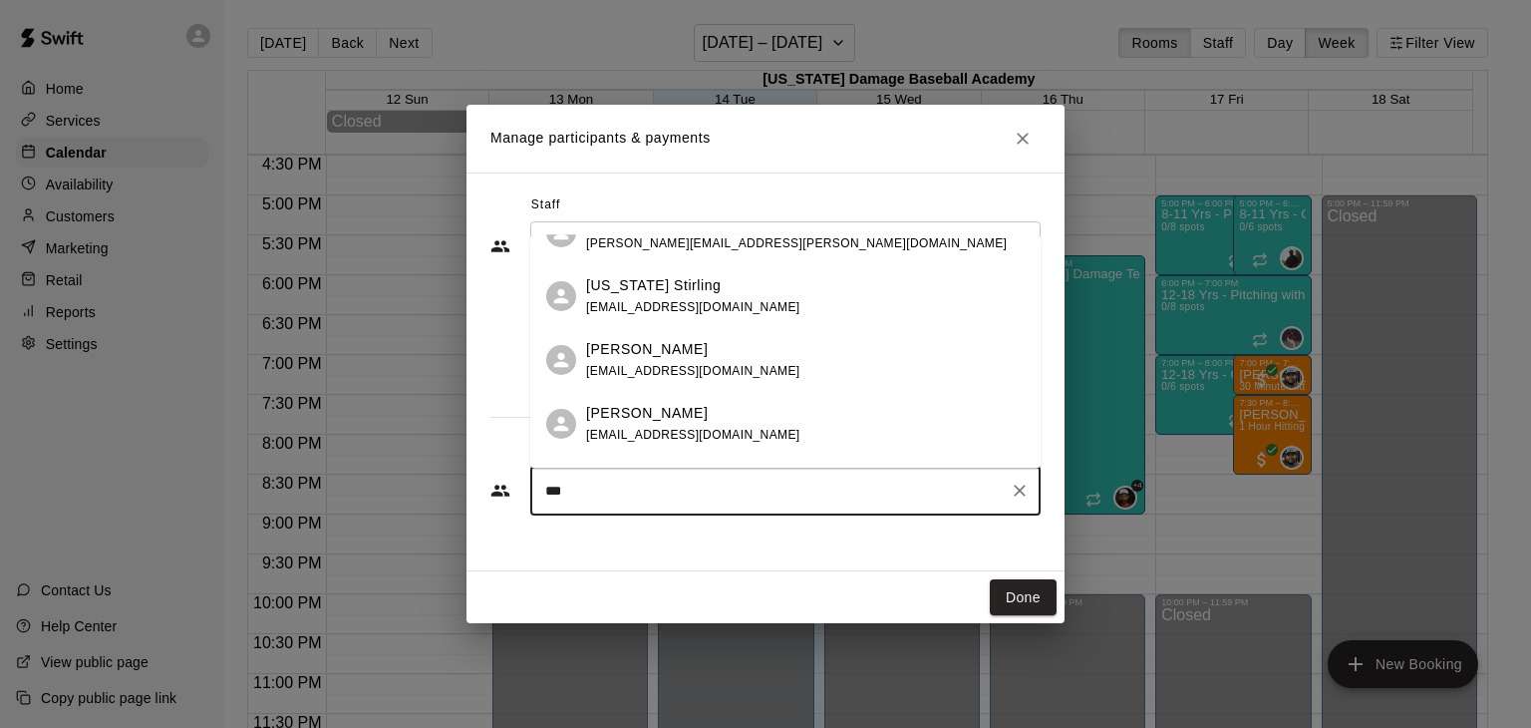
click at [665, 310] on span "[EMAIL_ADDRESS][DOMAIN_NAME]" at bounding box center [693, 307] width 214 height 14
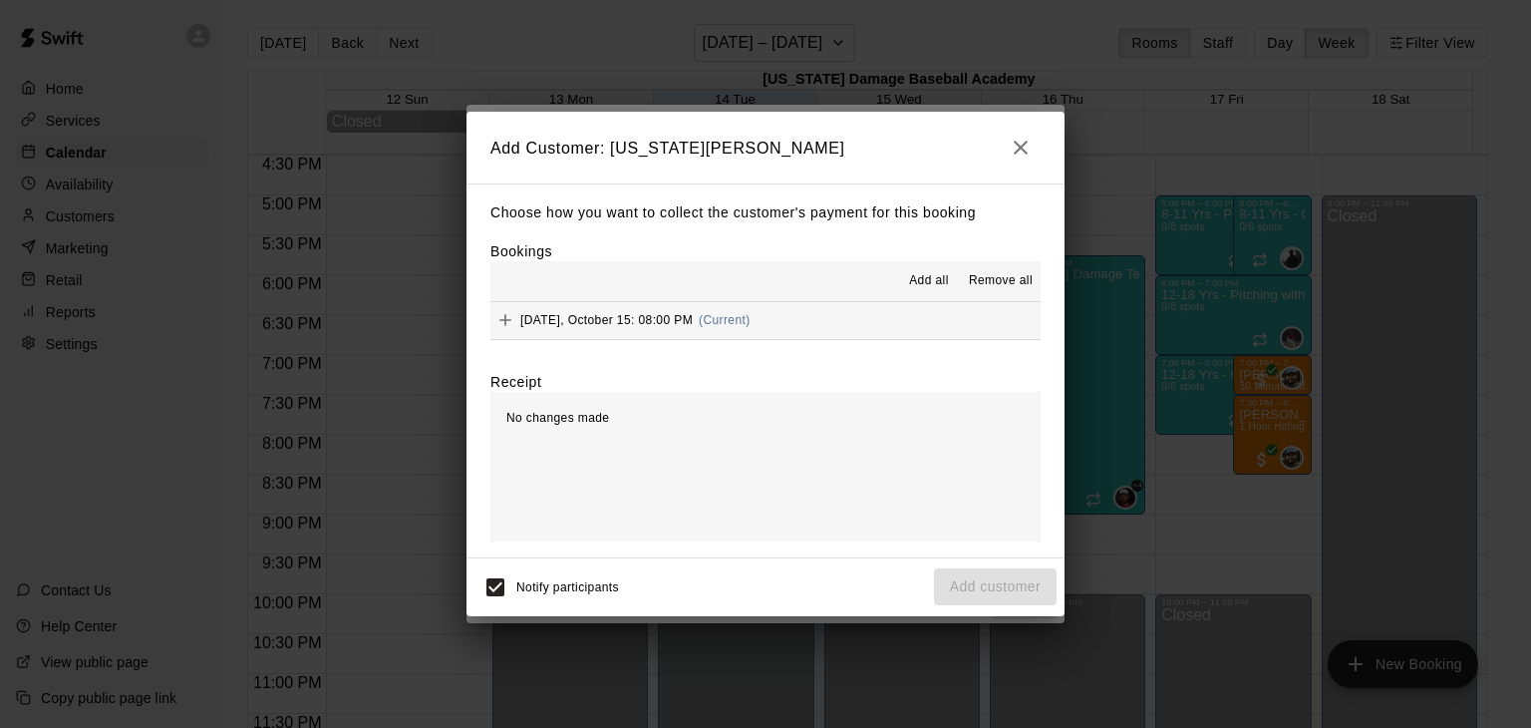
click at [502, 320] on icon "Add" at bounding box center [505, 320] width 20 height 20
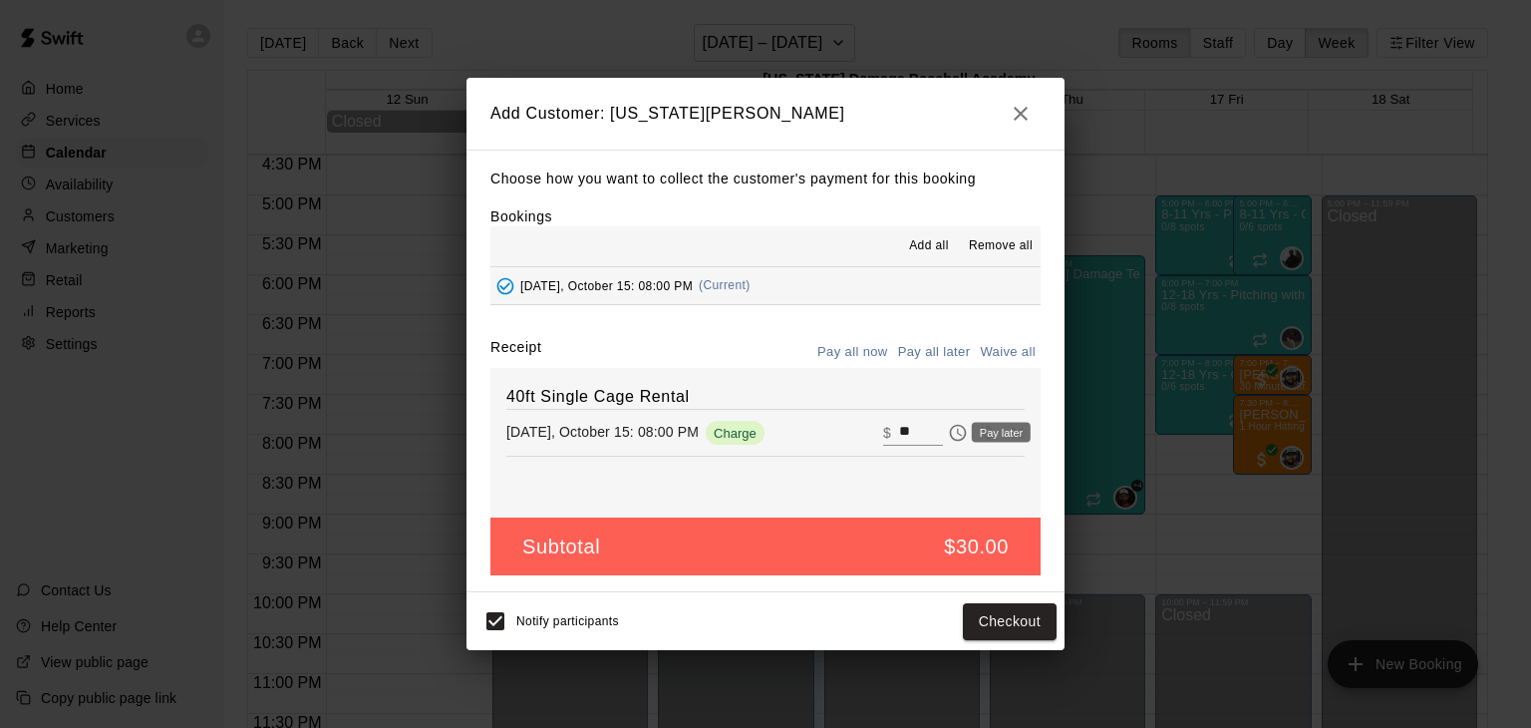
click at [966, 432] on div "Pay later" at bounding box center [995, 433] width 75 height 24
click at [921, 383] on div "40ft Single Cage Rental Wednesday, October 15: 08:00 PM Charge ​ $ **" at bounding box center [765, 442] width 550 height 149
click at [993, 623] on button "Checkout" at bounding box center [1010, 621] width 94 height 37
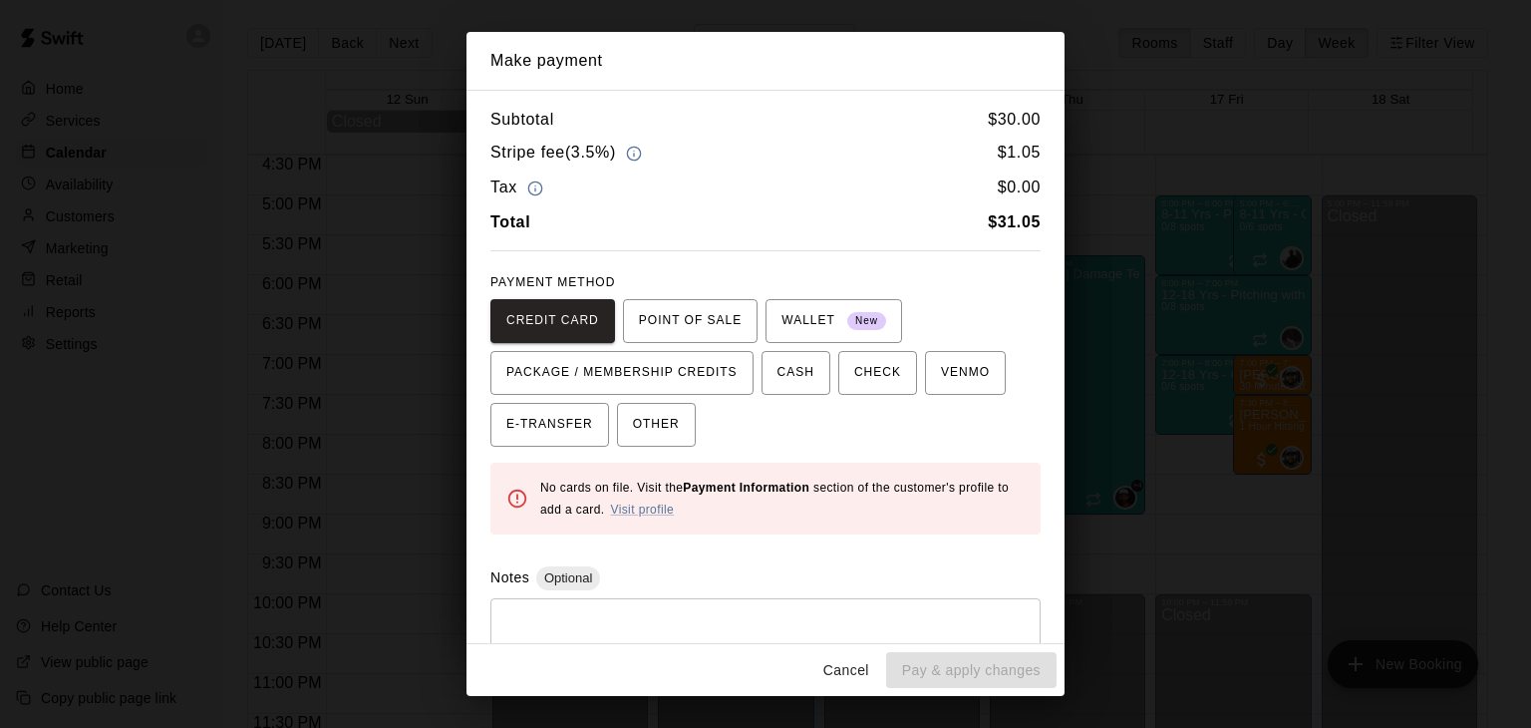
click at [842, 671] on button "Cancel" at bounding box center [846, 670] width 64 height 37
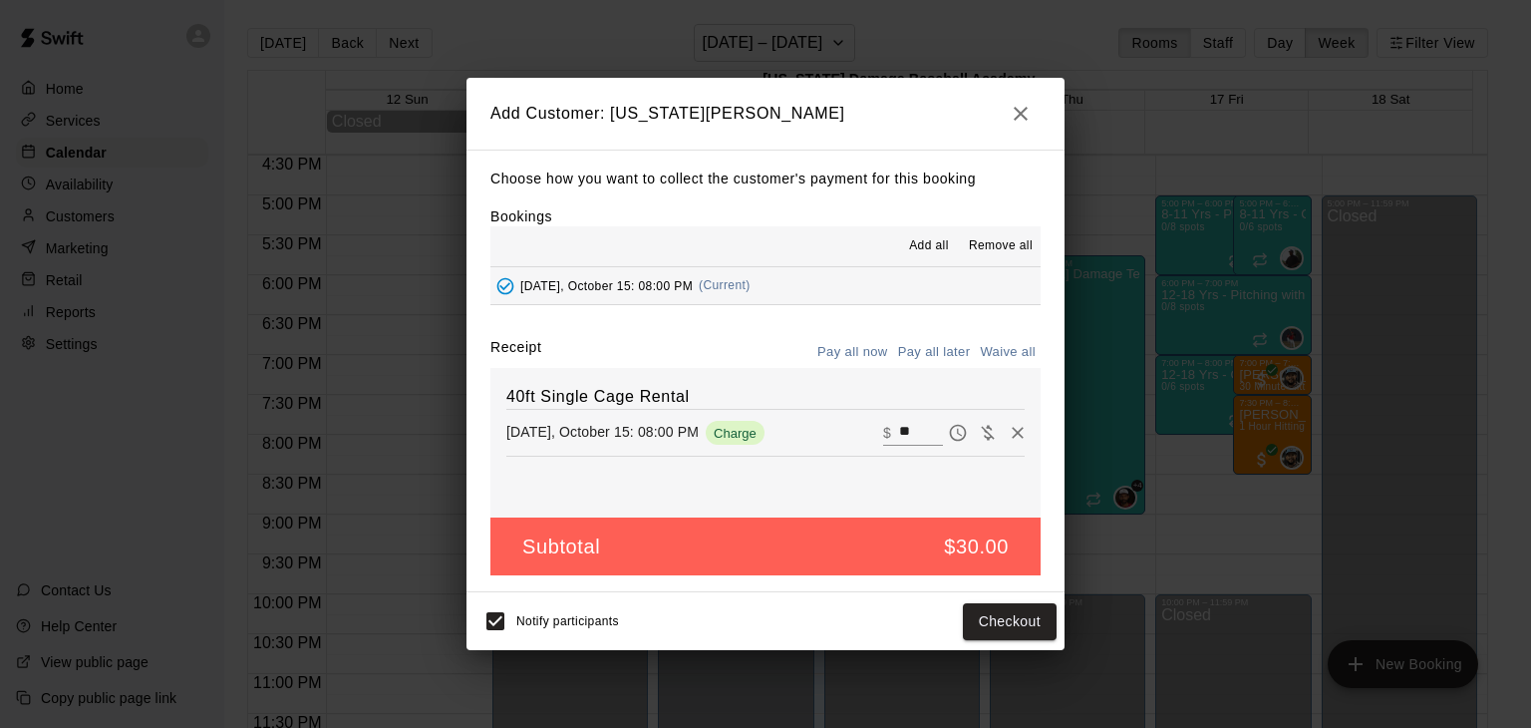
click at [948, 361] on button "Pay all later" at bounding box center [934, 352] width 83 height 31
click at [957, 627] on button "Add customer" at bounding box center [995, 621] width 123 height 37
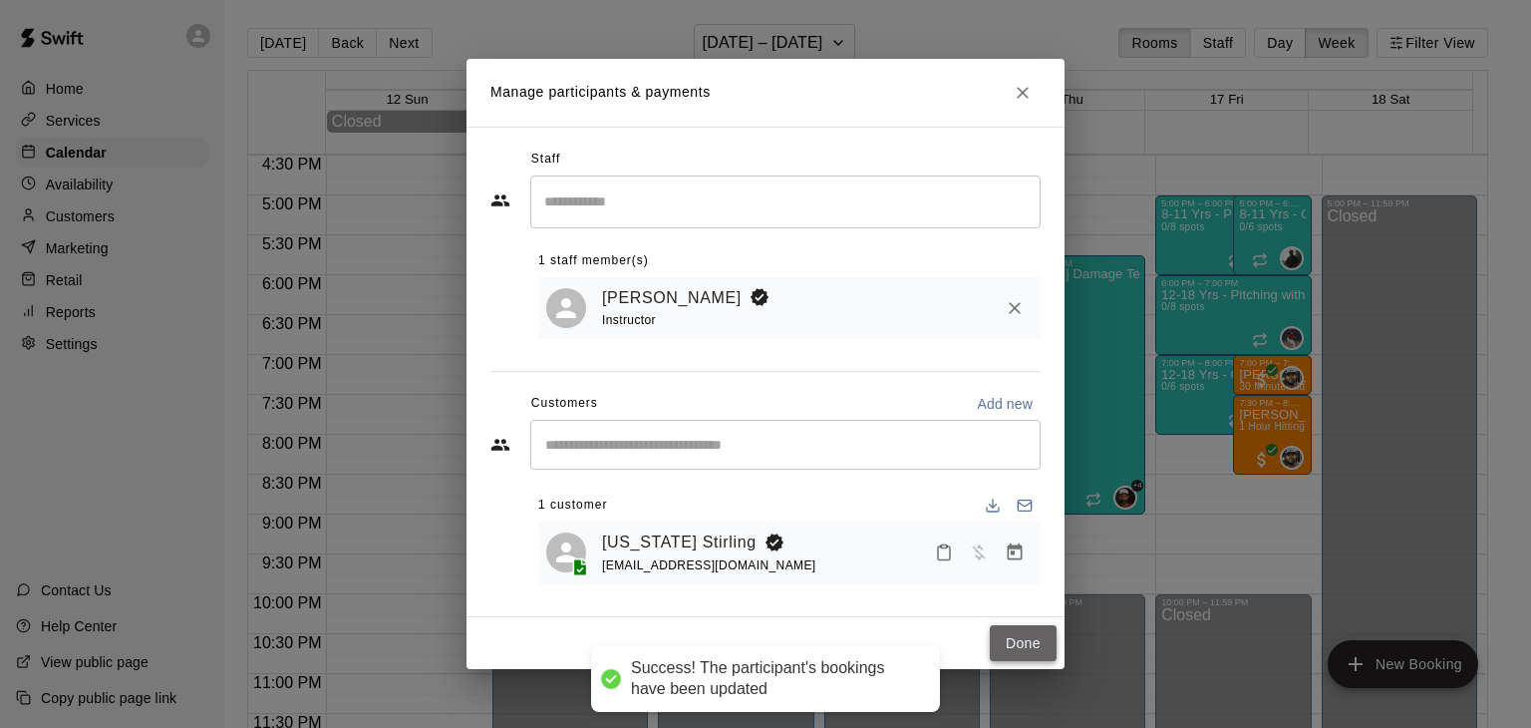
click at [1010, 655] on button "Done" at bounding box center [1023, 643] width 67 height 37
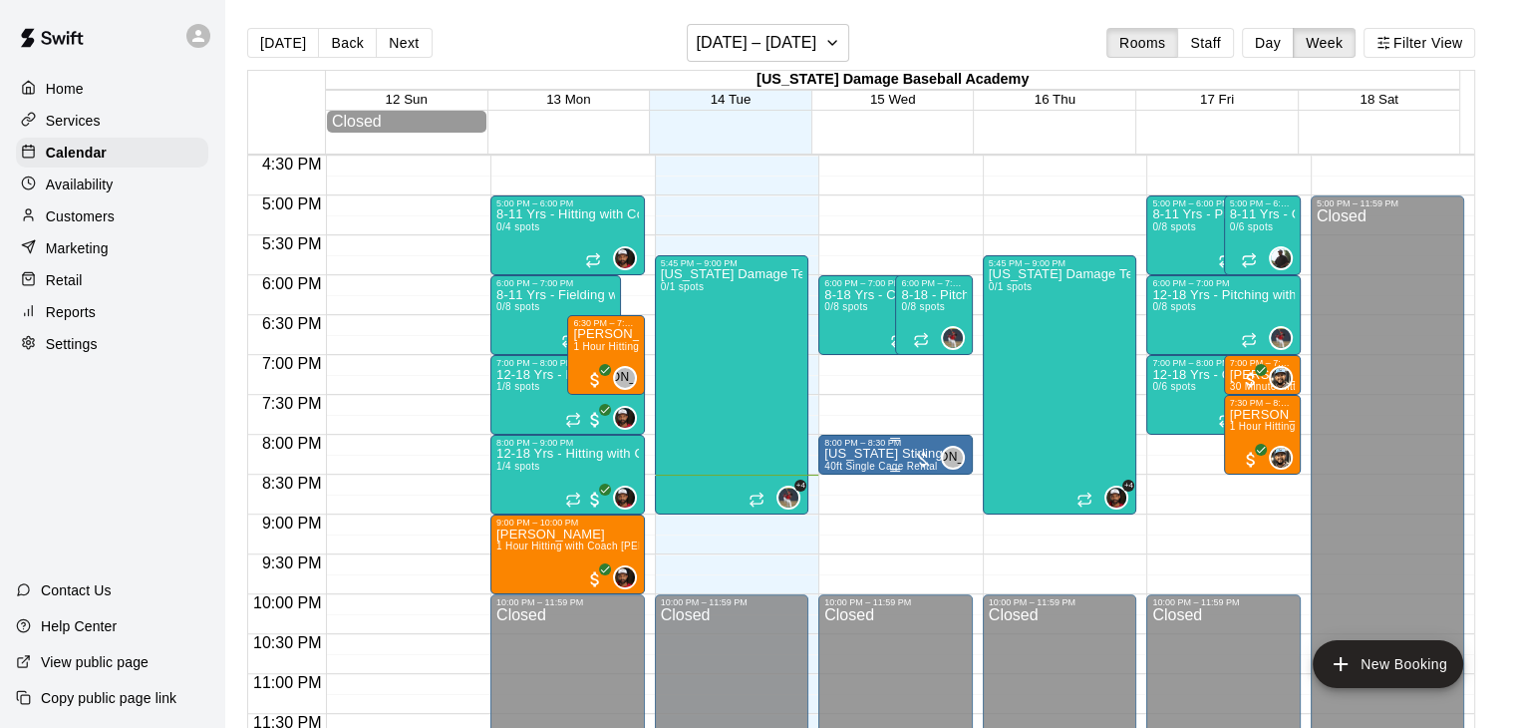
click at [861, 453] on p "[US_STATE] Stirling" at bounding box center [883, 453] width 118 height 0
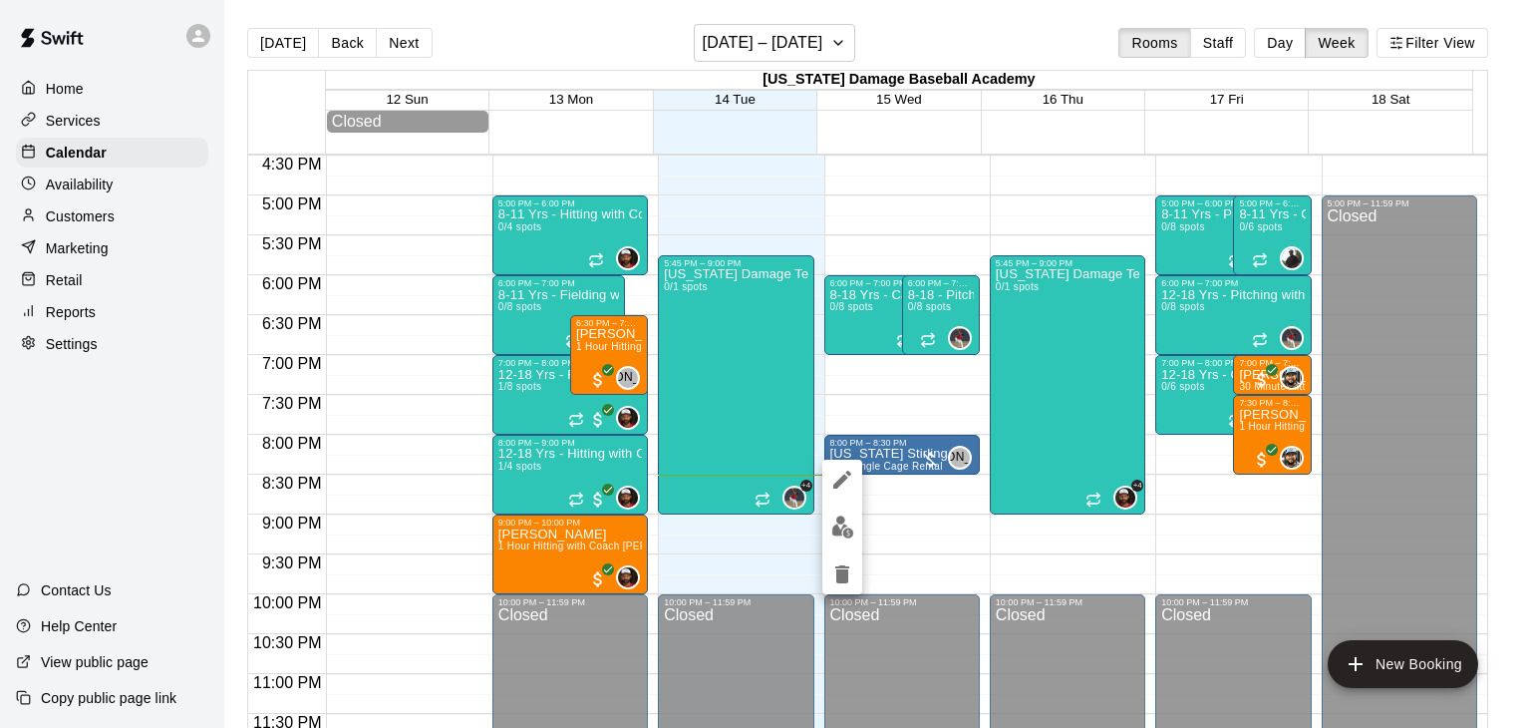
click at [837, 518] on img "edit" at bounding box center [842, 526] width 23 height 23
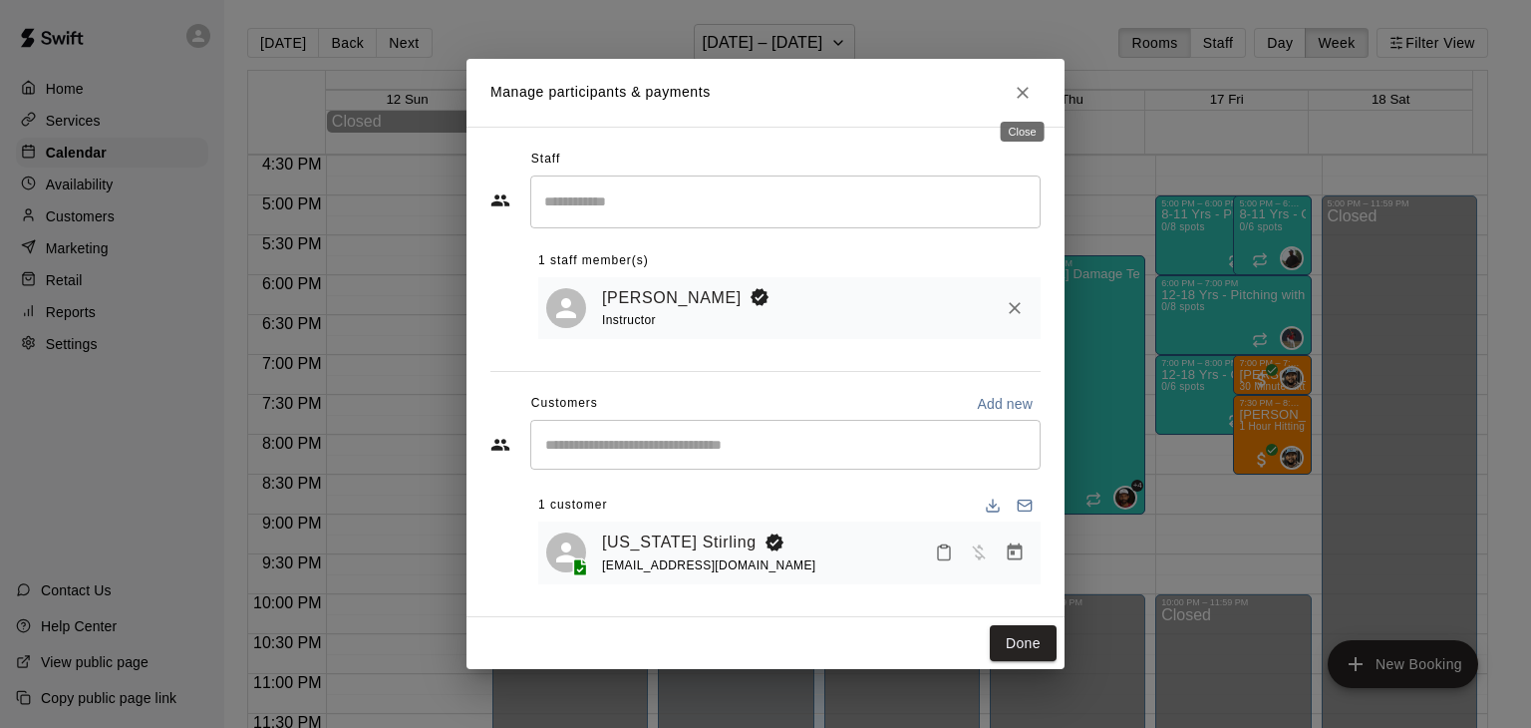
click at [1029, 91] on icon "Close" at bounding box center [1023, 93] width 20 height 20
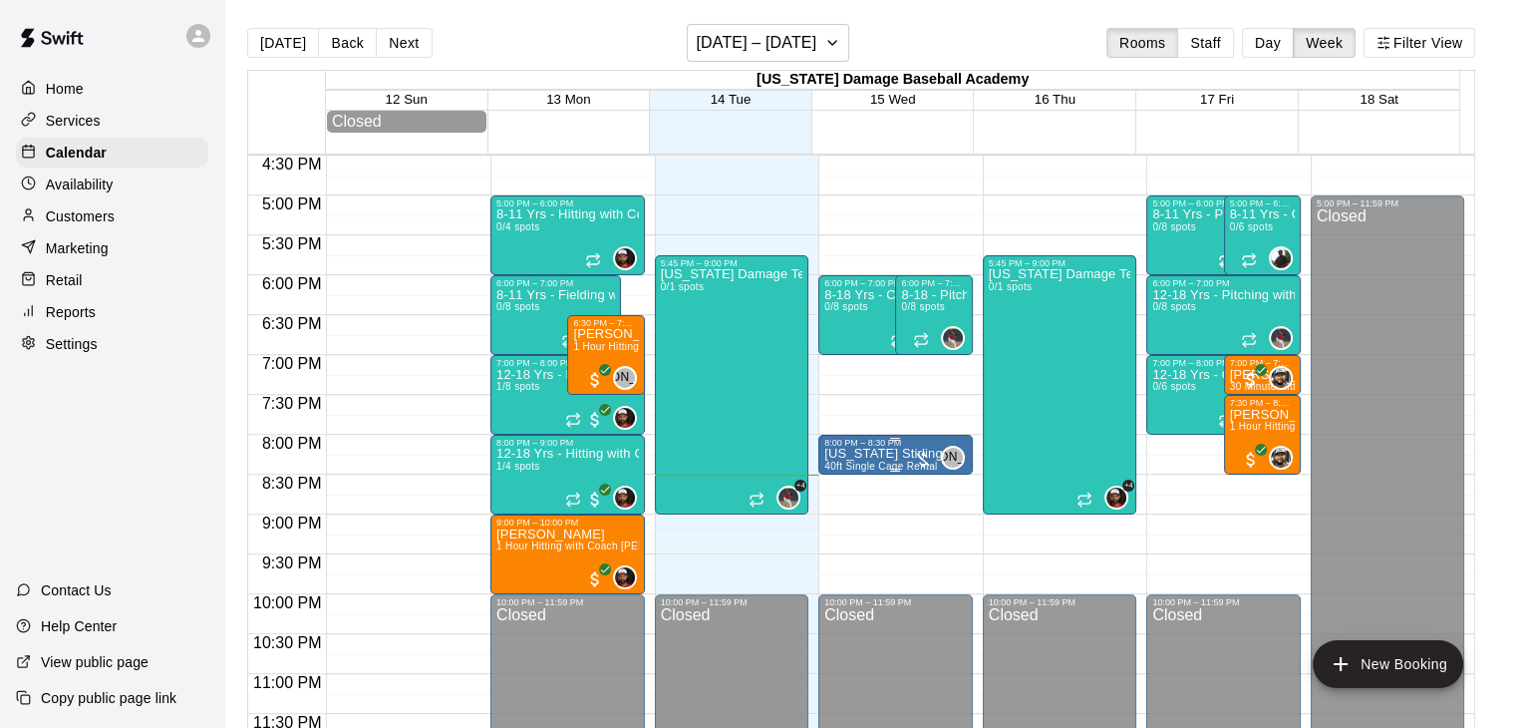
click at [898, 448] on div "8:00 PM – 8:30 PM" at bounding box center [895, 443] width 143 height 10
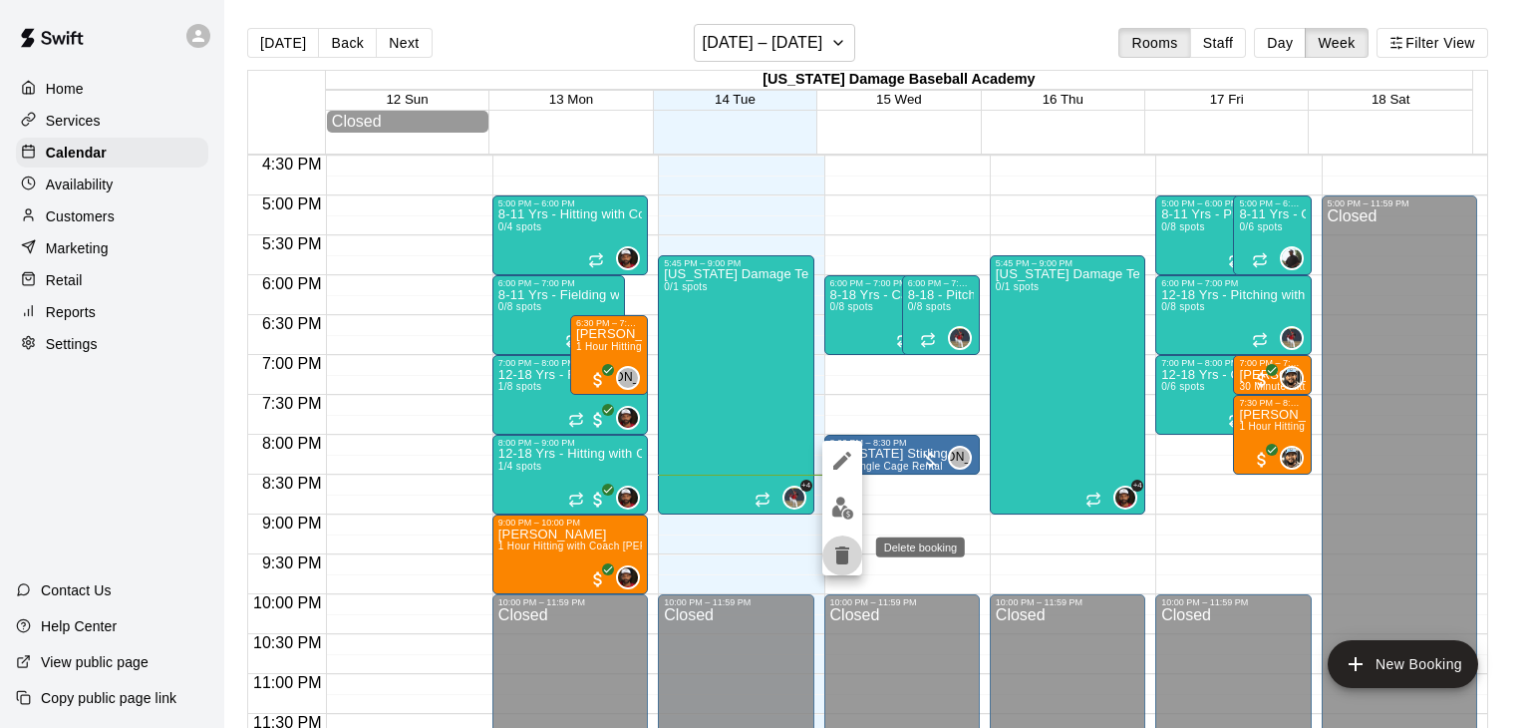
click at [835, 547] on icon "delete" at bounding box center [842, 555] width 14 height 18
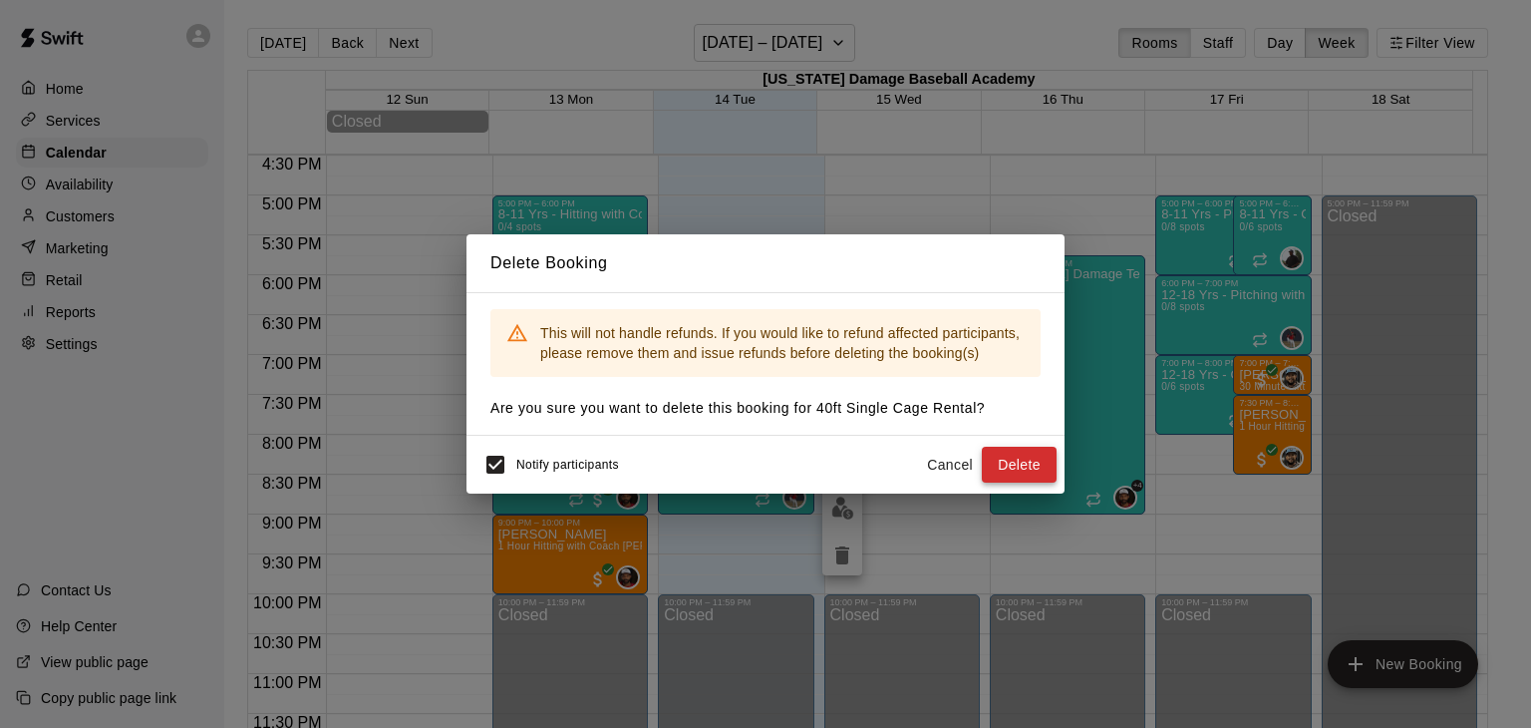
click at [1003, 464] on button "Delete" at bounding box center [1019, 465] width 75 height 37
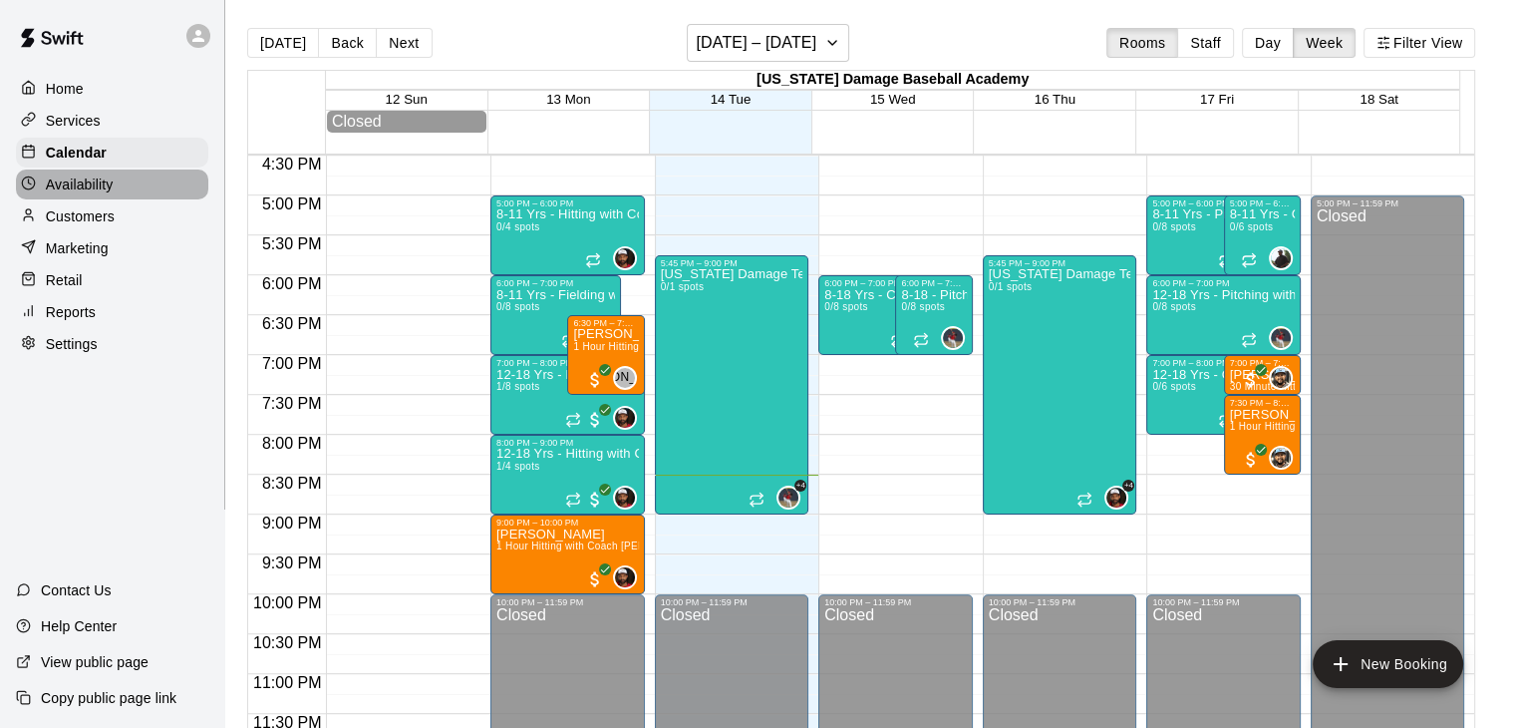
click at [52, 192] on p "Availability" at bounding box center [80, 184] width 68 height 20
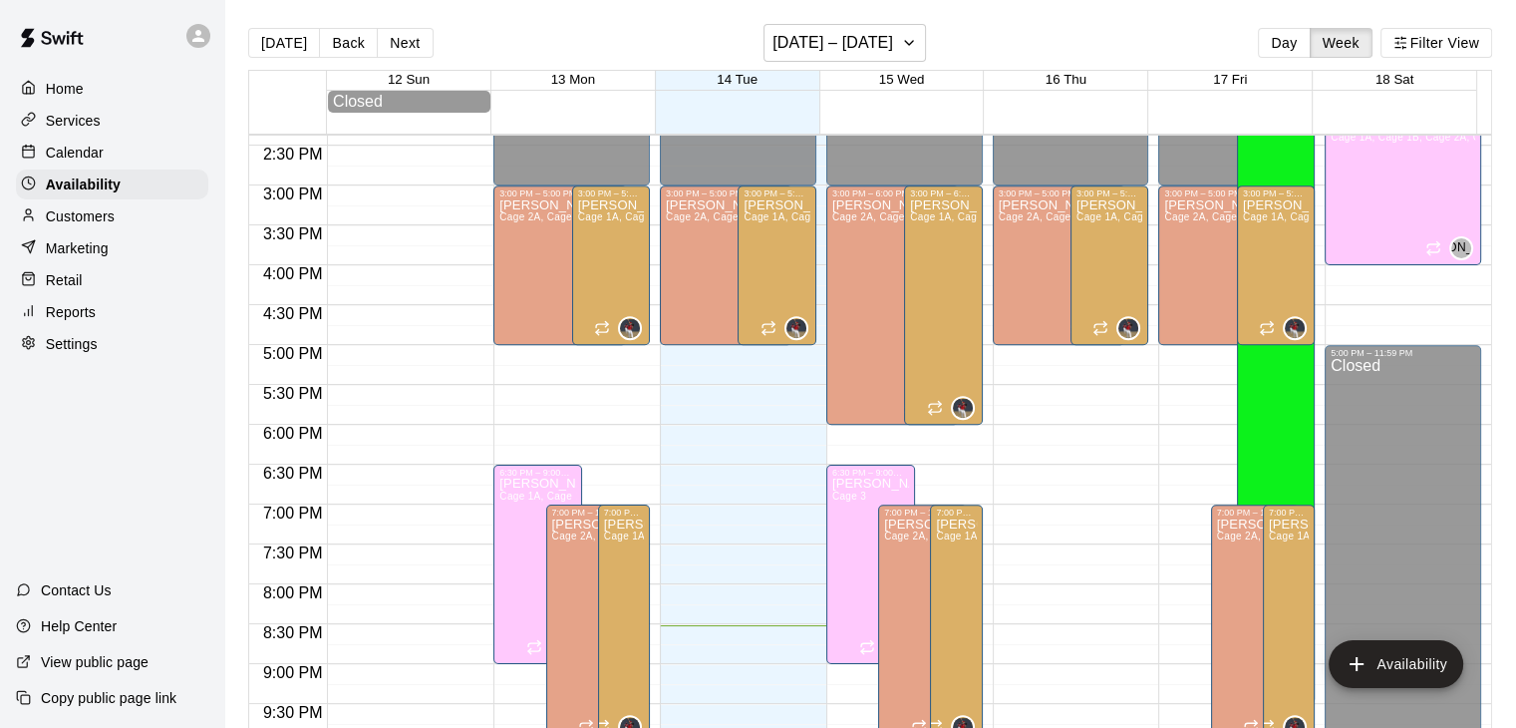
scroll to position [1148, 0]
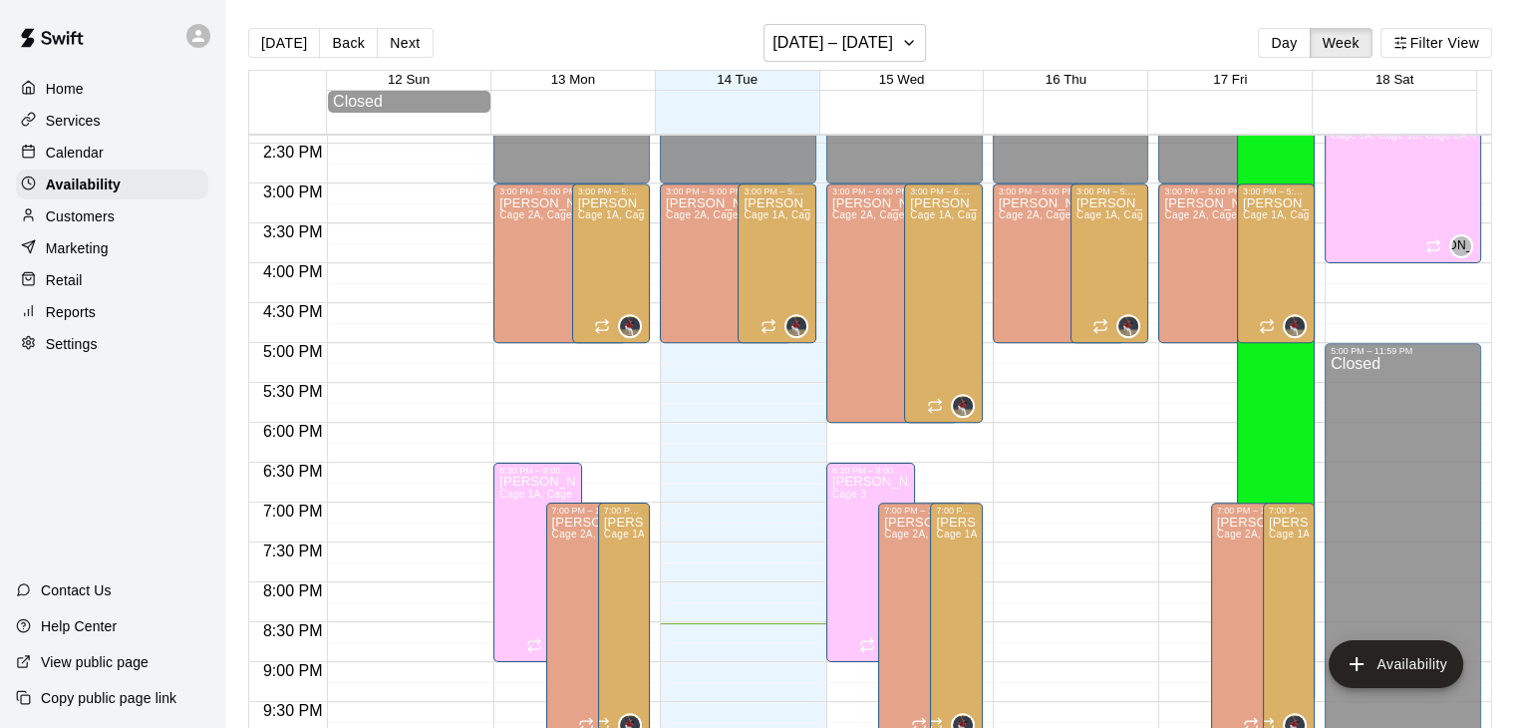
click at [85, 126] on p "Services" at bounding box center [73, 121] width 55 height 20
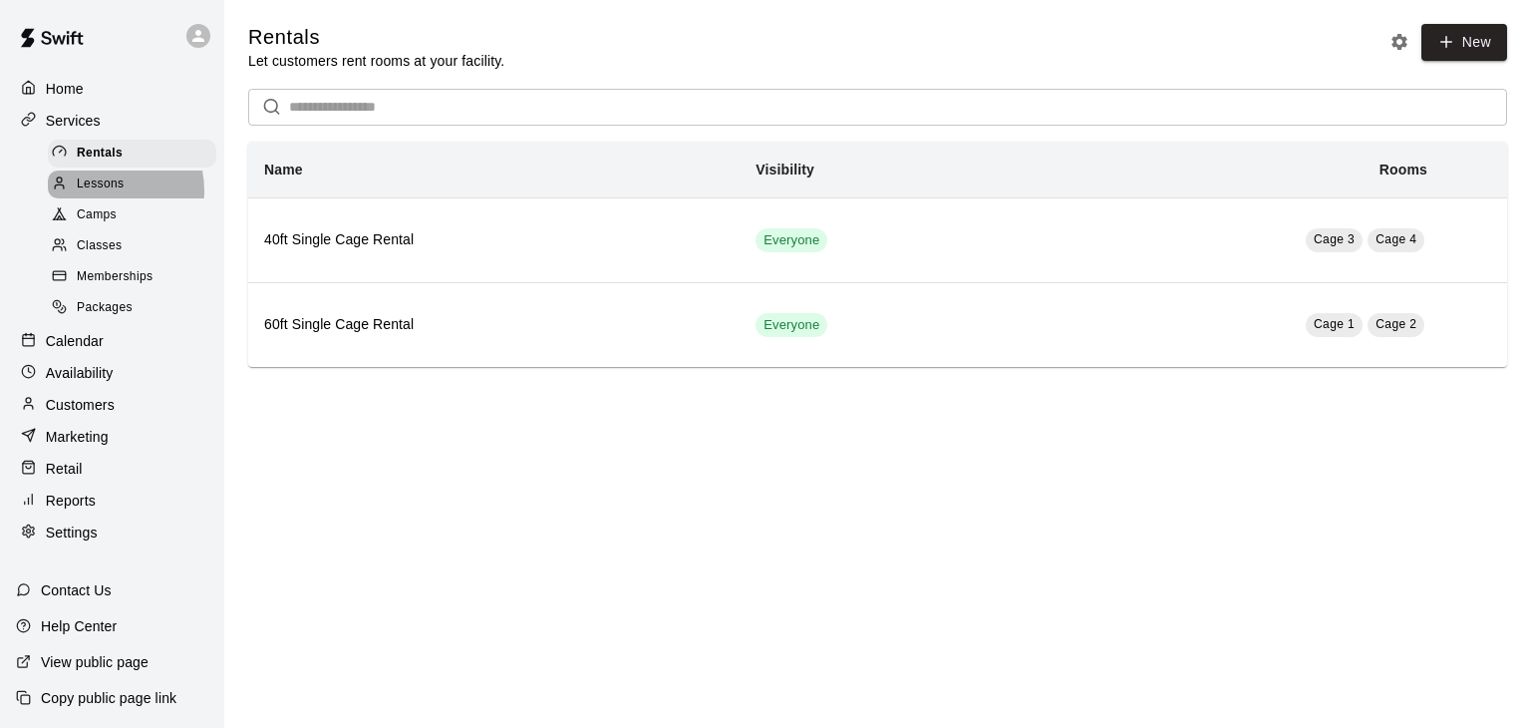
click at [104, 194] on span "Lessons" at bounding box center [101, 184] width 48 height 20
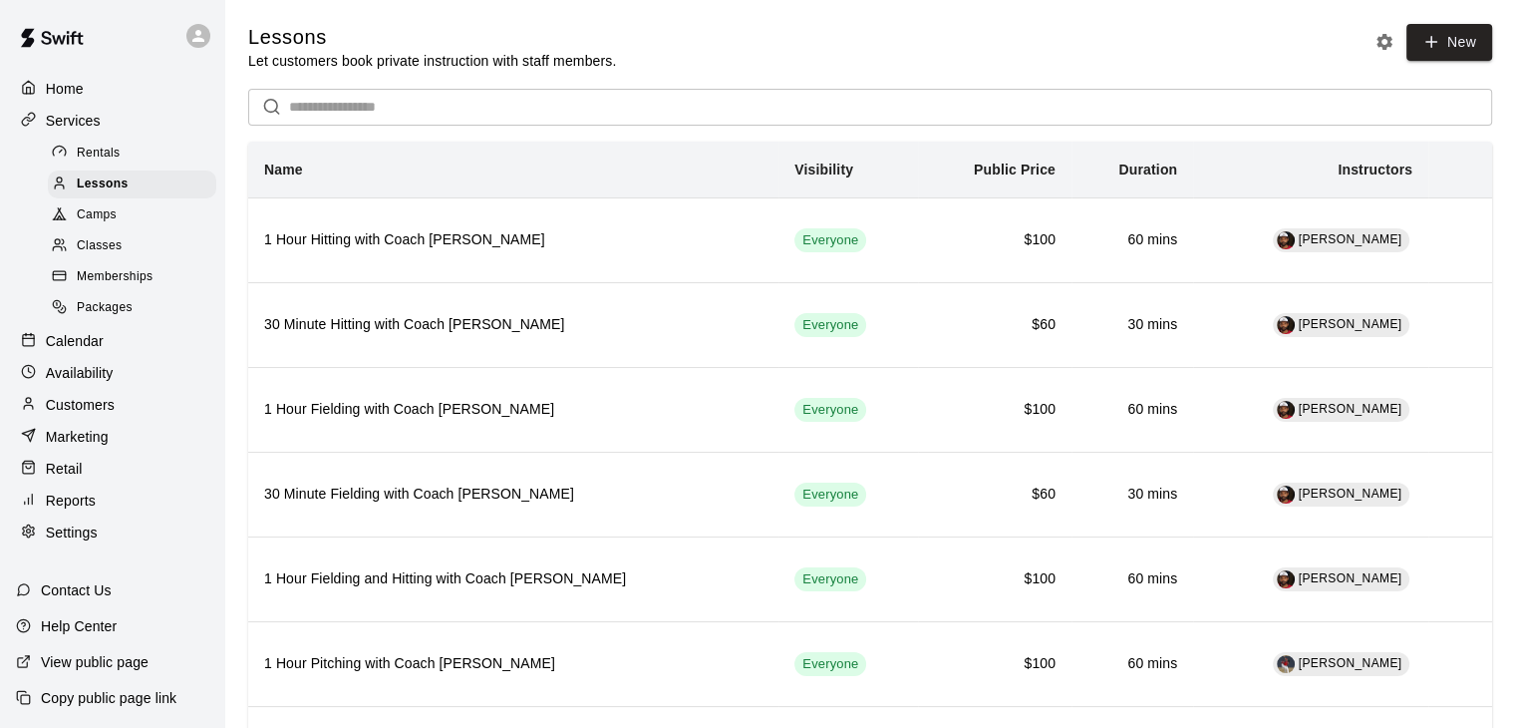
click at [95, 415] on p "Customers" at bounding box center [80, 405] width 69 height 20
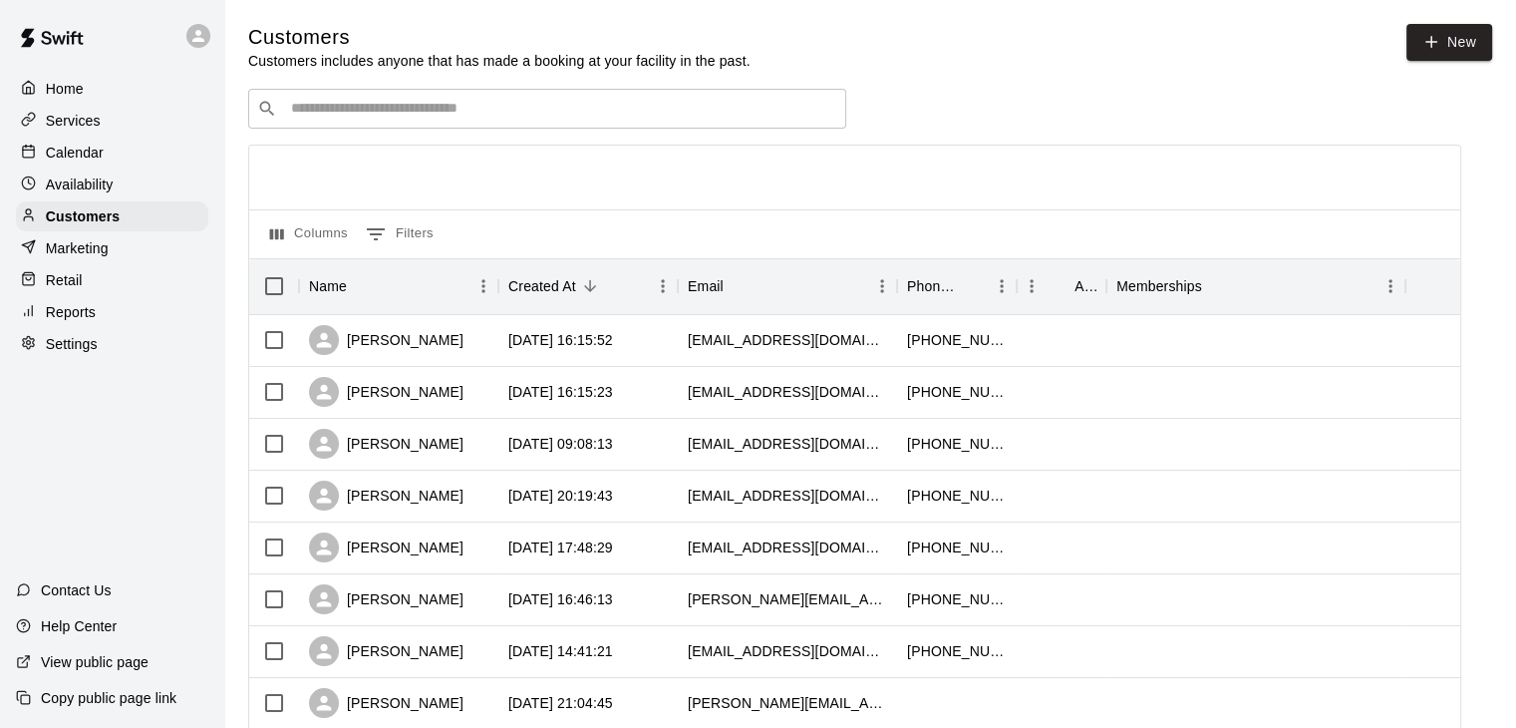
click at [451, 232] on div "Columns 0 Filters" at bounding box center [854, 233] width 1211 height 49
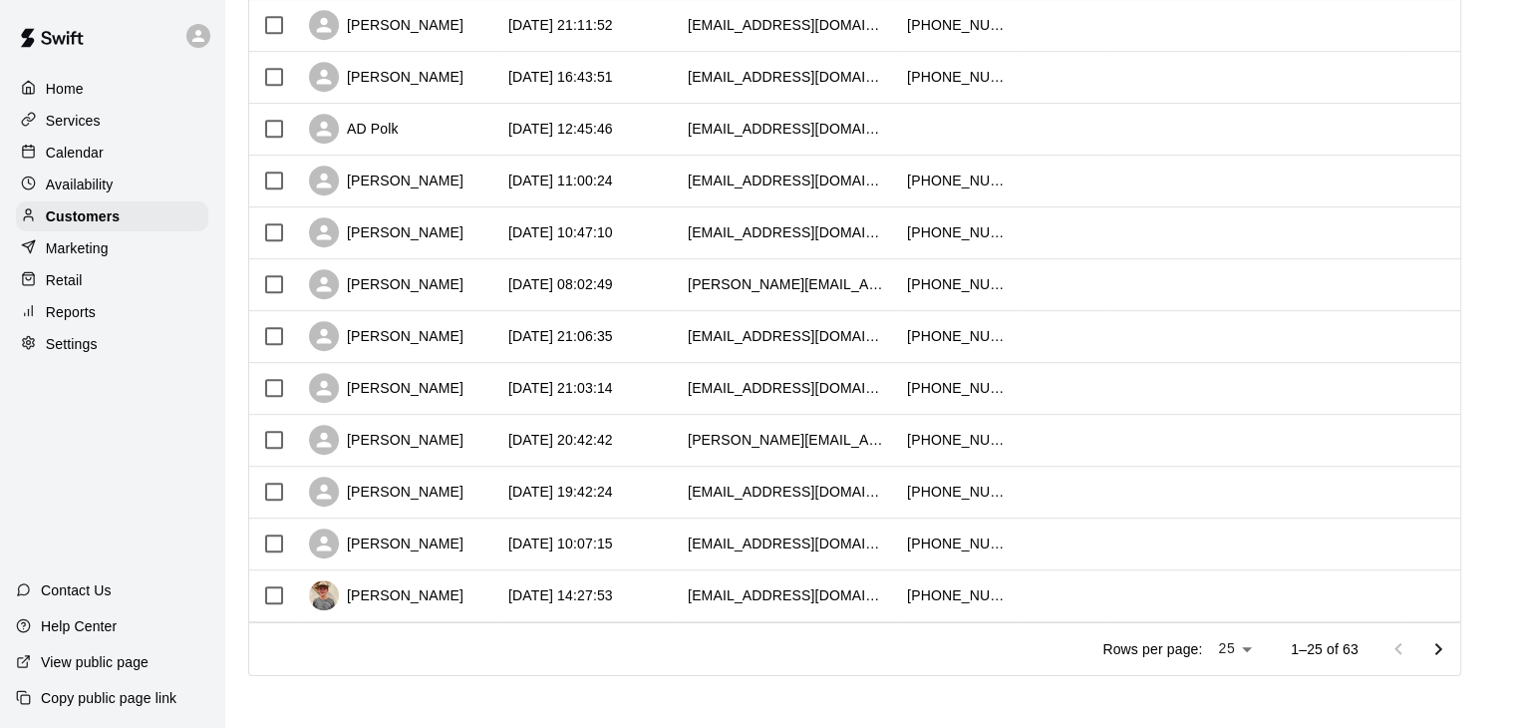
scroll to position [995, 0]
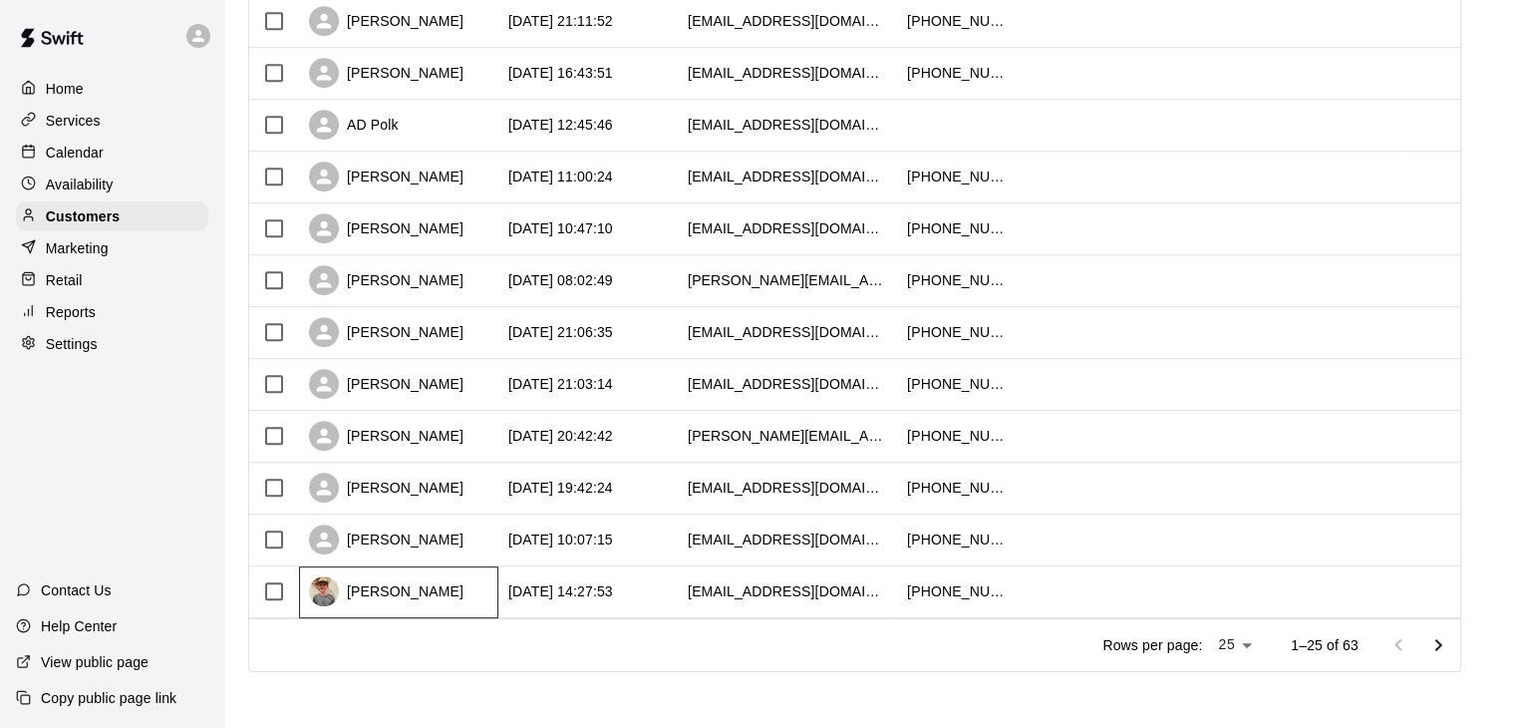
click at [408, 595] on div "Patrick Moraw" at bounding box center [386, 591] width 154 height 30
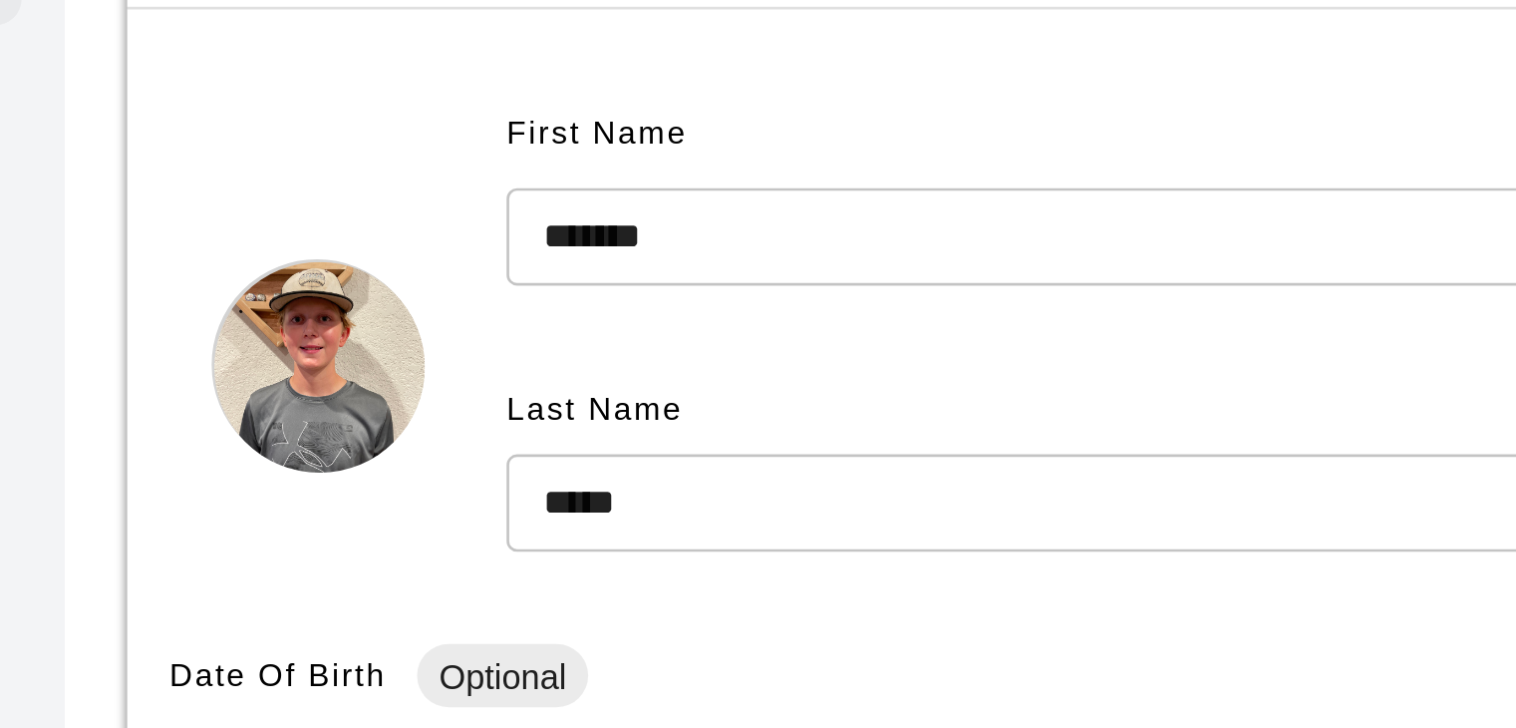
click at [365, 426] on div "First Name ******* ​ Last Name ***** ​" at bounding box center [696, 359] width 865 height 205
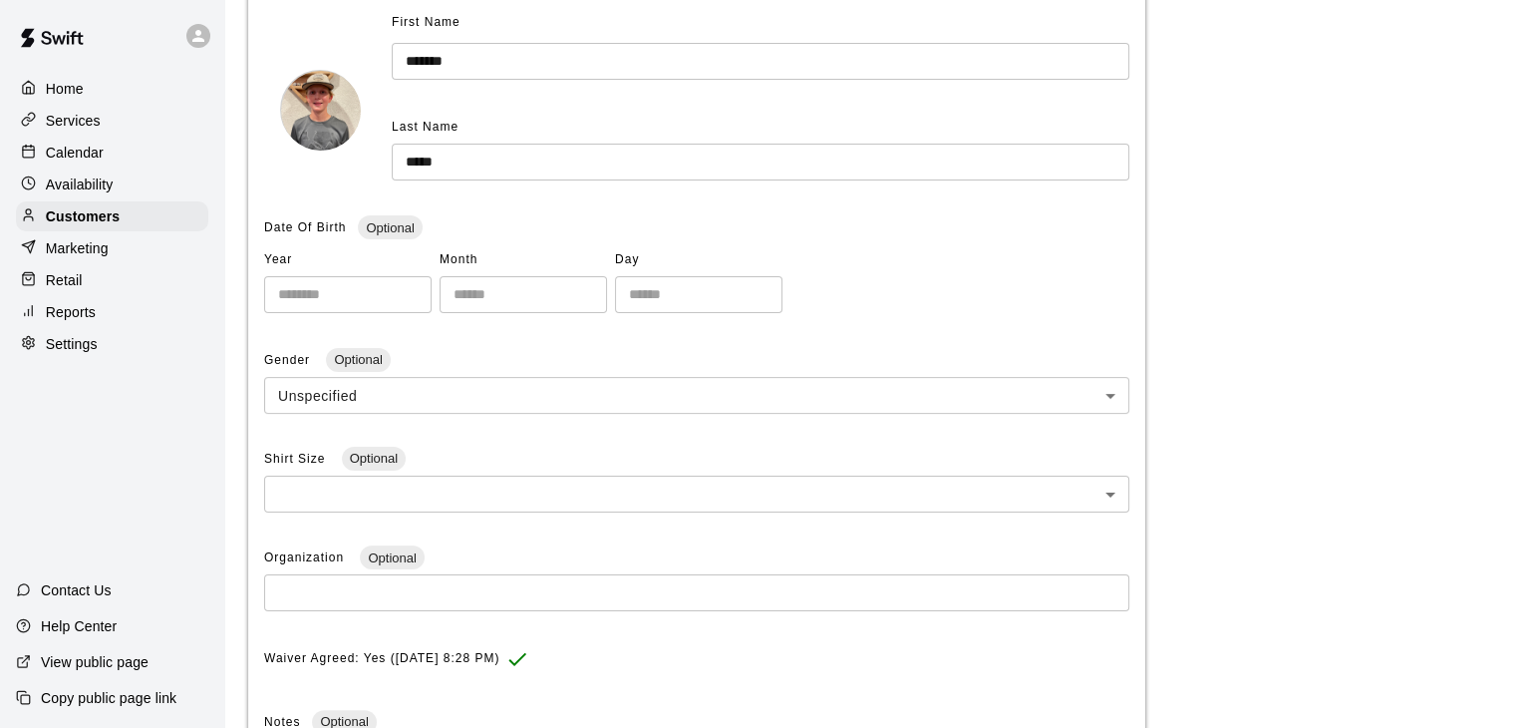
scroll to position [598, 0]
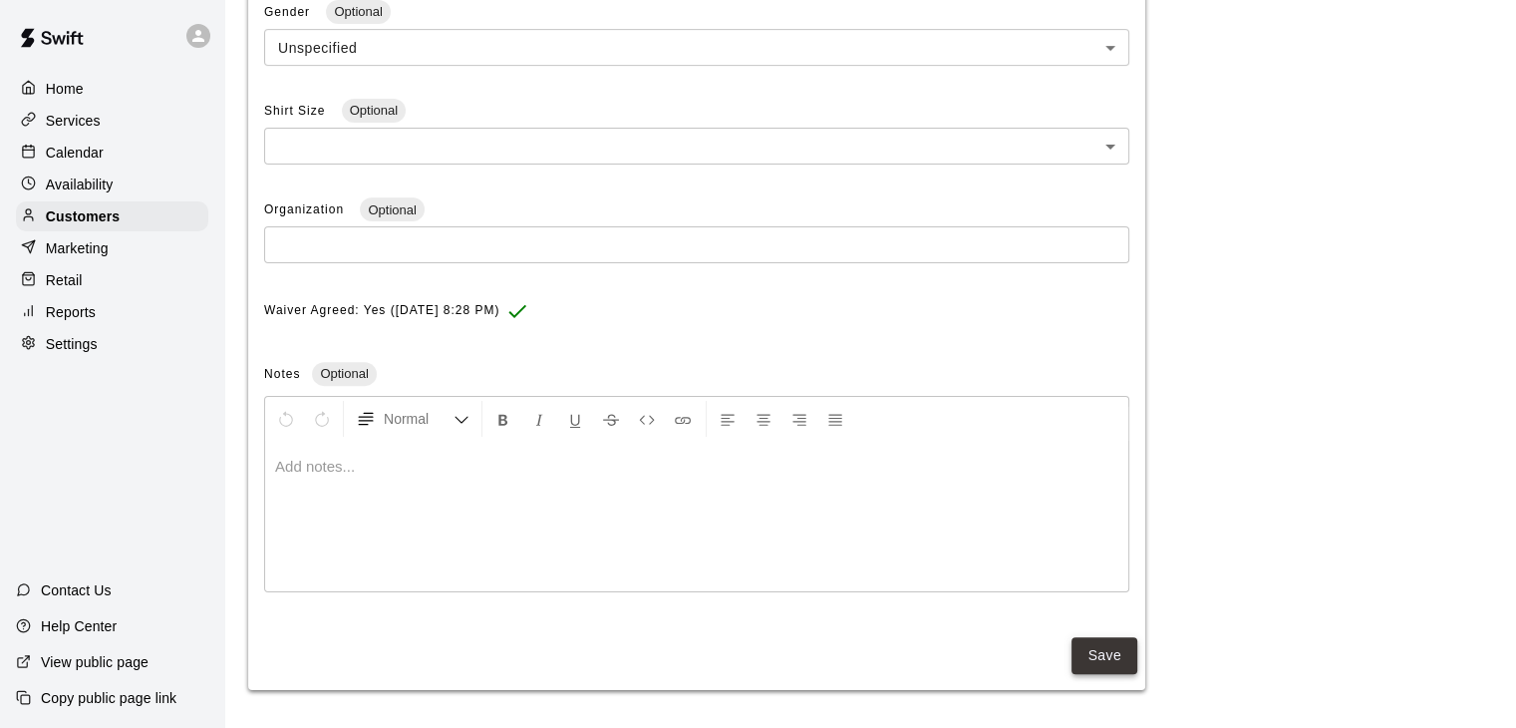
click at [1121, 655] on button "Save" at bounding box center [1104, 655] width 66 height 37
click at [68, 88] on p "Home" at bounding box center [65, 89] width 38 height 20
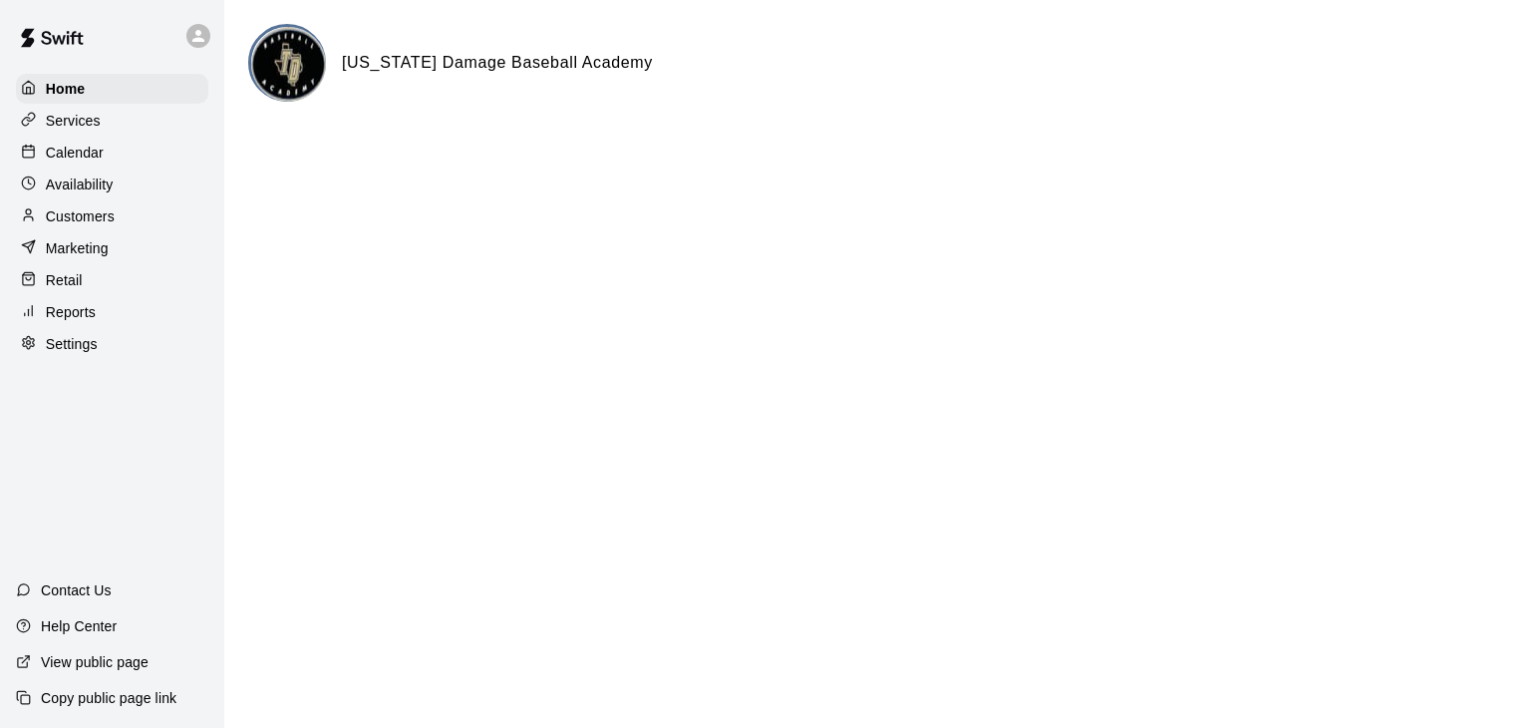
click at [108, 150] on div "Calendar" at bounding box center [112, 153] width 192 height 30
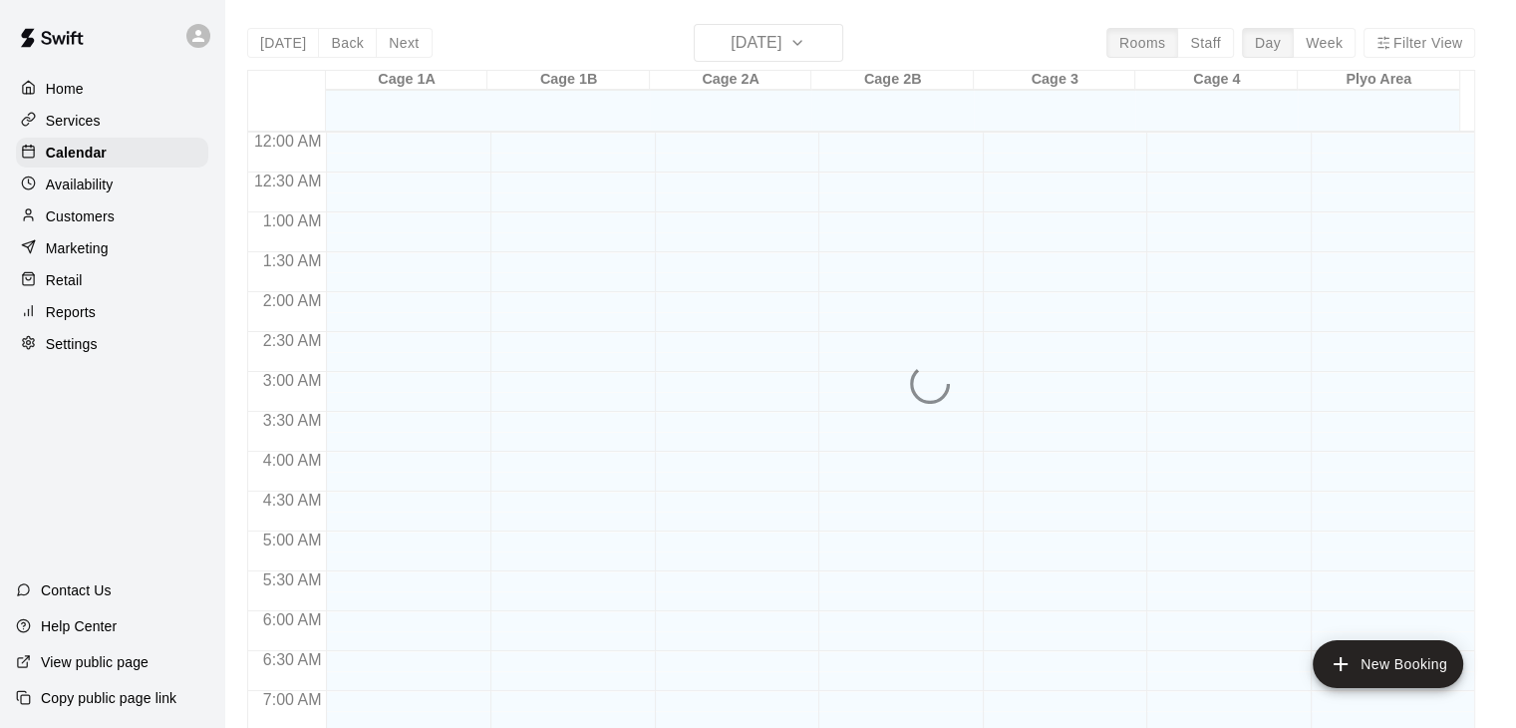
scroll to position [1235, 0]
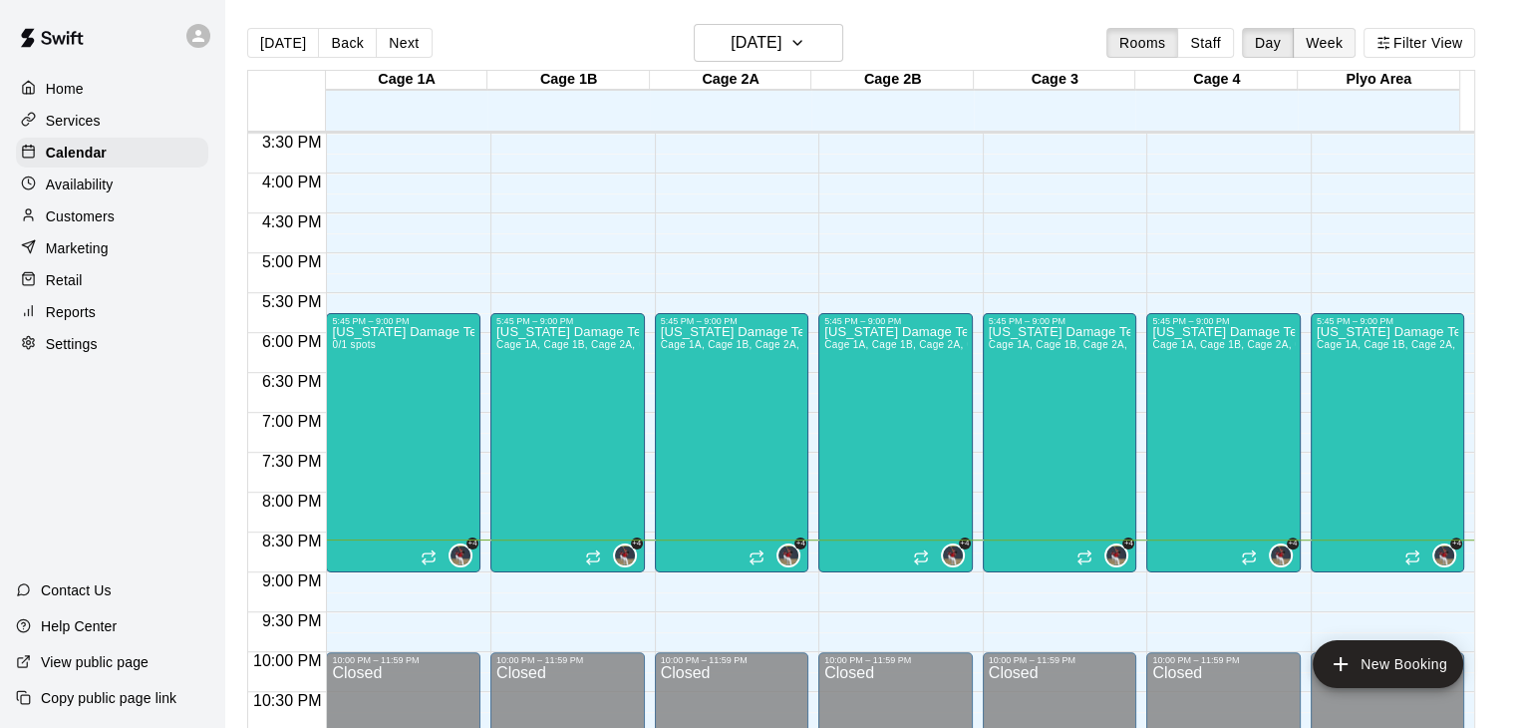
click at [1339, 45] on button "Week" at bounding box center [1324, 43] width 63 height 30
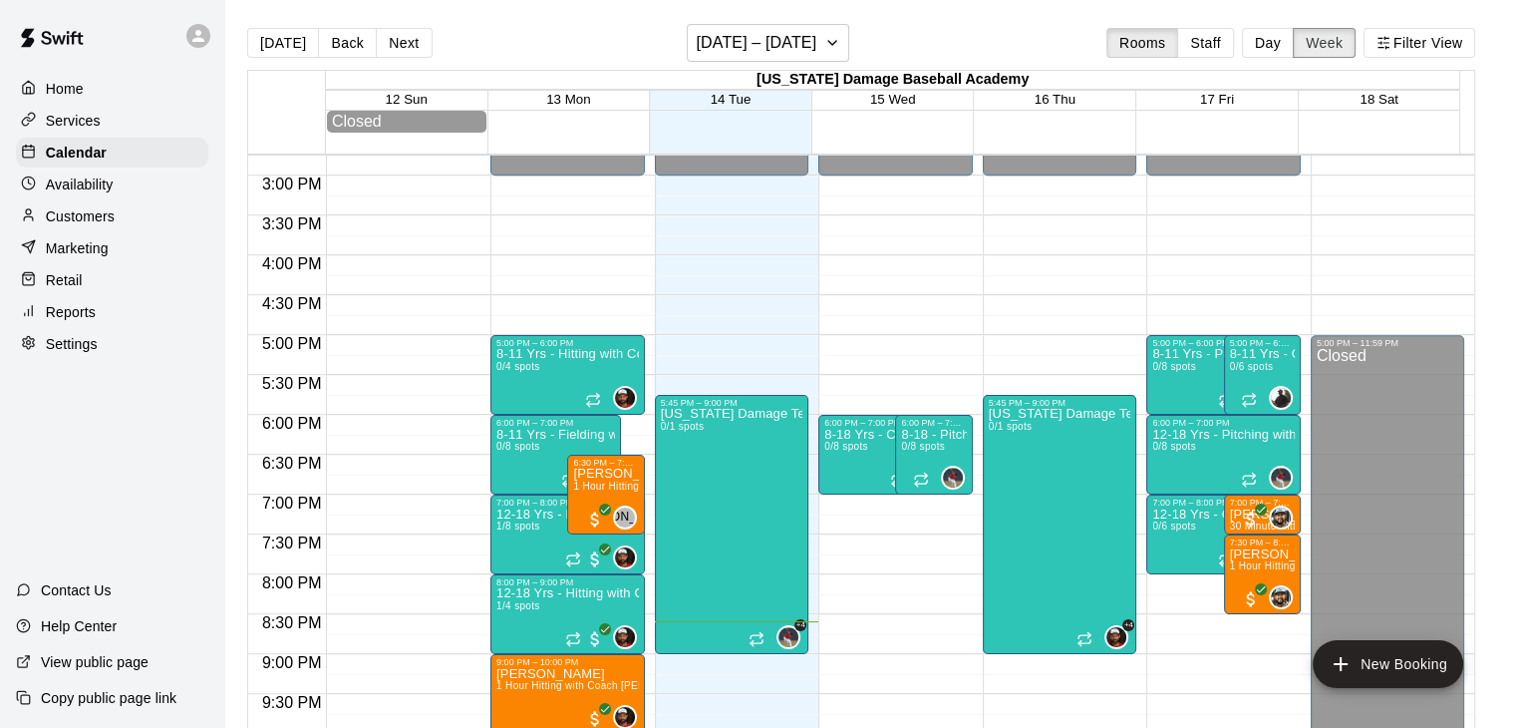
scroll to position [1322, 0]
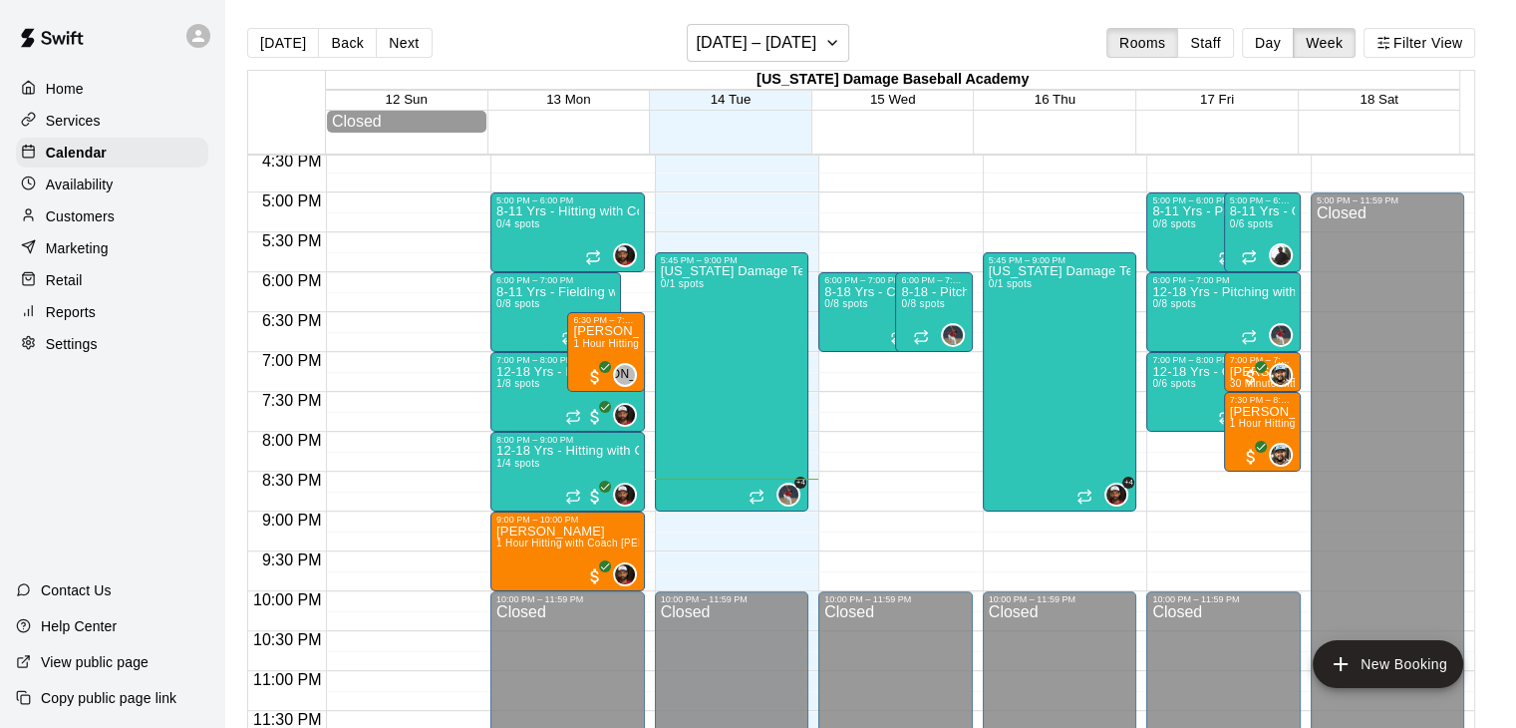
click at [110, 120] on div "Services" at bounding box center [112, 121] width 192 height 30
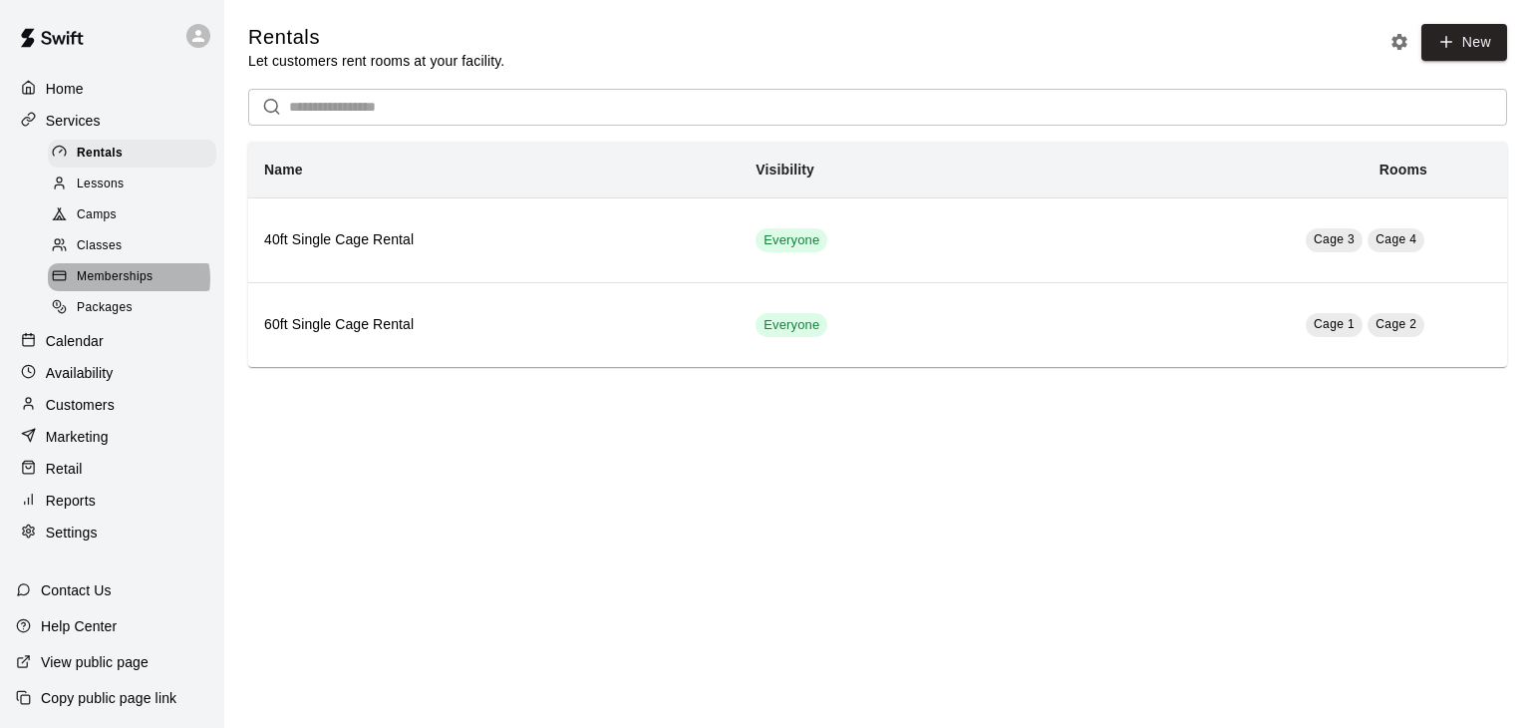
click at [128, 287] on span "Memberships" at bounding box center [115, 277] width 76 height 20
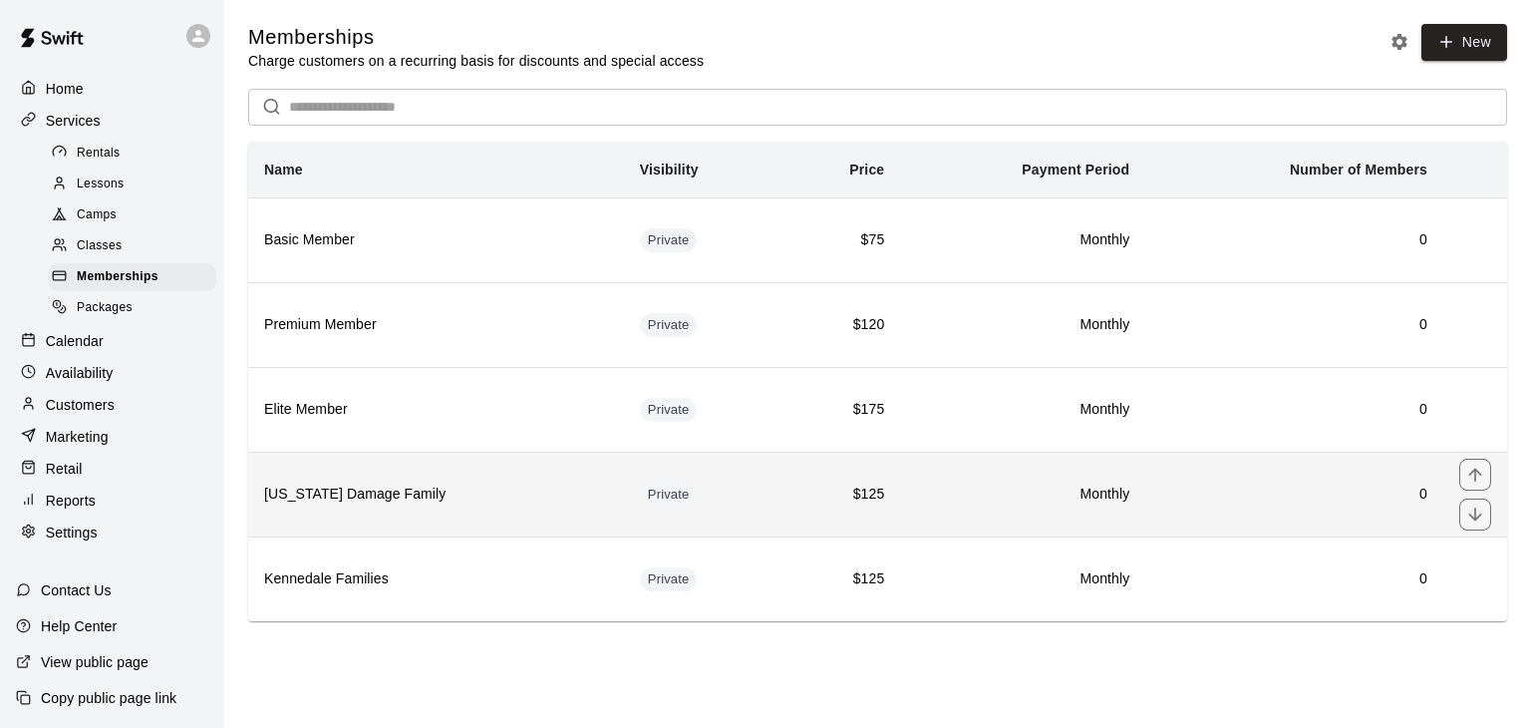
click at [443, 493] on h6 "[US_STATE] Damage Family" at bounding box center [436, 494] width 344 height 22
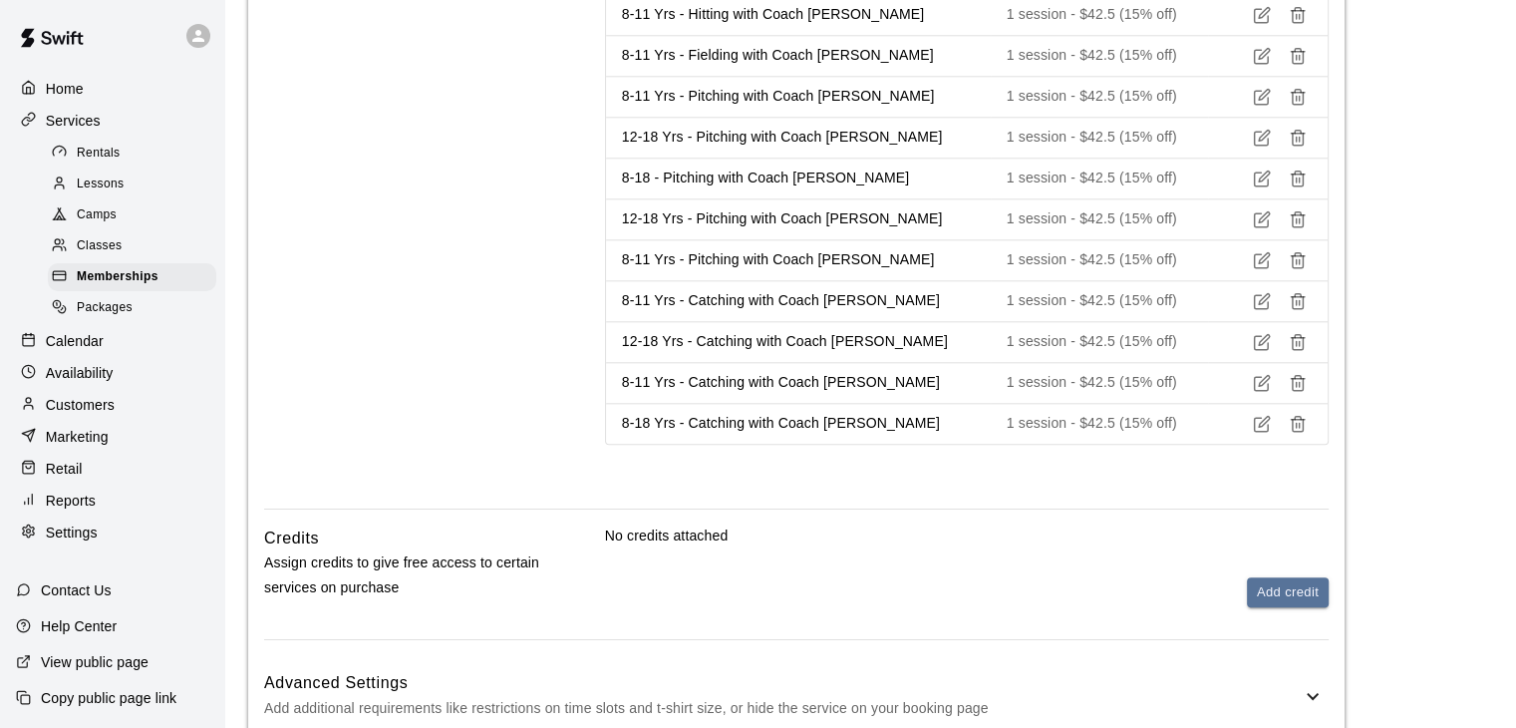
scroll to position [2374, 0]
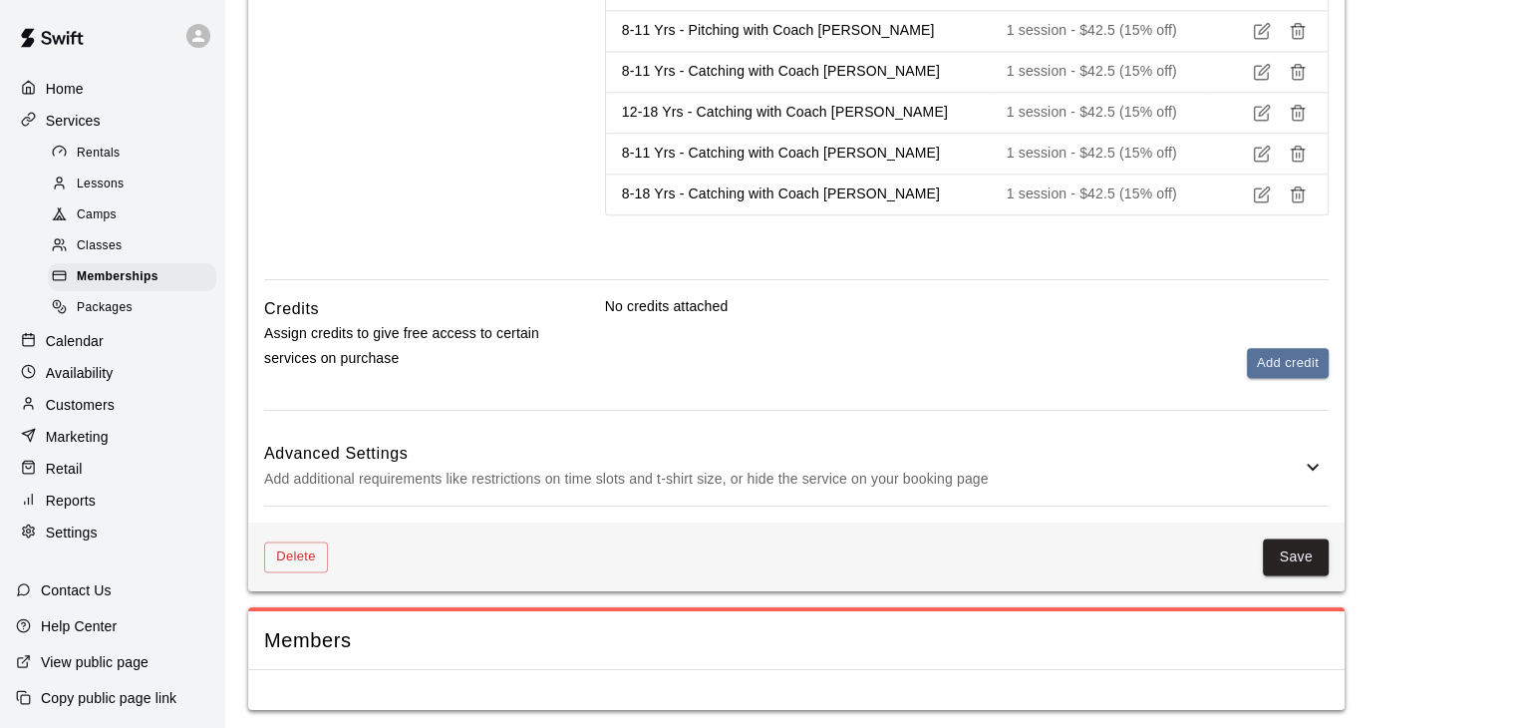
click at [265, 296] on h6 "Credits" at bounding box center [291, 309] width 55 height 26
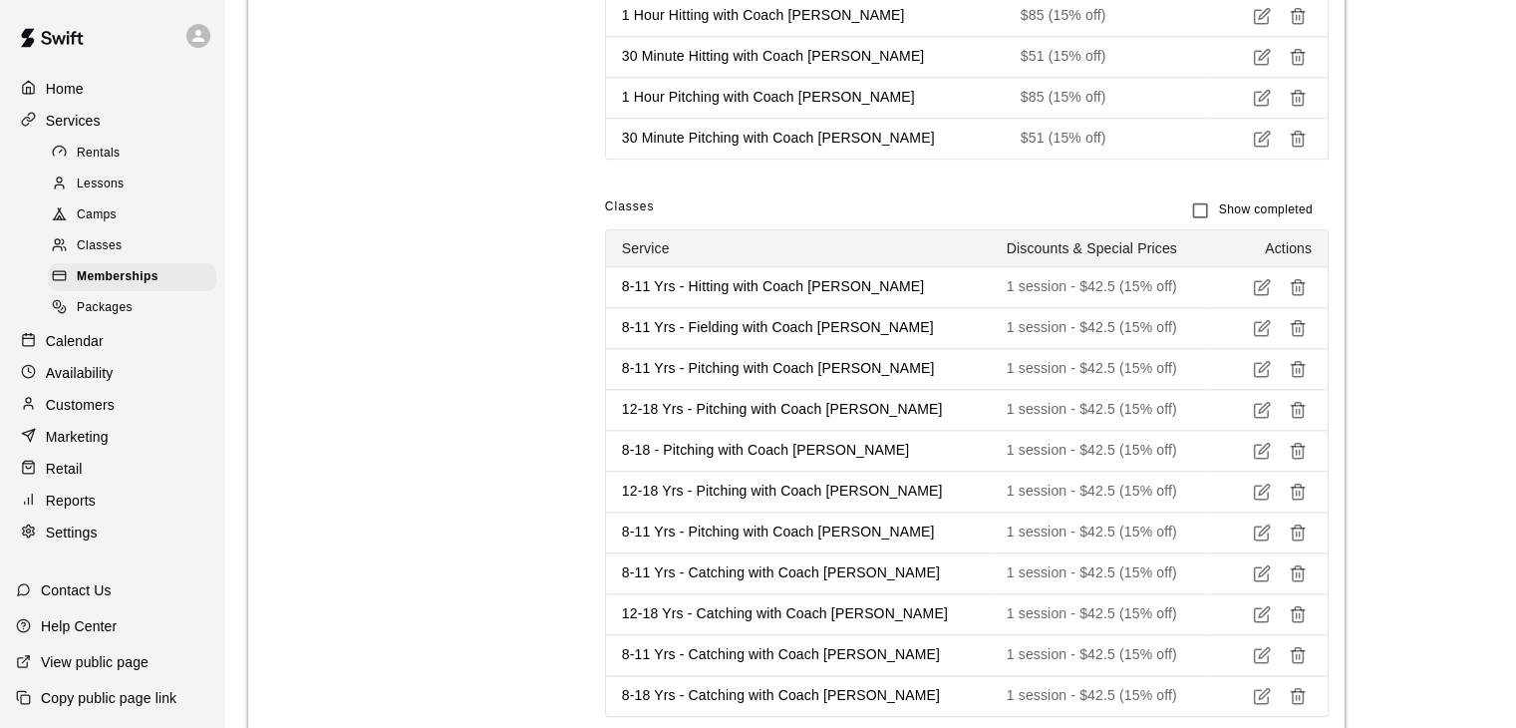
scroll to position [1820, 0]
